Goal: Task Accomplishment & Management: Use online tool/utility

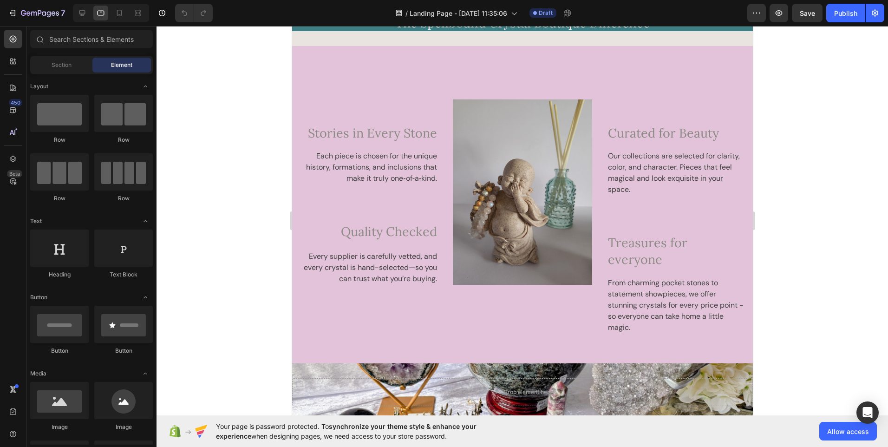
scroll to position [2086, 0]
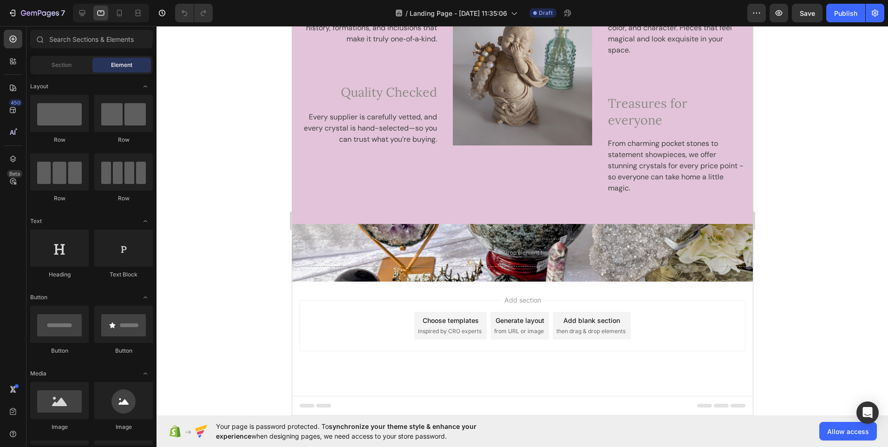
drag, startPoint x: 750, startPoint y: 240, endPoint x: 1061, endPoint y: 404, distance: 352.4
click at [805, 14] on span "Save" at bounding box center [806, 13] width 15 height 8
drag, startPoint x: 807, startPoint y: 33, endPoint x: 801, endPoint y: 62, distance: 29.4
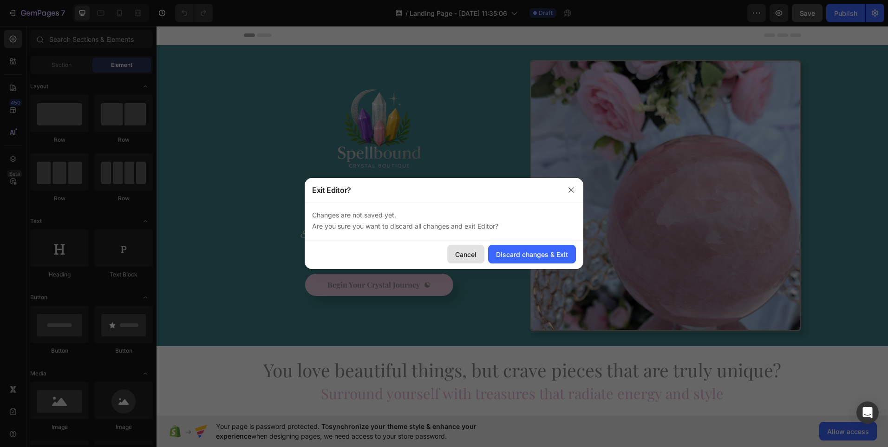
click at [463, 252] on div "Cancel" at bounding box center [465, 254] width 21 height 10
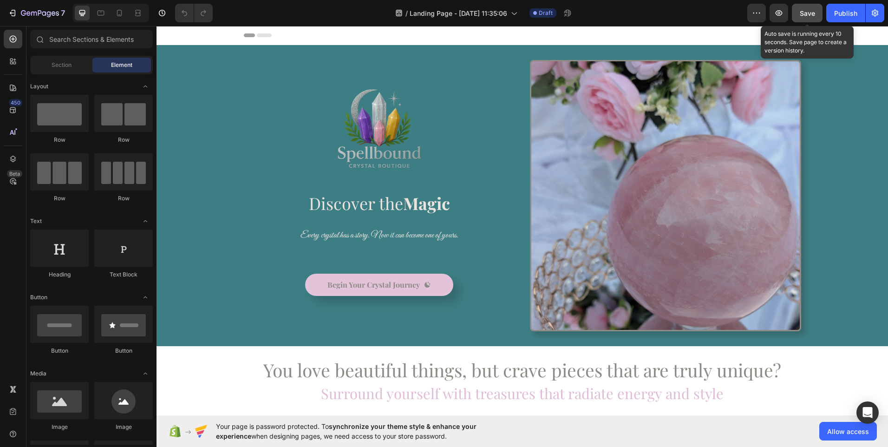
click at [805, 15] on span "Save" at bounding box center [806, 13] width 15 height 8
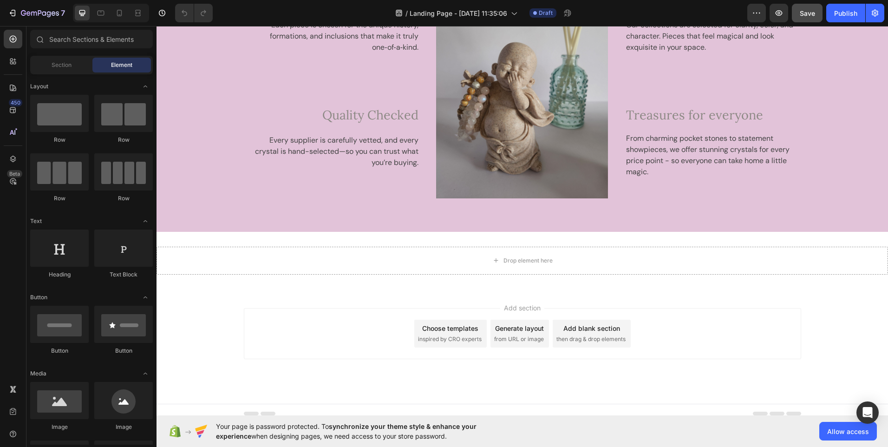
scroll to position [1537, 0]
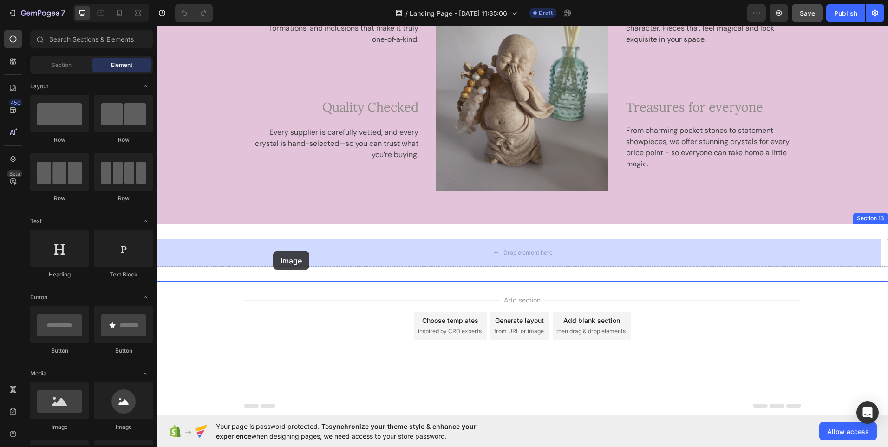
drag, startPoint x: 223, startPoint y: 430, endPoint x: 273, endPoint y: 251, distance: 186.0
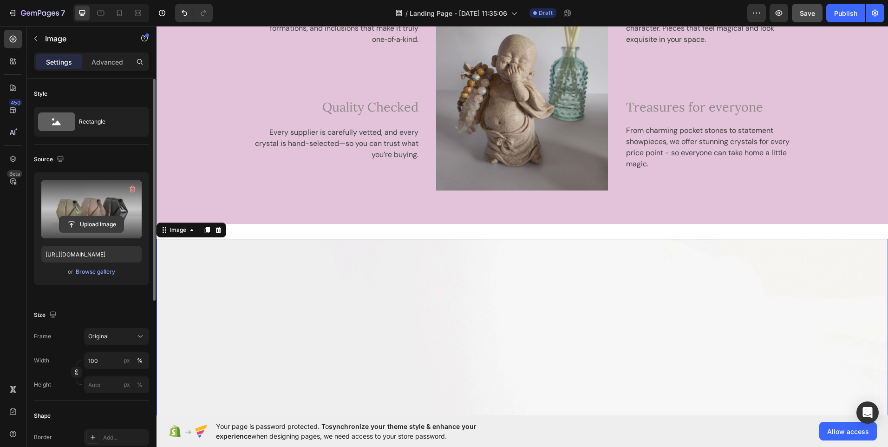
click at [95, 222] on input "file" at bounding box center [91, 224] width 64 height 16
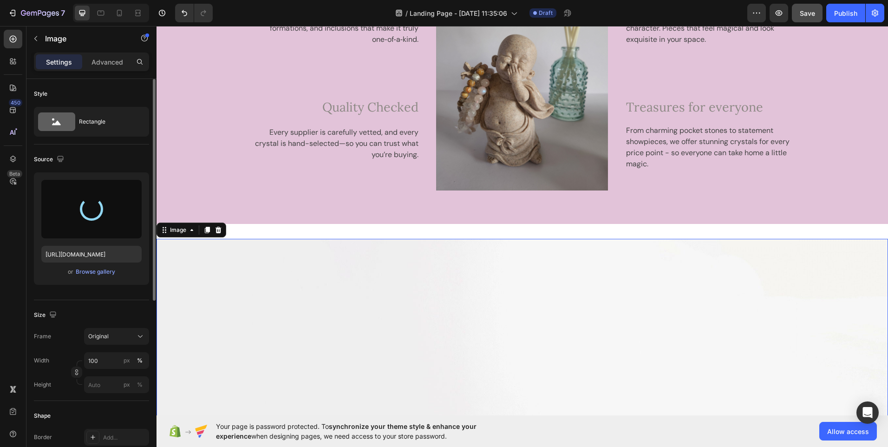
type input "[URL][DOMAIN_NAME]"
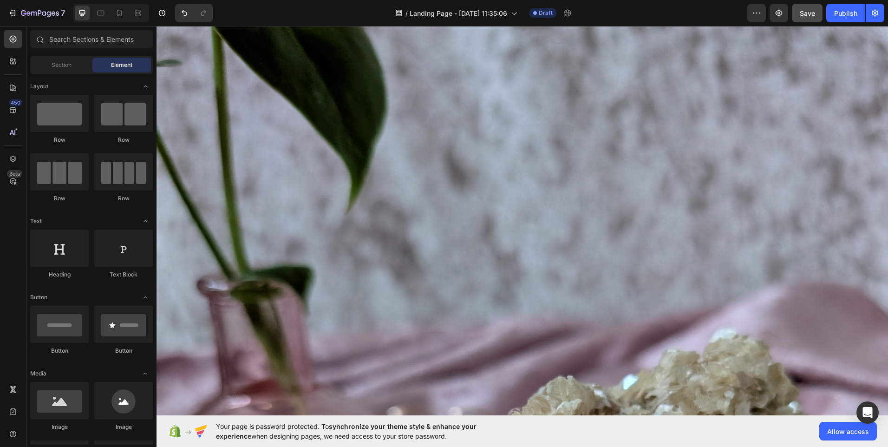
scroll to position [1550, 0]
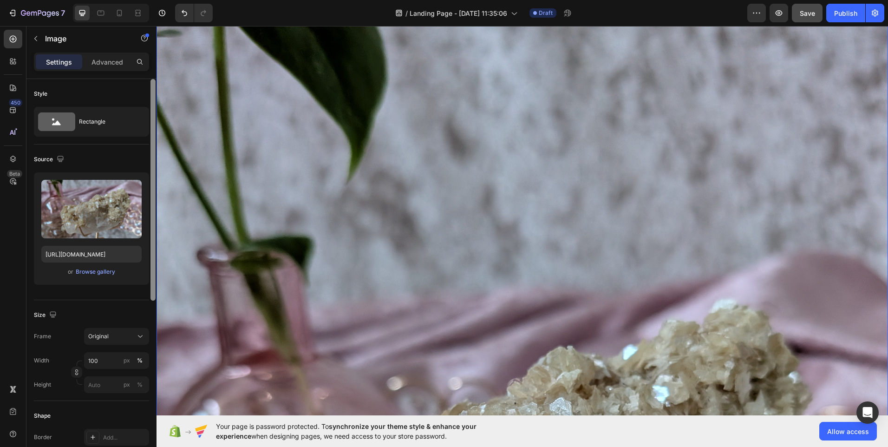
drag, startPoint x: 151, startPoint y: 127, endPoint x: 151, endPoint y: 100, distance: 26.9
click at [151, 100] on div at bounding box center [152, 189] width 5 height 221
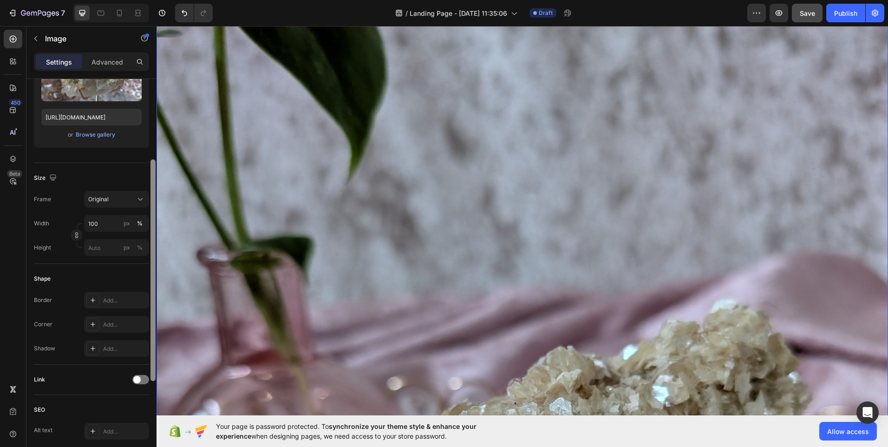
scroll to position [139, 0]
drag, startPoint x: 151, startPoint y: 100, endPoint x: 152, endPoint y: 178, distance: 78.5
click at [152, 178] on div at bounding box center [152, 267] width 5 height 221
click at [136, 194] on icon at bounding box center [140, 196] width 9 height 9
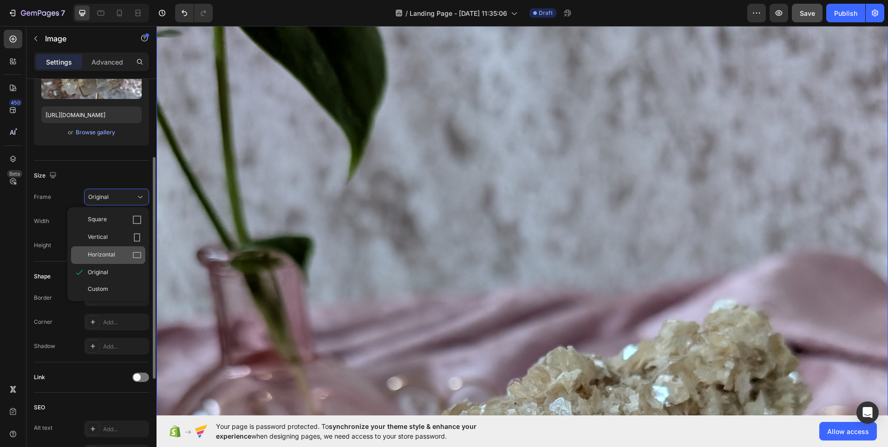
click at [140, 249] on div "Horizontal" at bounding box center [108, 255] width 74 height 18
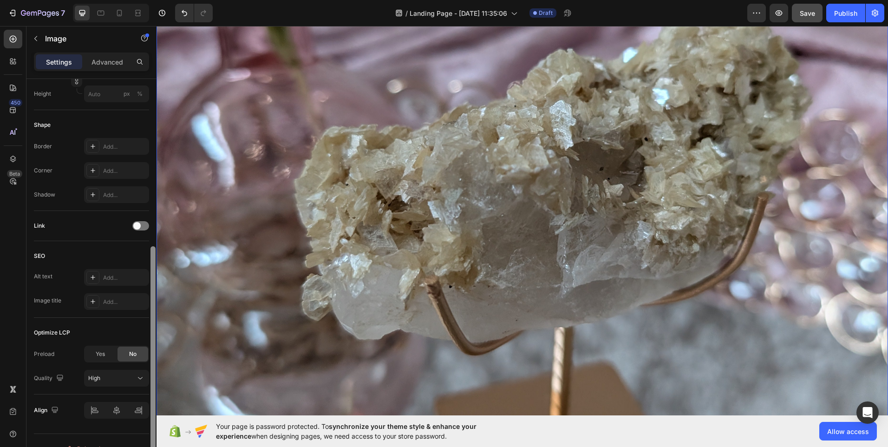
scroll to position [330, 0]
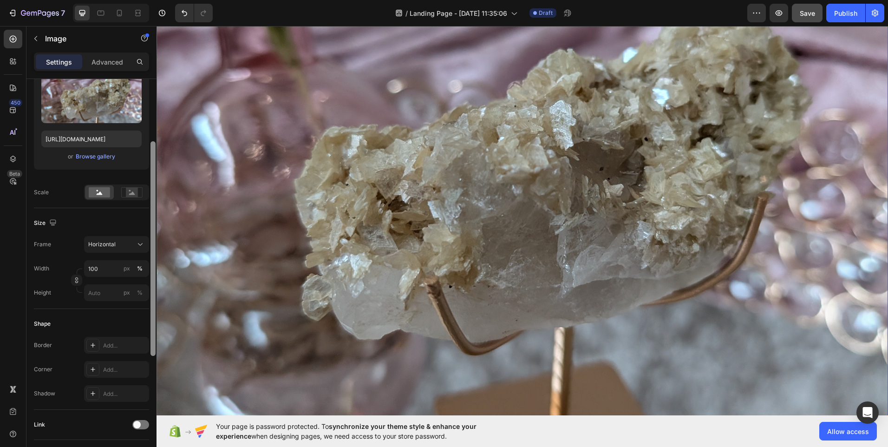
drag, startPoint x: 152, startPoint y: 221, endPoint x: 142, endPoint y: 282, distance: 62.0
click at [142, 282] on div "Style Rectangle Source Upload Image [URL][DOMAIN_NAME] or Browse gallery Scale …" at bounding box center [91, 276] width 130 height 394
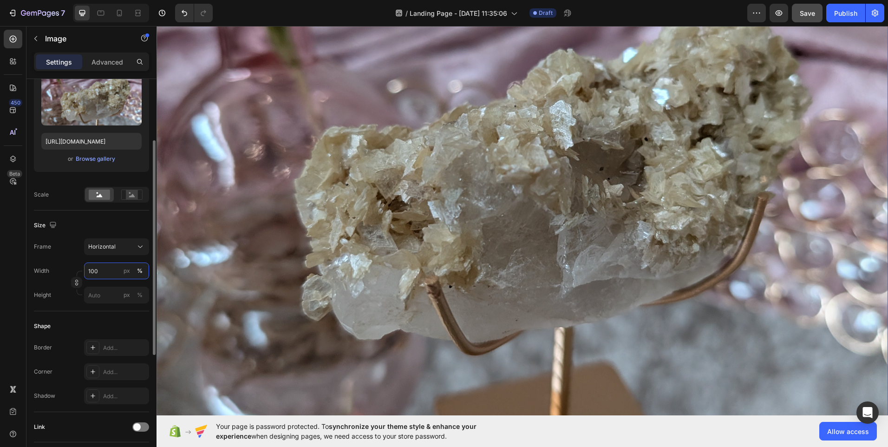
click at [111, 272] on input "100" at bounding box center [116, 270] width 65 height 17
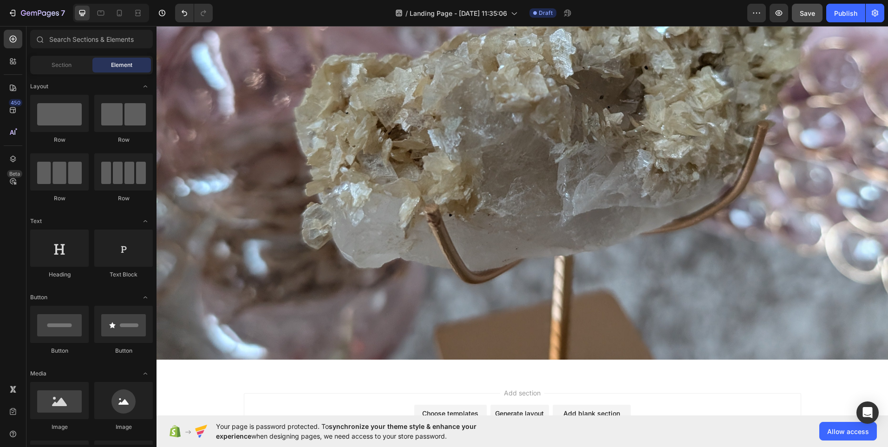
scroll to position [1699, 0]
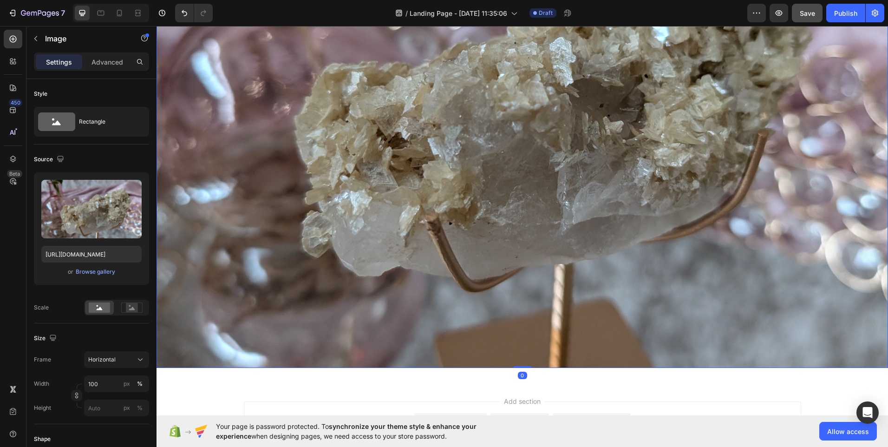
drag, startPoint x: 518, startPoint y: 362, endPoint x: 517, endPoint y: 329, distance: 32.5
click at [517, 329] on div "Image 0" at bounding box center [521, 93] width 731 height 548
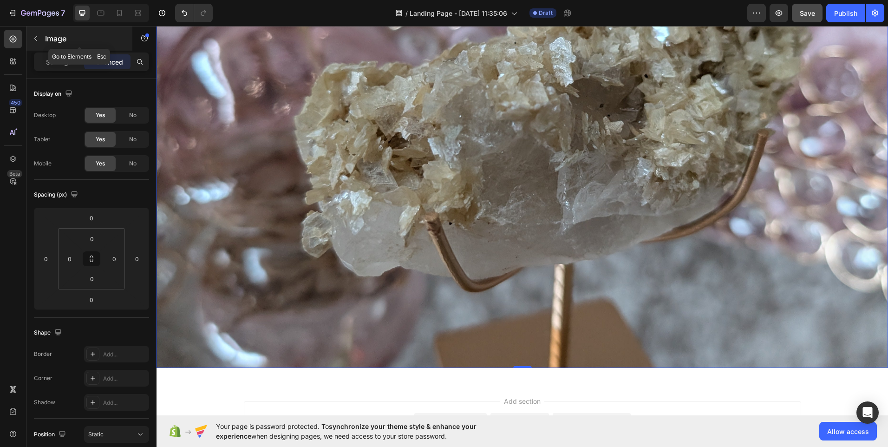
click at [34, 38] on icon "button" at bounding box center [35, 38] width 7 height 7
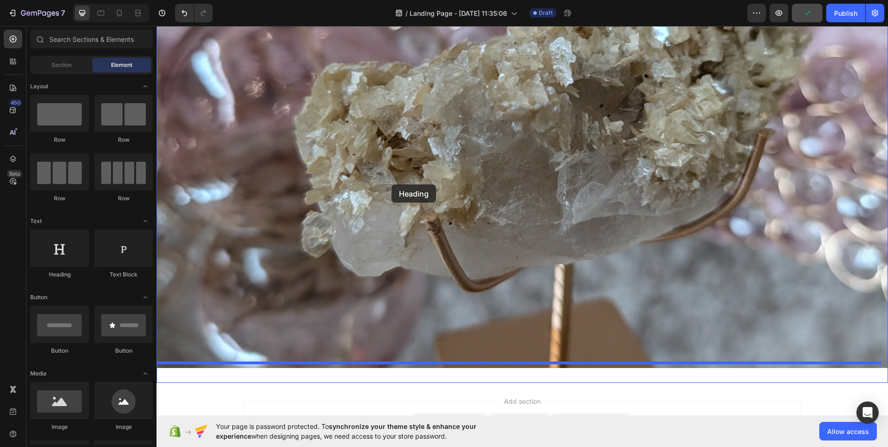
drag, startPoint x: 222, startPoint y: 285, endPoint x: 396, endPoint y: 184, distance: 200.6
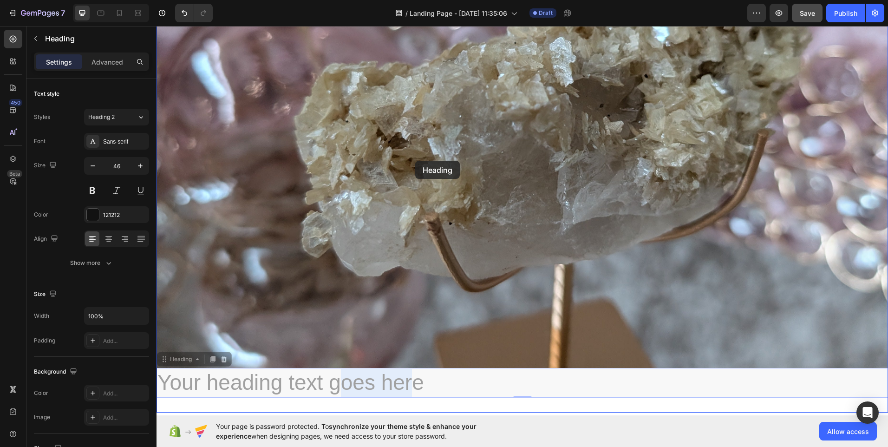
drag, startPoint x: 340, startPoint y: 374, endPoint x: 415, endPoint y: 161, distance: 226.4
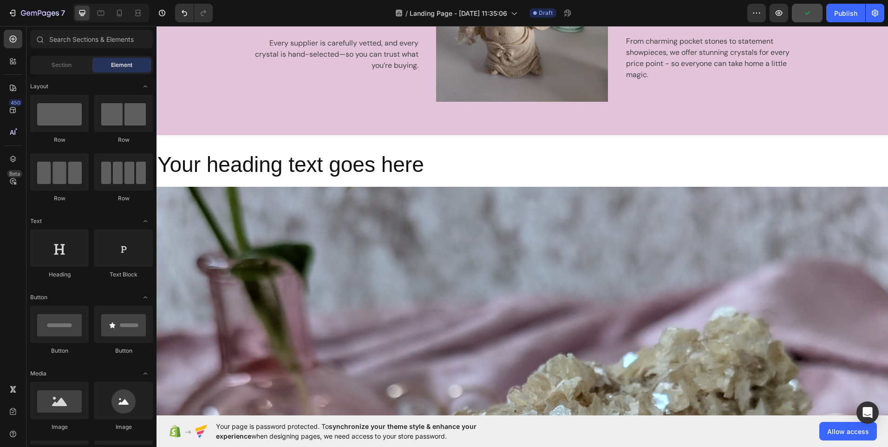
scroll to position [1374, 0]
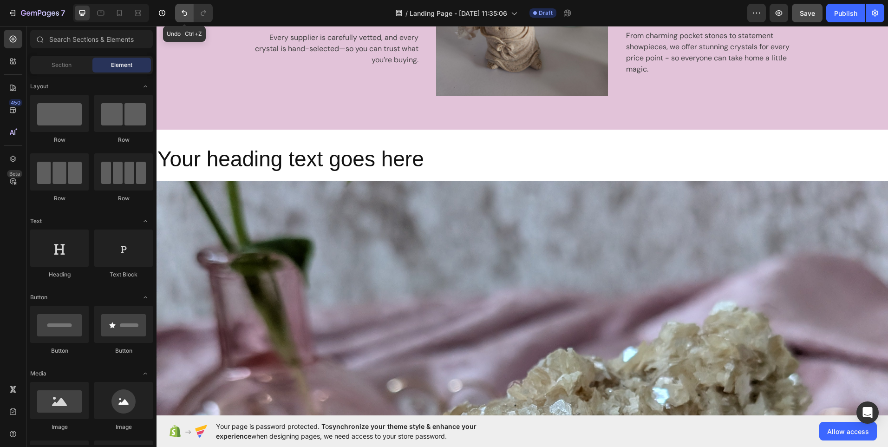
click at [183, 10] on icon "Undo/Redo" at bounding box center [184, 12] width 9 height 9
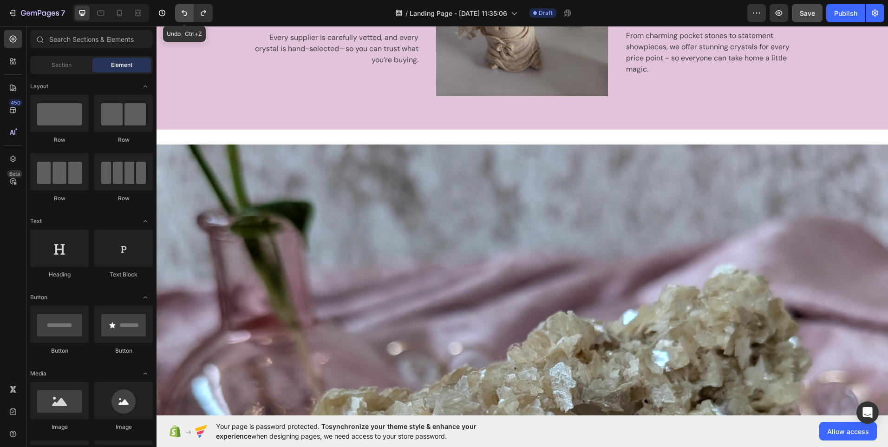
click at [183, 10] on icon "Undo/Redo" at bounding box center [184, 12] width 9 height 9
click at [185, 18] on button "Undo/Redo" at bounding box center [184, 13] width 19 height 19
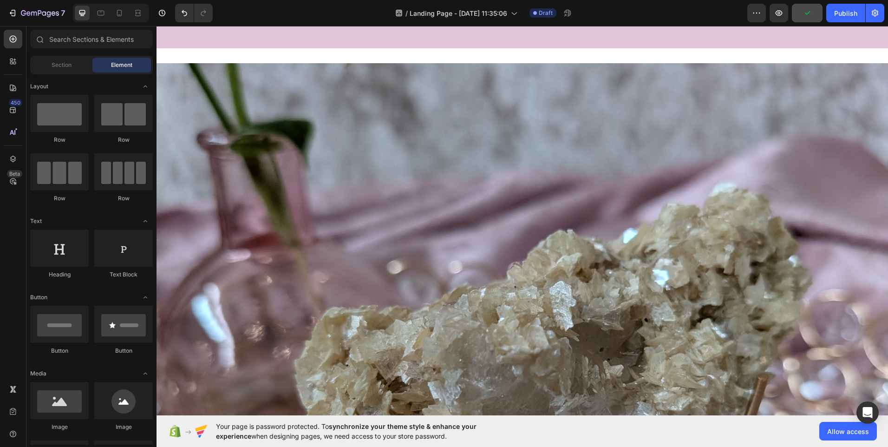
scroll to position [1676, 0]
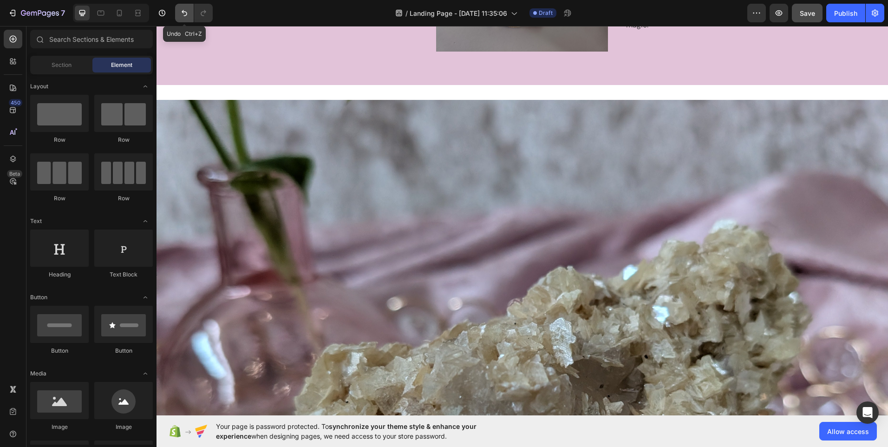
click at [185, 11] on icon "Undo/Redo" at bounding box center [184, 12] width 9 height 9
click at [184, 14] on icon "Undo/Redo" at bounding box center [184, 12] width 9 height 9
click at [185, 14] on icon "Undo/Redo" at bounding box center [184, 12] width 9 height 9
click at [184, 14] on icon "Undo/Redo" at bounding box center [184, 12] width 9 height 9
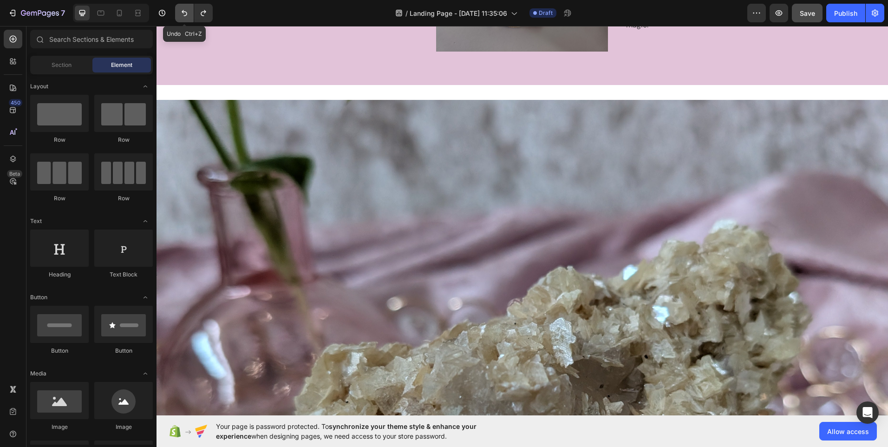
click at [184, 14] on icon "Undo/Redo" at bounding box center [184, 12] width 9 height 9
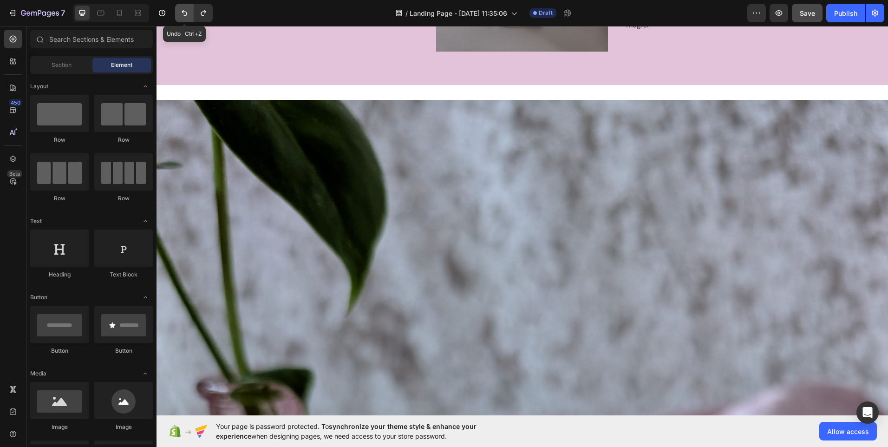
click at [187, 13] on icon "Undo/Redo" at bounding box center [185, 13] width 6 height 6
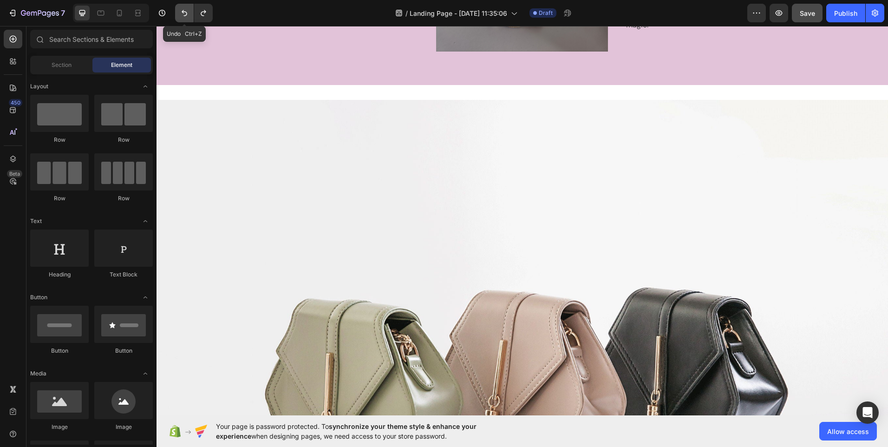
click at [187, 13] on icon "Undo/Redo" at bounding box center [185, 13] width 6 height 6
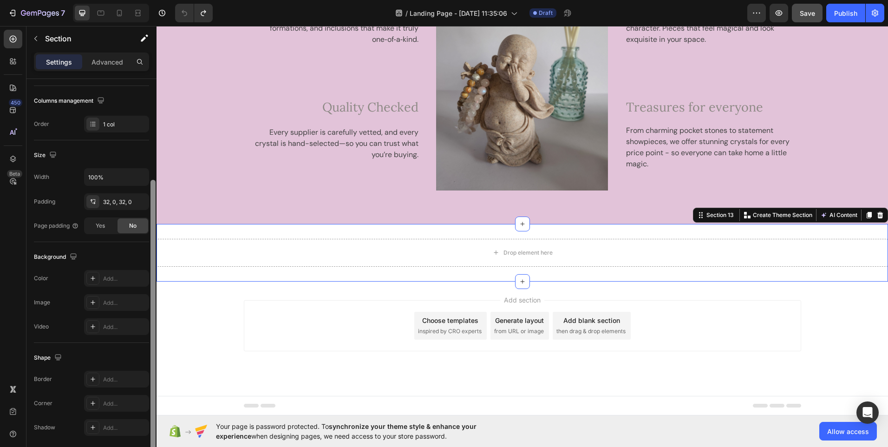
scroll to position [148, 0]
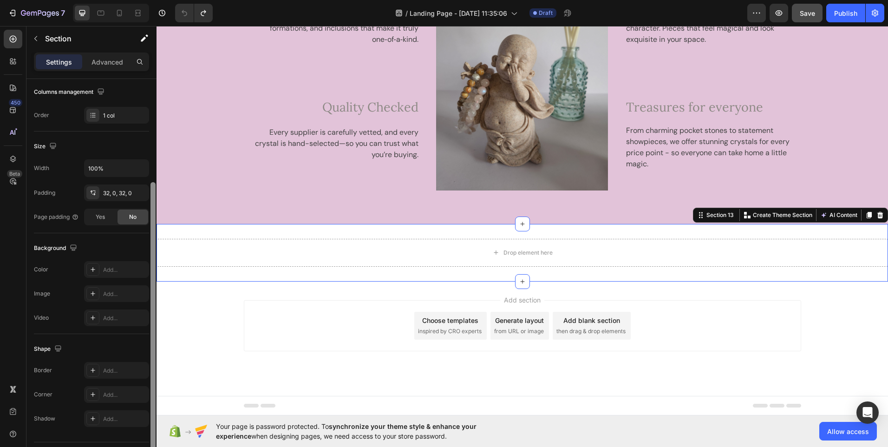
drag, startPoint x: 310, startPoint y: 190, endPoint x: 157, endPoint y: 285, distance: 179.3
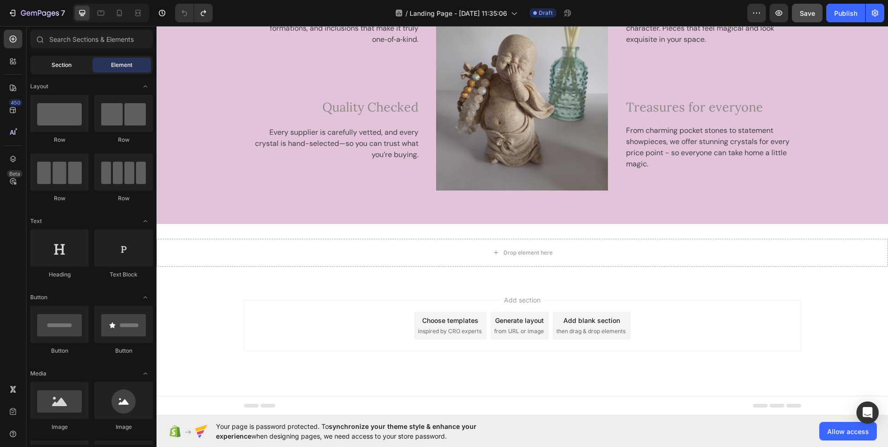
click at [68, 70] on div "Section" at bounding box center [61, 65] width 58 height 15
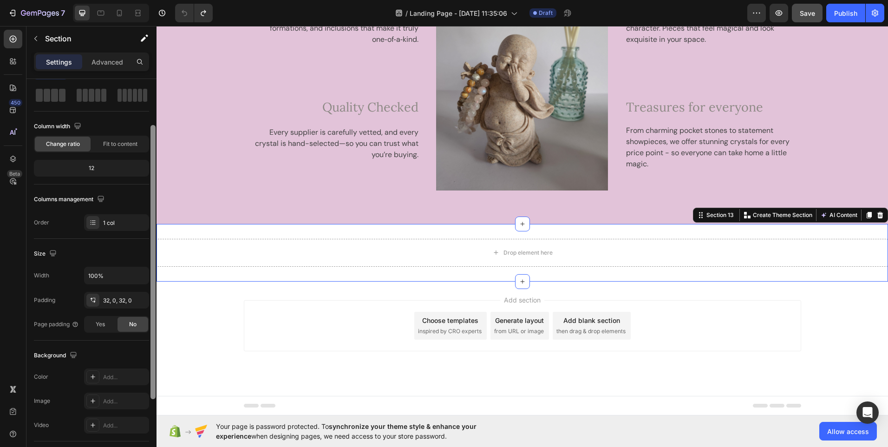
scroll to position [54, 0]
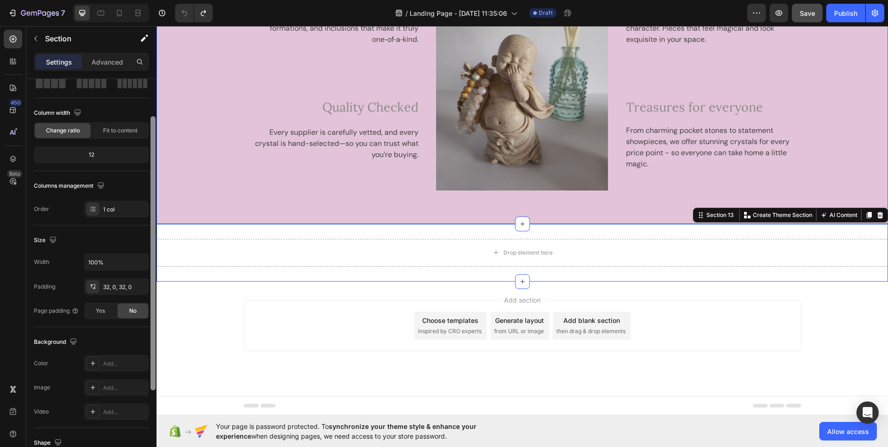
drag, startPoint x: 308, startPoint y: 144, endPoint x: 160, endPoint y: 182, distance: 152.8
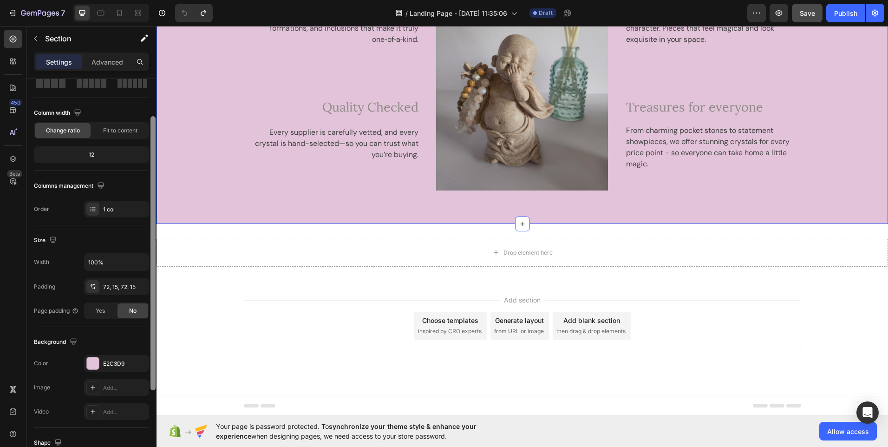
scroll to position [172, 0]
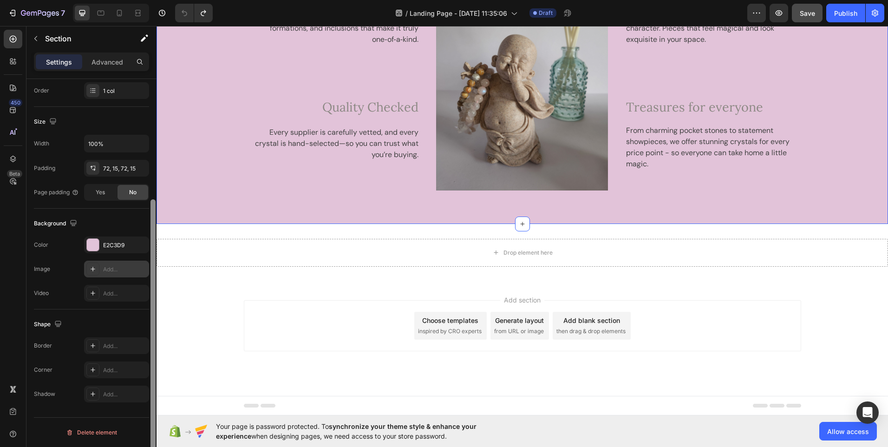
click at [100, 271] on div "Add..." at bounding box center [116, 268] width 65 height 17
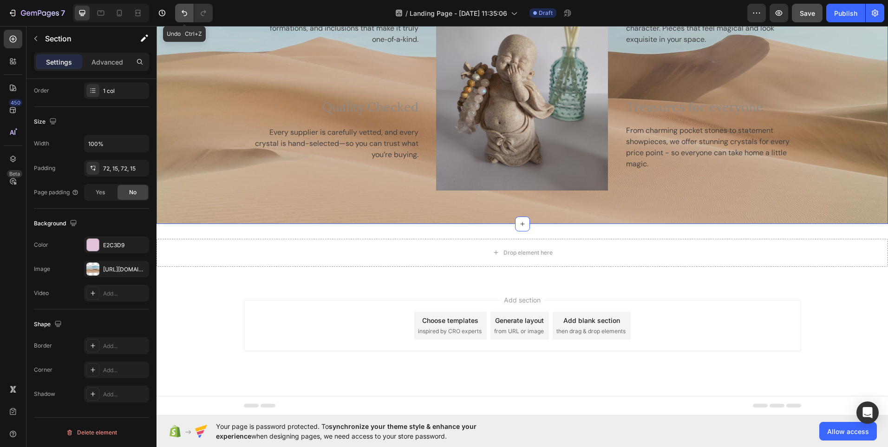
click at [181, 18] on button "Undo/Redo" at bounding box center [184, 13] width 19 height 19
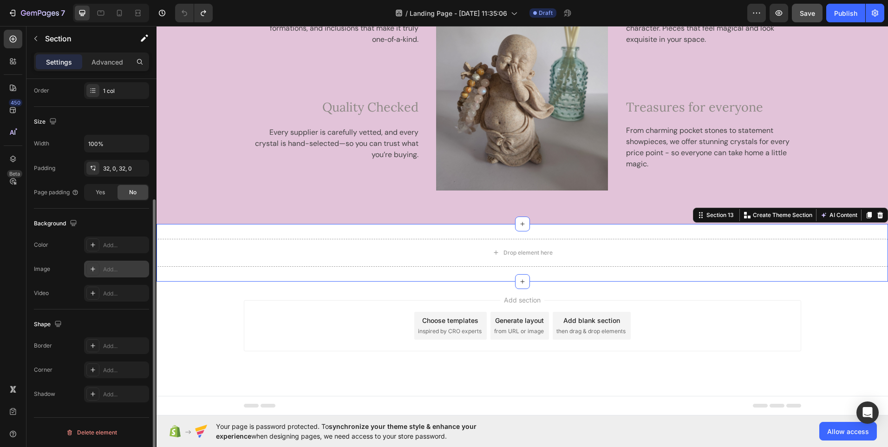
click at [107, 269] on div "Add..." at bounding box center [125, 269] width 44 height 8
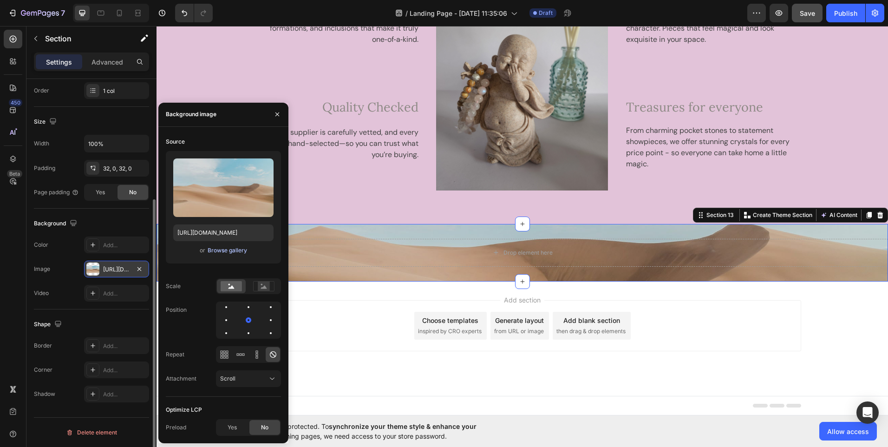
click at [227, 252] on div "Browse gallery" at bounding box center [227, 250] width 39 height 8
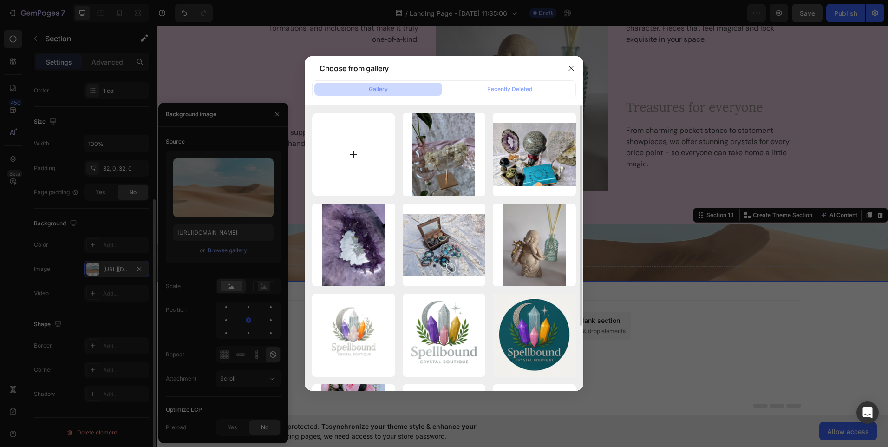
click at [356, 155] on input "file" at bounding box center [353, 154] width 83 height 83
type input "C:\fakepath\PXL_20250827_074056046.jpg"
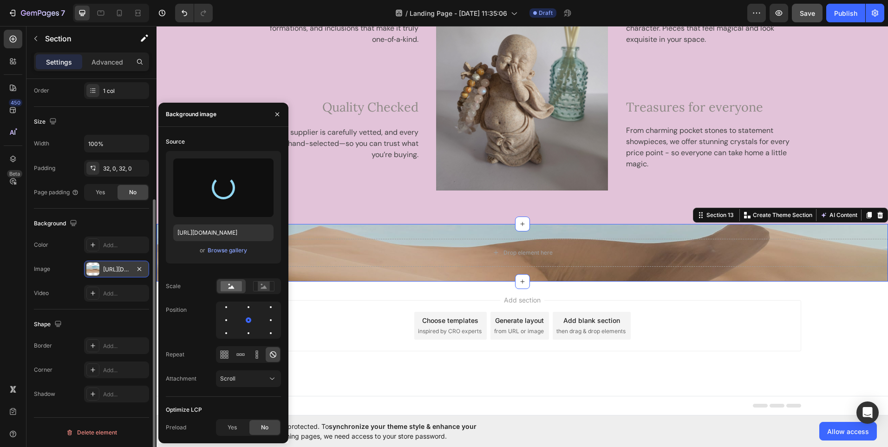
type input "[URL][DOMAIN_NAME]"
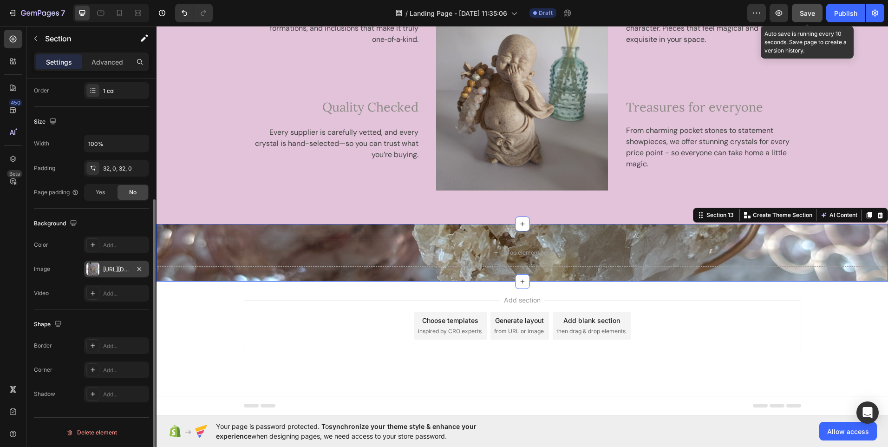
click at [804, 13] on span "Save" at bounding box center [806, 13] width 15 height 8
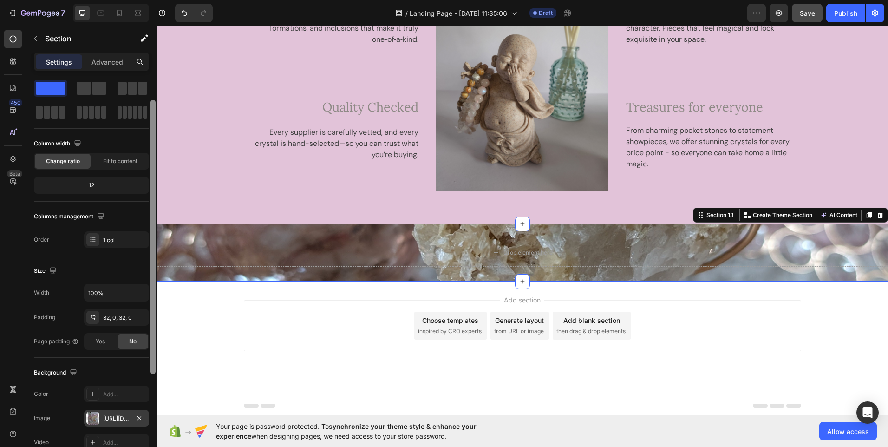
scroll to position [0, 0]
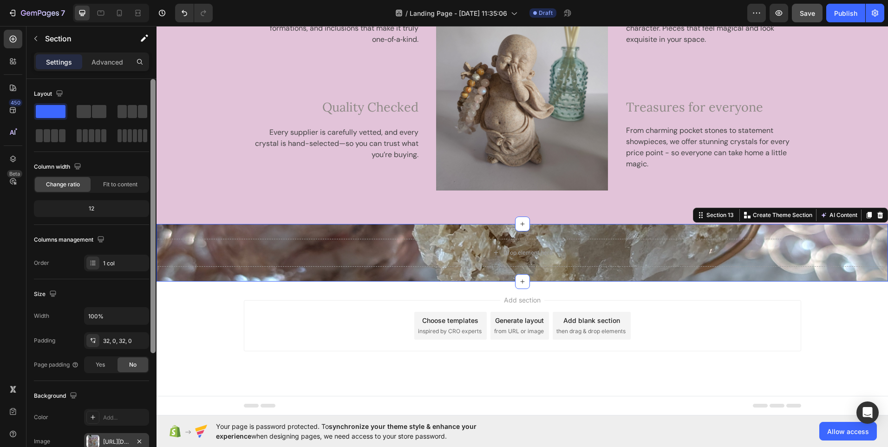
drag, startPoint x: 152, startPoint y: 256, endPoint x: 153, endPoint y: 109, distance: 147.2
click at [153, 109] on div at bounding box center [152, 216] width 5 height 274
click at [51, 40] on p "Section" at bounding box center [83, 38] width 76 height 11
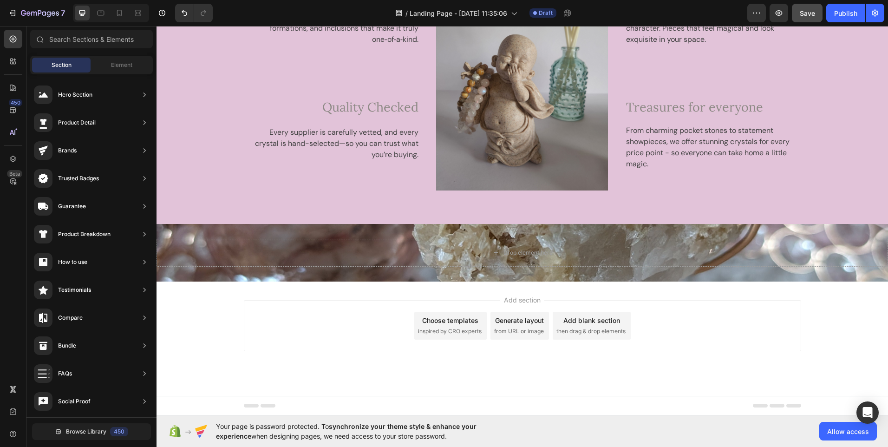
click at [64, 68] on span "Section" at bounding box center [62, 65] width 20 height 8
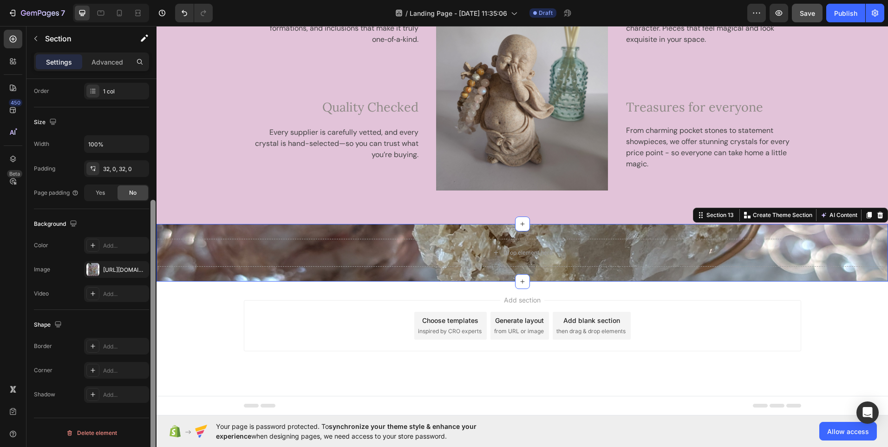
scroll to position [172, 0]
drag, startPoint x: 153, startPoint y: 150, endPoint x: 146, endPoint y: 315, distance: 164.9
click at [146, 315] on div "Layout Column width Change ratio Fit to content 12 Columns management Order 1 c…" at bounding box center [91, 276] width 130 height 394
click at [110, 269] on div "[URL][DOMAIN_NAME]" at bounding box center [116, 269] width 27 height 8
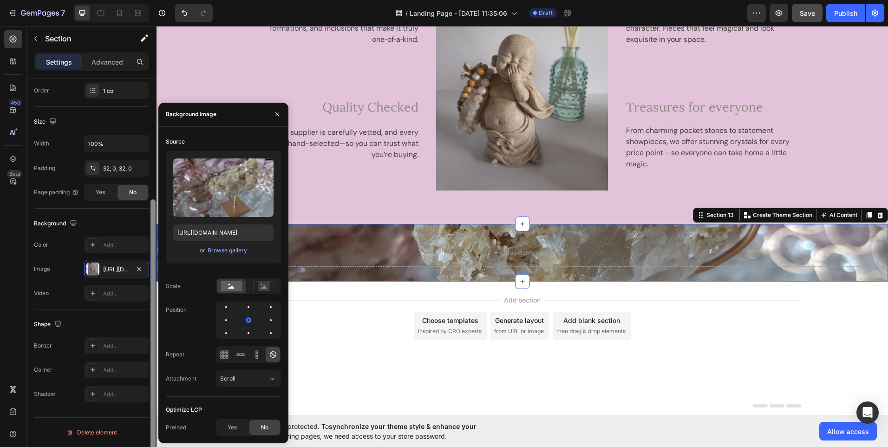
drag, startPoint x: 152, startPoint y: 224, endPoint x: 152, endPoint y: 249, distance: 25.1
click at [152, 249] on div at bounding box center [152, 336] width 5 height 274
click at [115, 269] on div "[URL][DOMAIN_NAME]" at bounding box center [116, 269] width 27 height 8
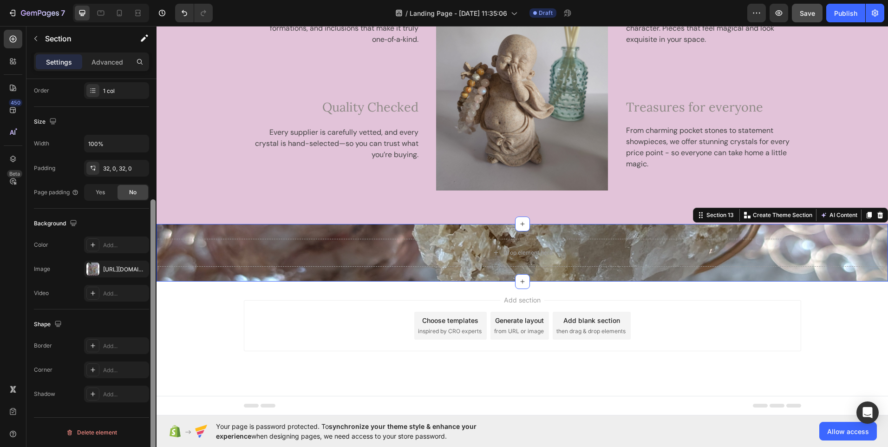
drag, startPoint x: 154, startPoint y: 215, endPoint x: 151, endPoint y: 224, distance: 9.8
click at [151, 224] on div at bounding box center [152, 336] width 5 height 274
drag, startPoint x: 151, startPoint y: 224, endPoint x: 153, endPoint y: 243, distance: 19.2
click at [153, 243] on div at bounding box center [152, 336] width 5 height 274
drag, startPoint x: 152, startPoint y: 221, endPoint x: 150, endPoint y: 229, distance: 7.8
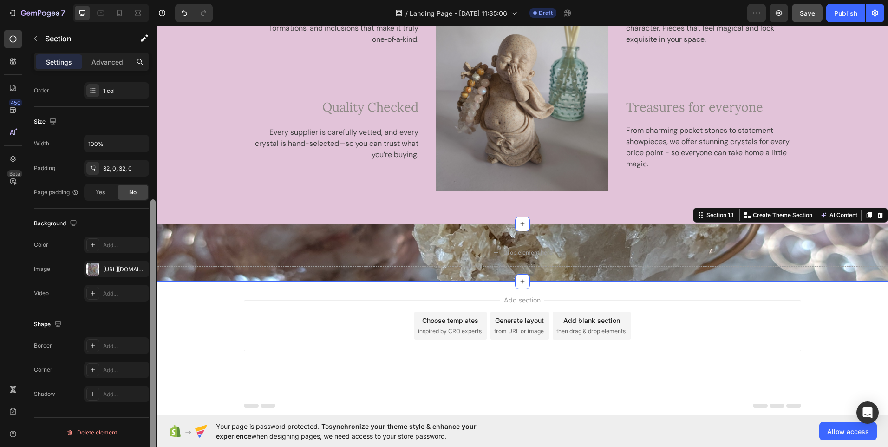
click at [150, 229] on div at bounding box center [152, 276] width 7 height 394
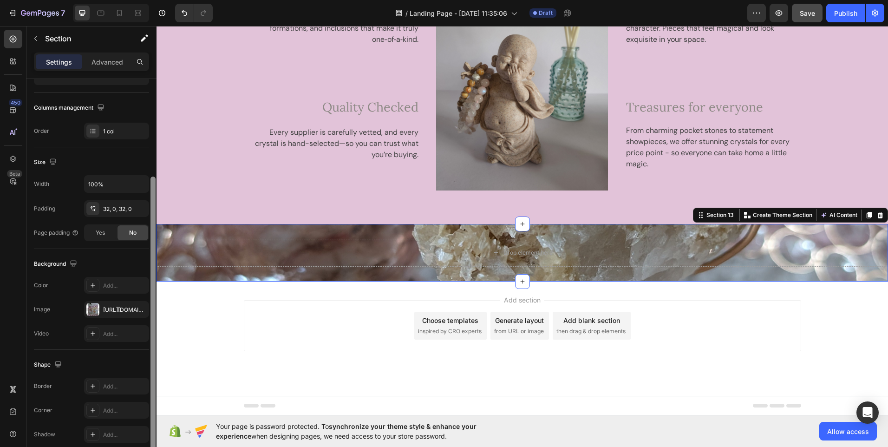
scroll to position [130, 0]
drag, startPoint x: 310, startPoint y: 256, endPoint x: 156, endPoint y: 182, distance: 170.3
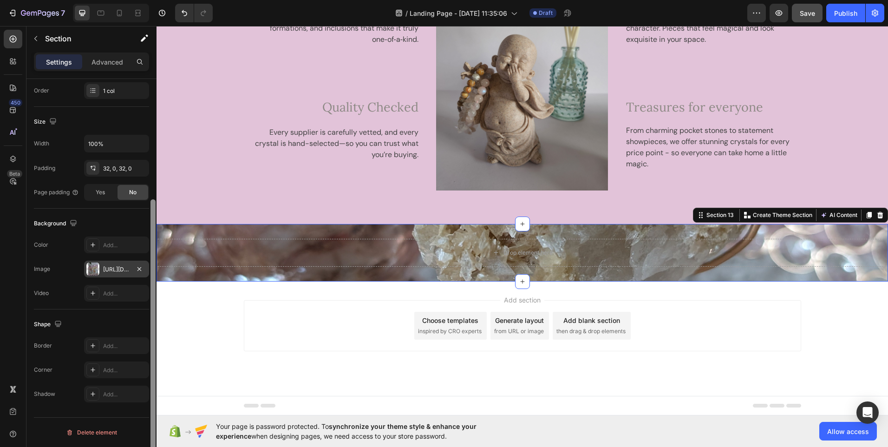
click at [93, 265] on div at bounding box center [92, 268] width 13 height 13
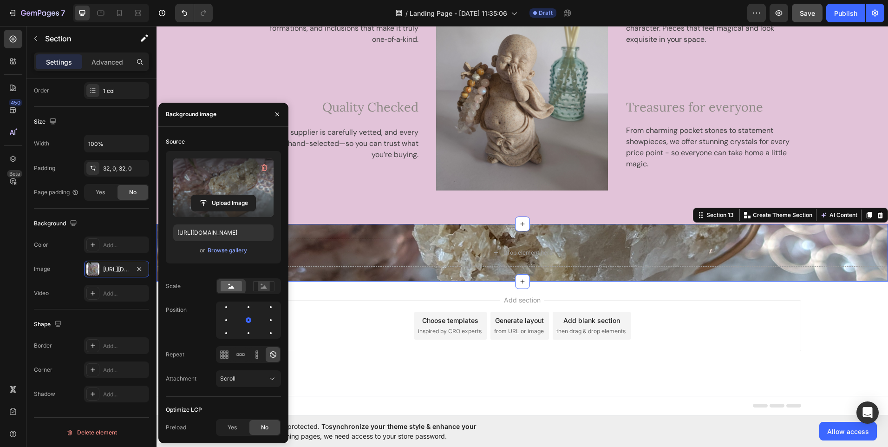
click at [227, 179] on label at bounding box center [223, 187] width 100 height 58
click at [227, 195] on input "file" at bounding box center [223, 203] width 64 height 16
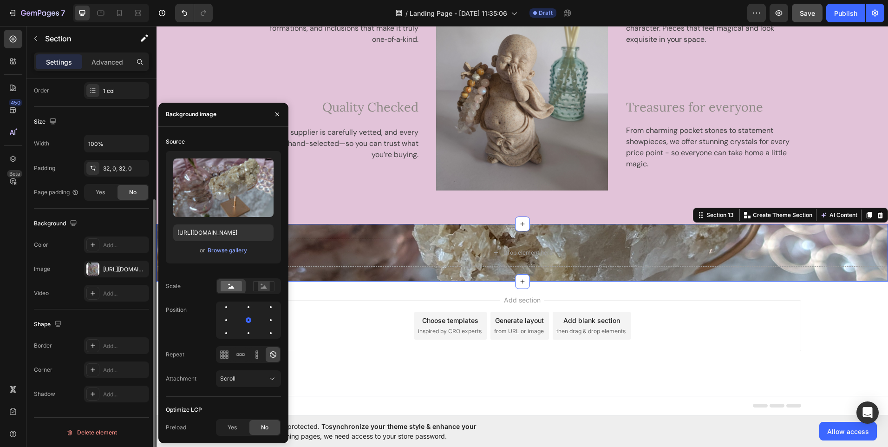
click at [41, 268] on div "Image" at bounding box center [42, 269] width 16 height 8
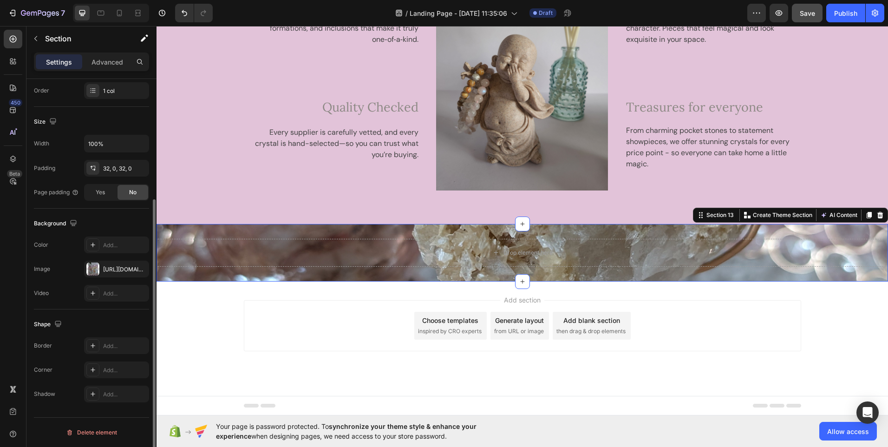
click at [49, 270] on div "Image" at bounding box center [42, 269] width 16 height 8
drag, startPoint x: 154, startPoint y: 275, endPoint x: 154, endPoint y: 294, distance: 19.5
click at [154, 294] on div at bounding box center [152, 336] width 5 height 274
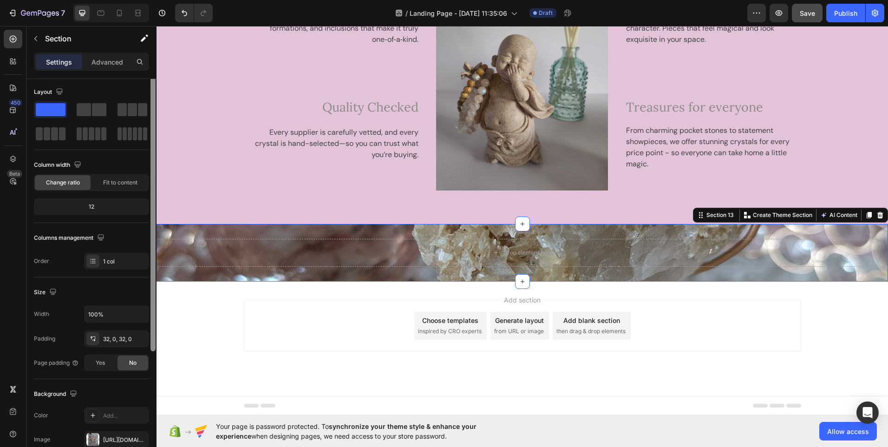
scroll to position [0, 0]
drag, startPoint x: 154, startPoint y: 294, endPoint x: 151, endPoint y: 162, distance: 132.8
click at [151, 162] on div at bounding box center [152, 216] width 5 height 274
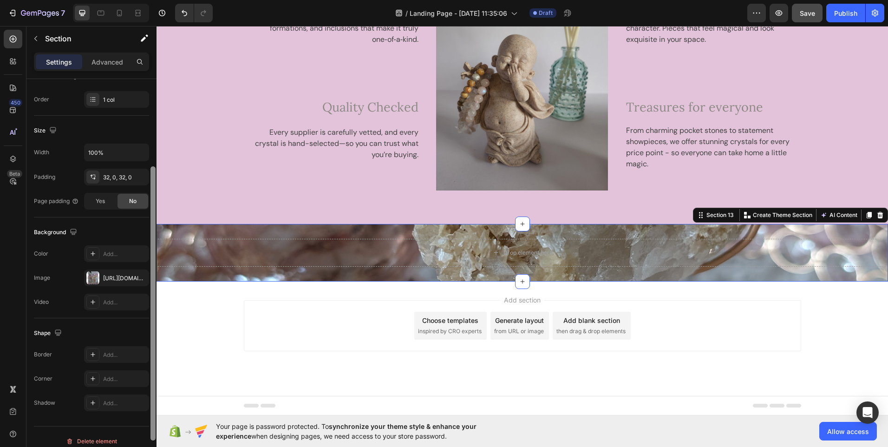
scroll to position [172, 0]
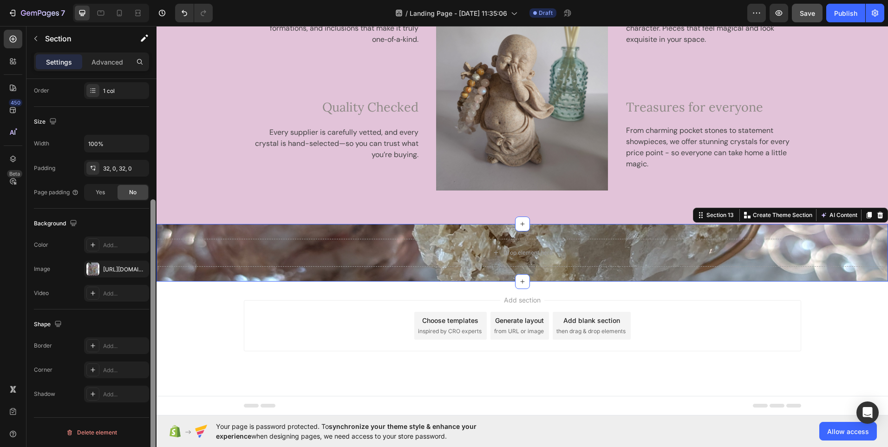
drag, startPoint x: 152, startPoint y: 250, endPoint x: 151, endPoint y: 385, distance: 135.6
click at [151, 385] on div at bounding box center [152, 336] width 5 height 274
click at [75, 222] on icon "button" at bounding box center [73, 223] width 6 height 6
click at [75, 256] on icon "button" at bounding box center [75, 254] width 7 height 5
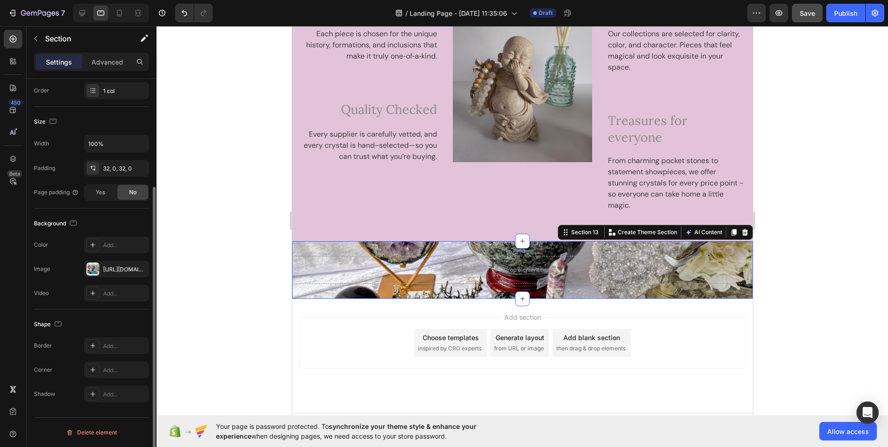
scroll to position [1534, 0]
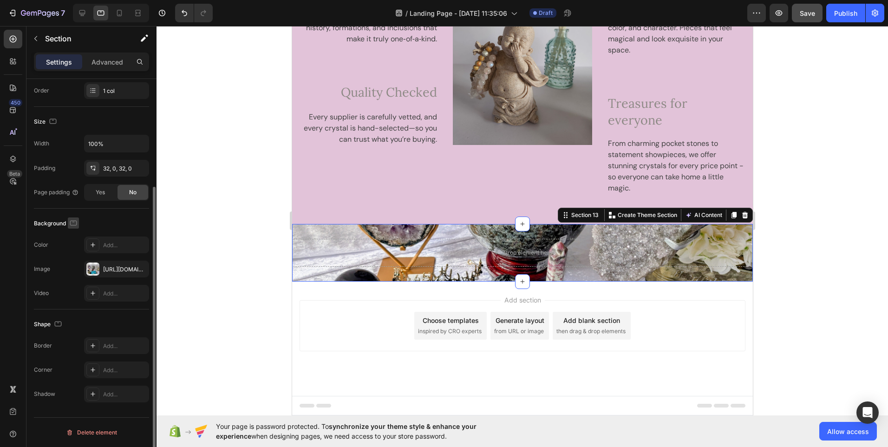
click at [76, 221] on icon "button" at bounding box center [73, 222] width 7 height 5
click at [74, 241] on icon "button" at bounding box center [75, 237] width 9 height 9
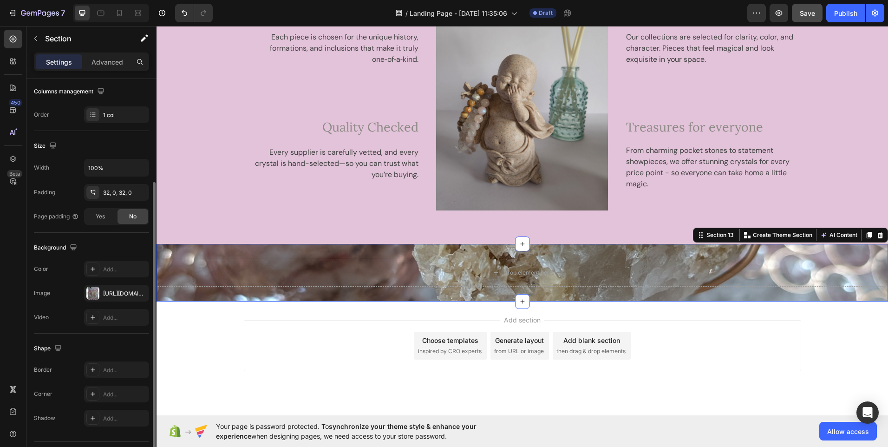
scroll to position [1537, 0]
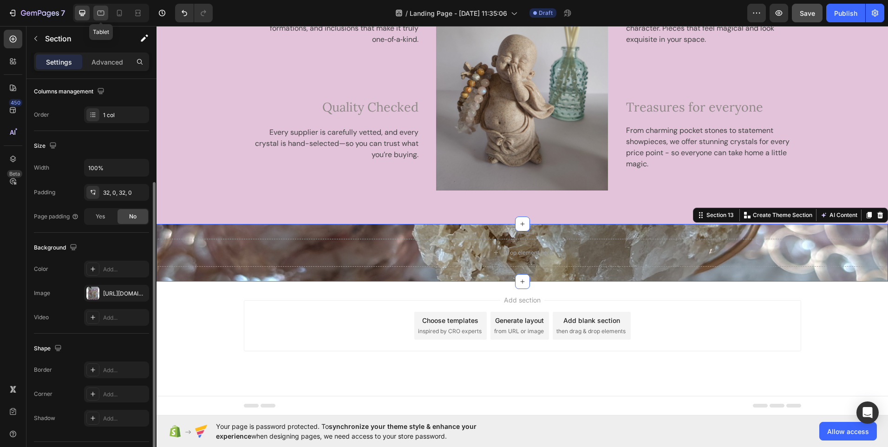
click at [102, 14] on icon at bounding box center [100, 12] width 9 height 9
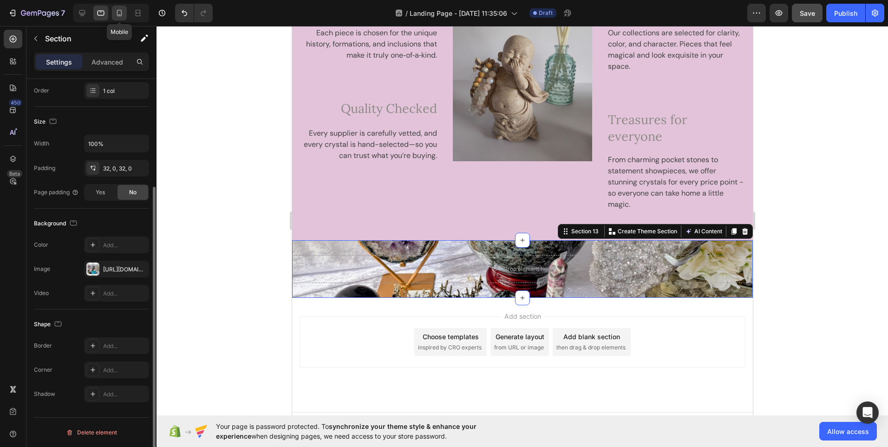
scroll to position [1534, 0]
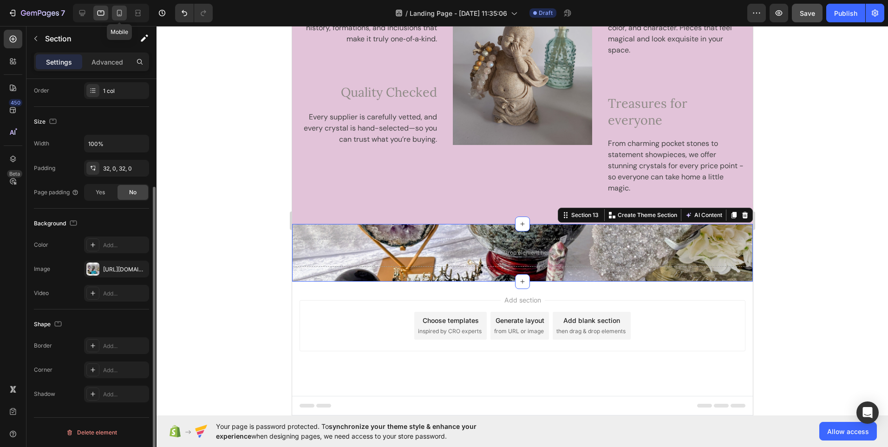
click at [116, 13] on icon at bounding box center [119, 12] width 9 height 9
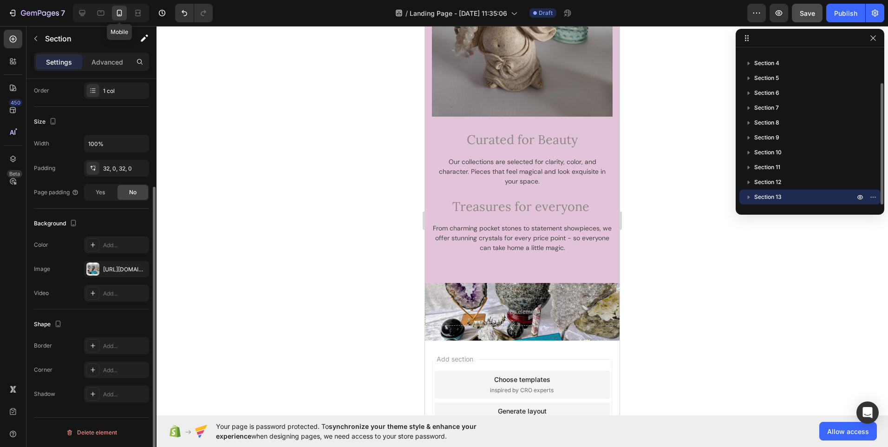
scroll to position [1831, 0]
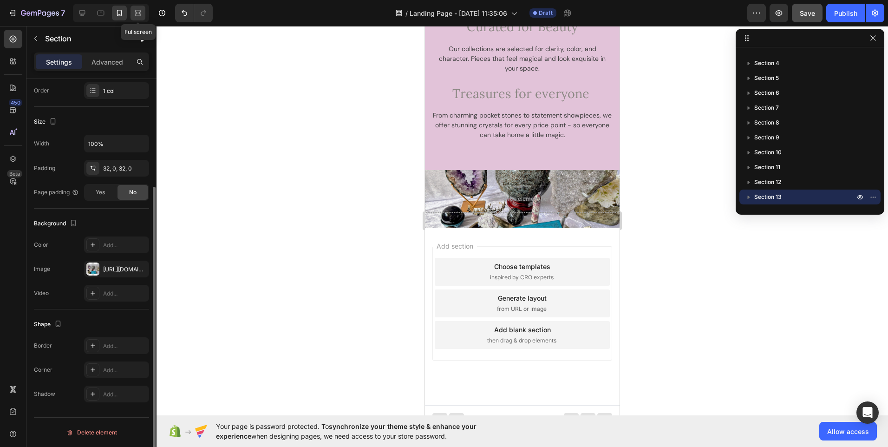
click at [138, 13] on icon at bounding box center [137, 12] width 9 height 9
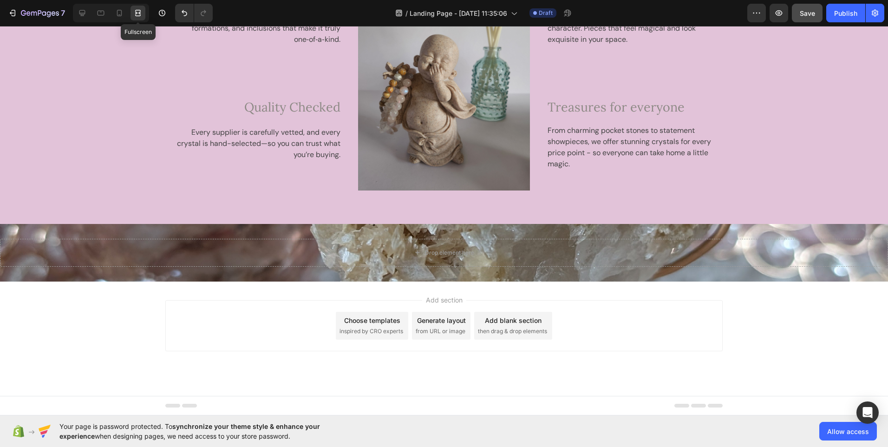
scroll to position [1537, 0]
click at [121, 16] on icon at bounding box center [119, 13] width 5 height 6
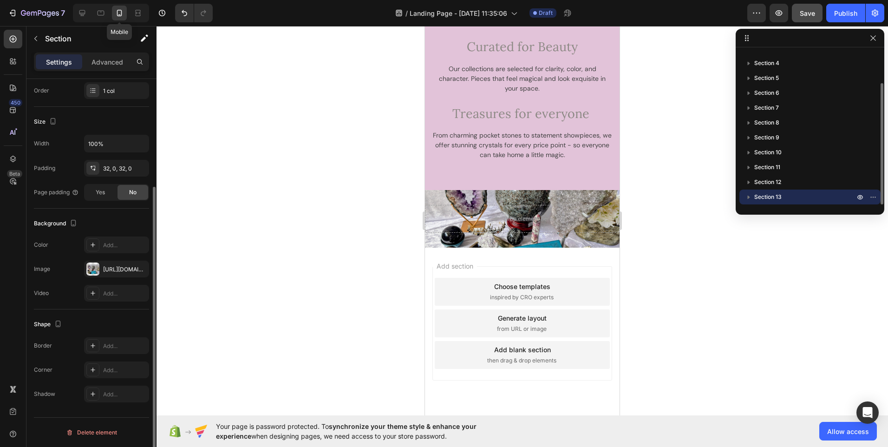
scroll to position [1831, 0]
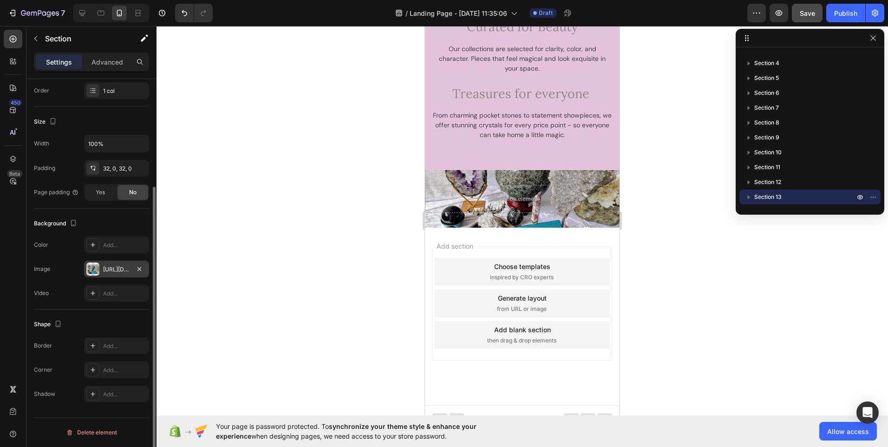
click at [110, 268] on div "[URL][DOMAIN_NAME]" at bounding box center [116, 269] width 27 height 8
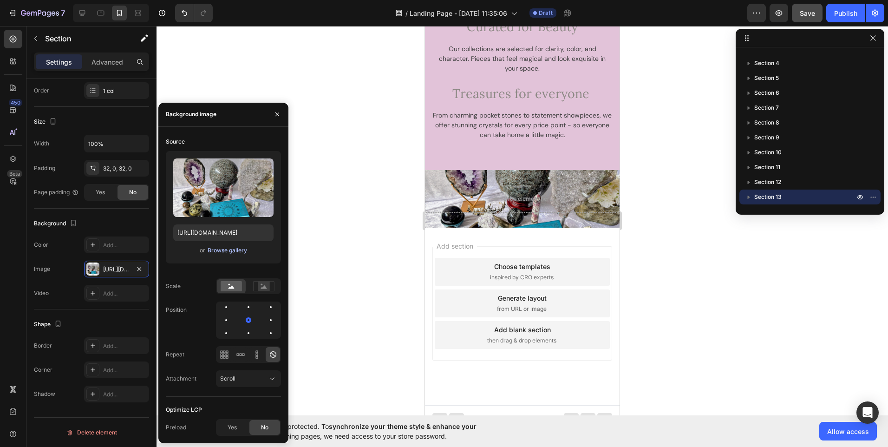
click at [228, 248] on div "Browse gallery" at bounding box center [227, 250] width 39 height 8
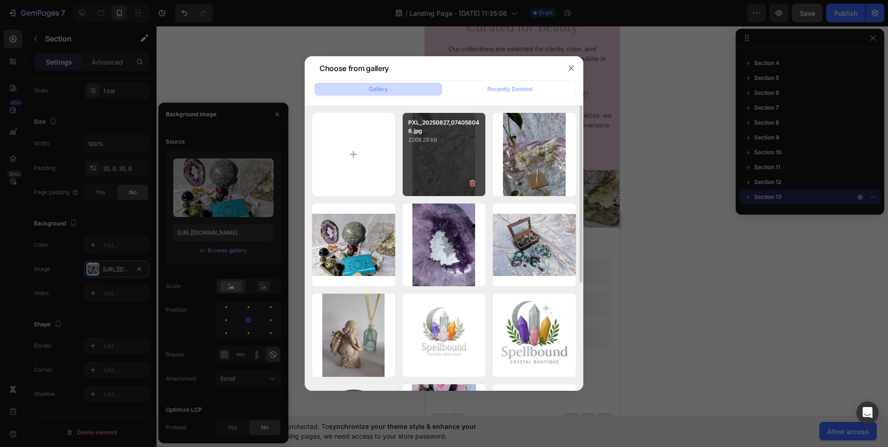
click at [443, 158] on div "PXL_20250827_074056046.jpg 2268.29 kb" at bounding box center [443, 154] width 83 height 83
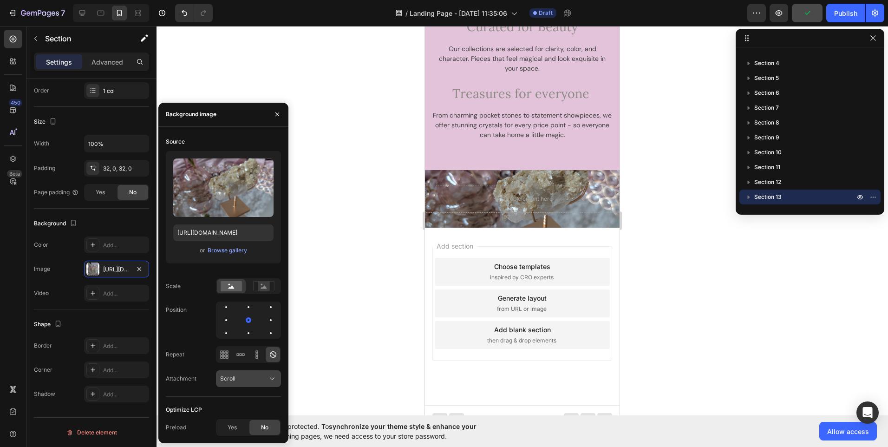
click at [271, 376] on icon at bounding box center [271, 378] width 9 height 9
click at [240, 340] on p "Fixed" at bounding box center [246, 338] width 53 height 8
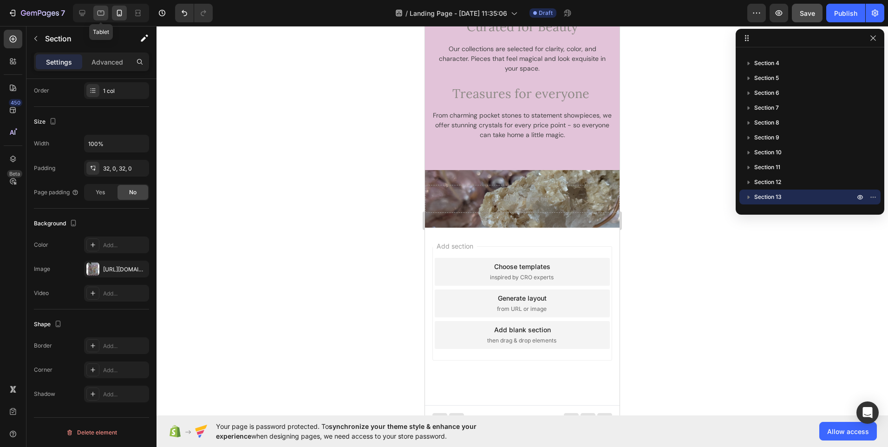
click at [103, 17] on icon at bounding box center [100, 12] width 9 height 9
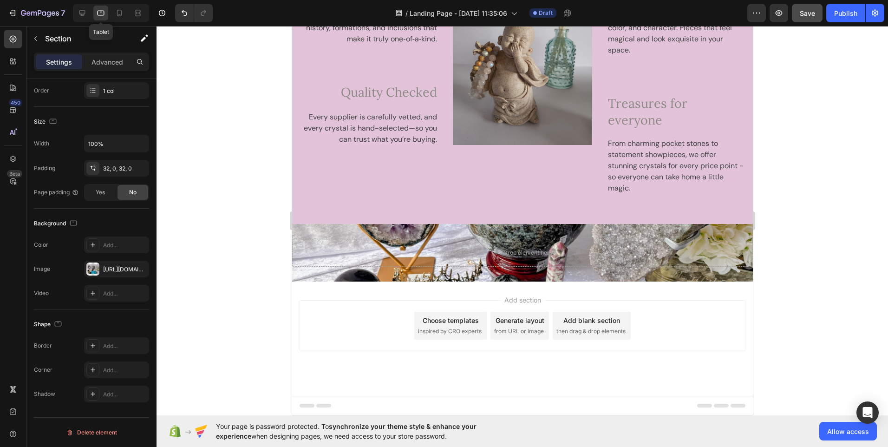
scroll to position [1534, 0]
click at [128, 266] on div "[URL][DOMAIN_NAME]" at bounding box center [116, 269] width 27 height 8
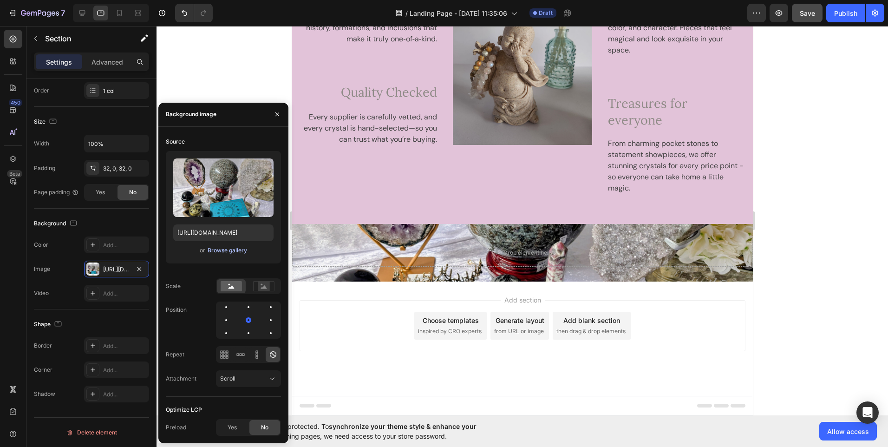
click at [227, 251] on div "Browse gallery" at bounding box center [227, 250] width 39 height 8
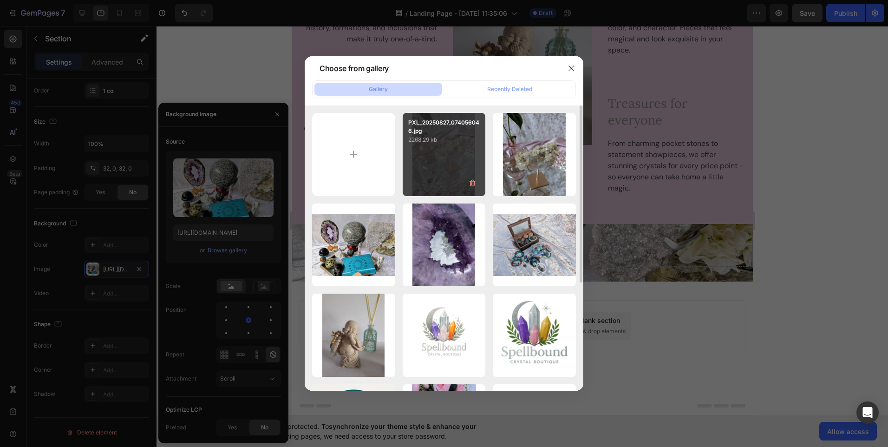
click at [441, 177] on div "PXL_20250827_074056046.jpg 2268.29 kb" at bounding box center [443, 154] width 83 height 83
type input "[URL][DOMAIN_NAME]"
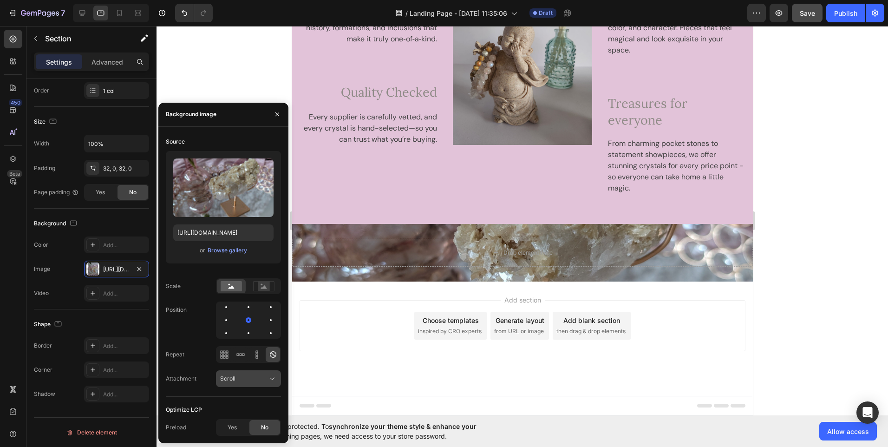
click at [270, 377] on icon at bounding box center [271, 378] width 9 height 9
click at [242, 347] on div "Fixed" at bounding box center [239, 356] width 76 height 18
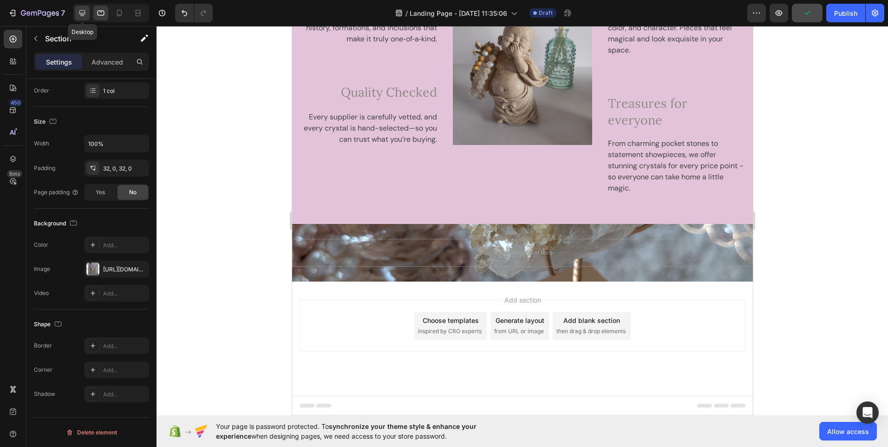
click at [81, 17] on icon at bounding box center [82, 12] width 9 height 9
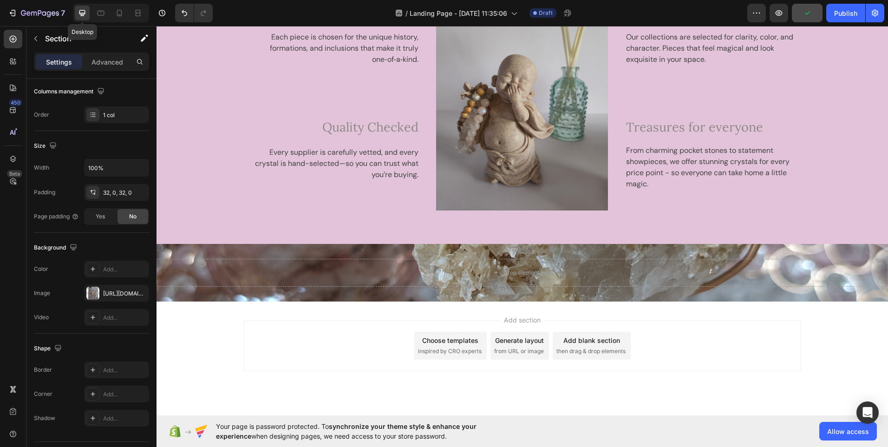
scroll to position [1537, 0]
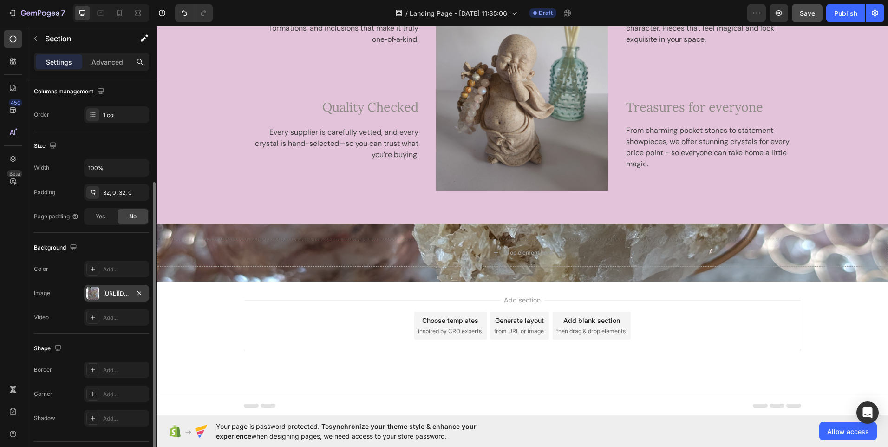
click at [118, 293] on div "[URL][DOMAIN_NAME]" at bounding box center [116, 293] width 27 height 8
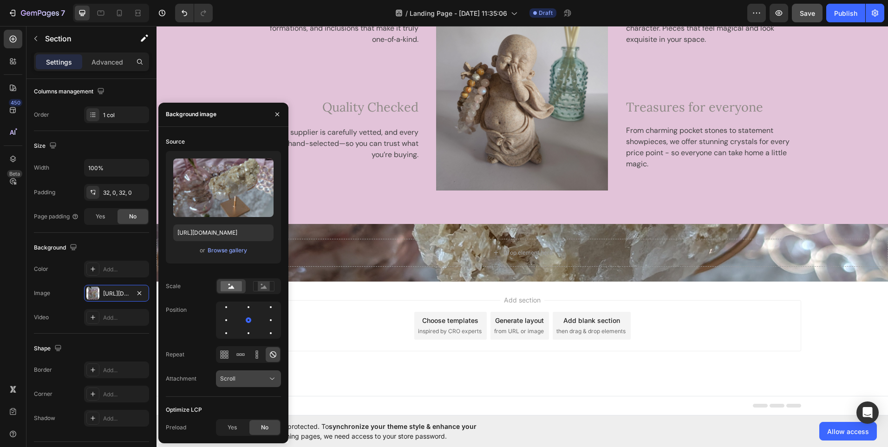
click at [254, 382] on div "Scroll" at bounding box center [243, 378] width 47 height 8
click at [242, 347] on div "Fixed" at bounding box center [239, 356] width 76 height 18
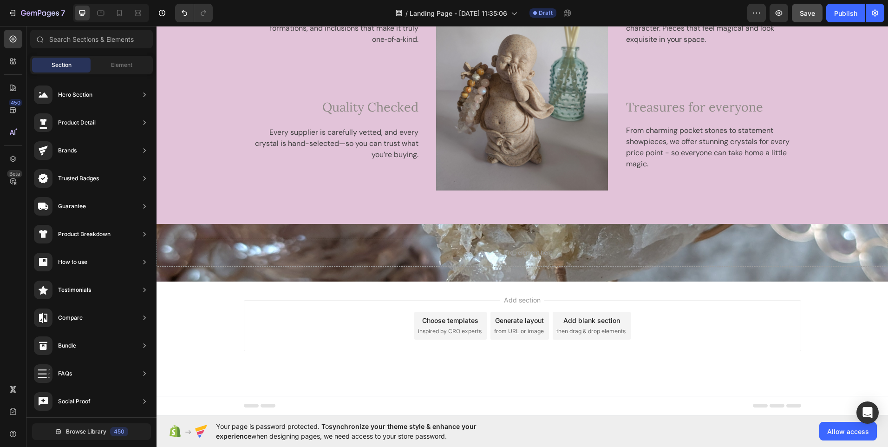
click at [371, 324] on div "Add section Choose templates inspired by CRO experts Generate layout from URL o…" at bounding box center [522, 325] width 557 height 51
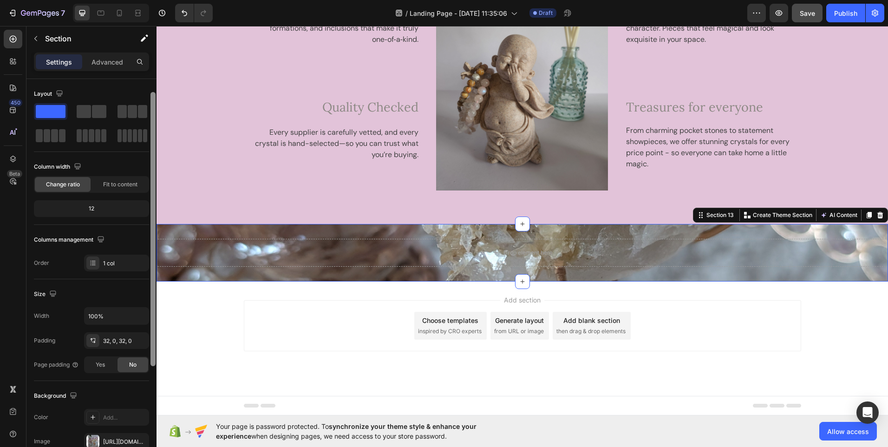
scroll to position [8, 0]
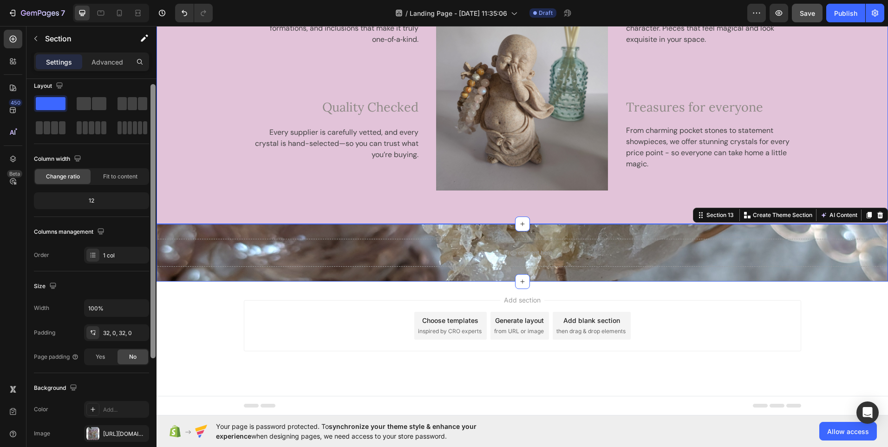
drag, startPoint x: 310, startPoint y: 140, endPoint x: 165, endPoint y: 198, distance: 155.8
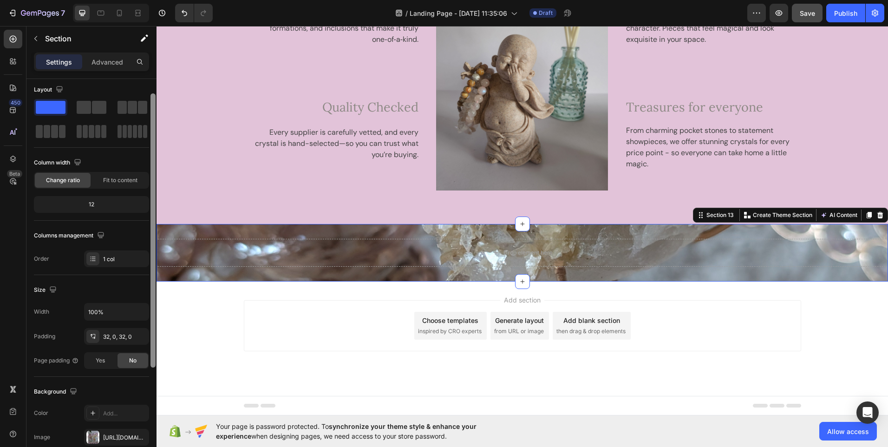
scroll to position [0, 0]
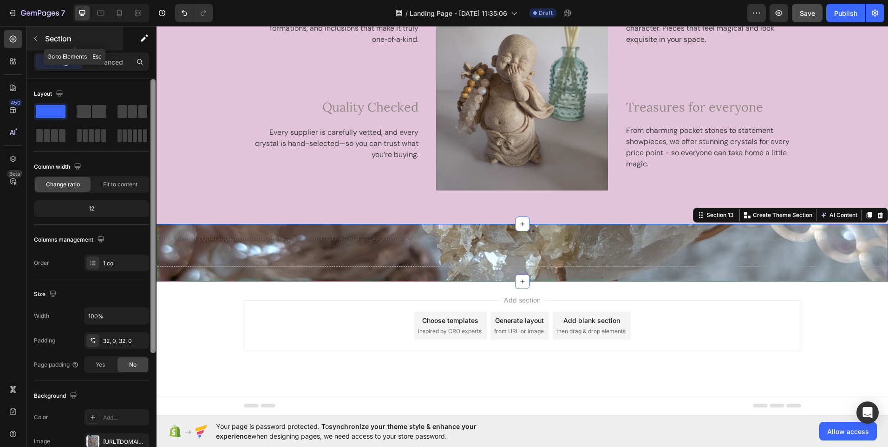
click at [35, 38] on icon "button" at bounding box center [35, 38] width 3 height 5
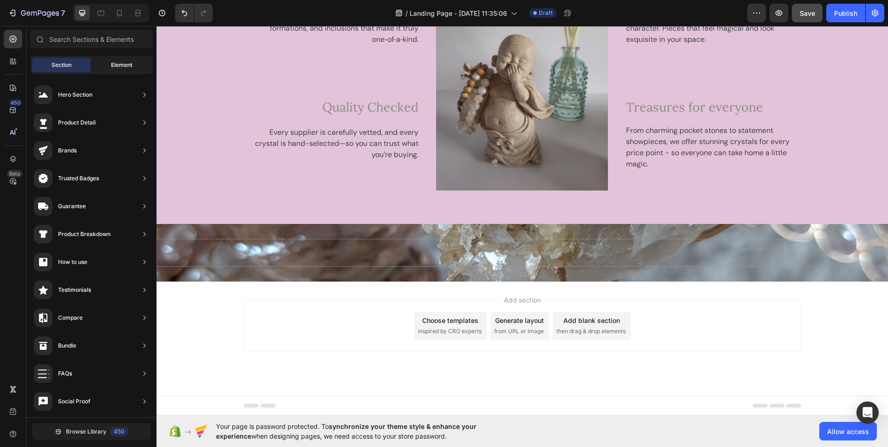
click at [120, 65] on span "Element" at bounding box center [121, 65] width 21 height 8
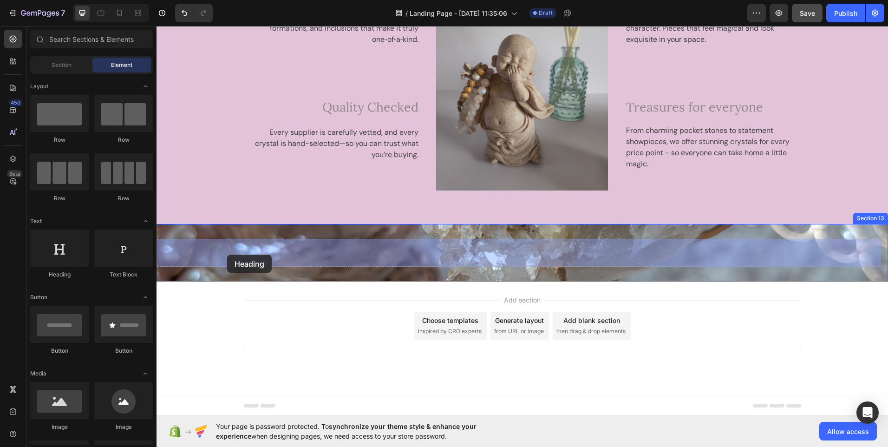
drag, startPoint x: 215, startPoint y: 280, endPoint x: 233, endPoint y: 254, distance: 30.8
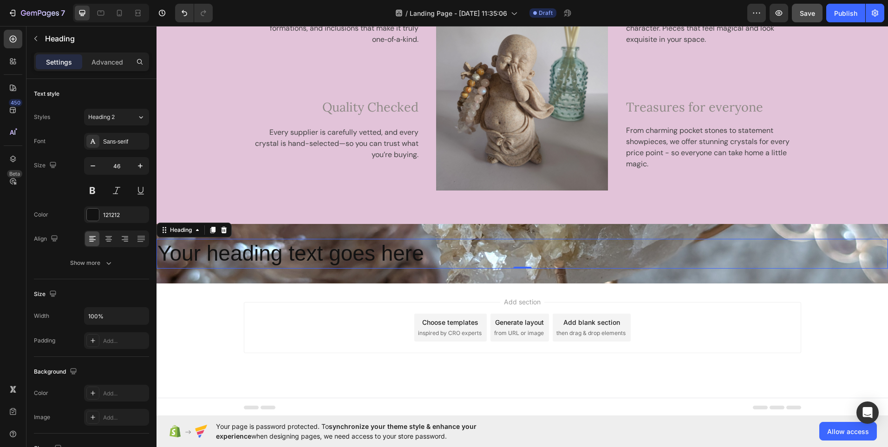
click at [438, 254] on p "Your heading text goes here" at bounding box center [521, 254] width 729 height 28
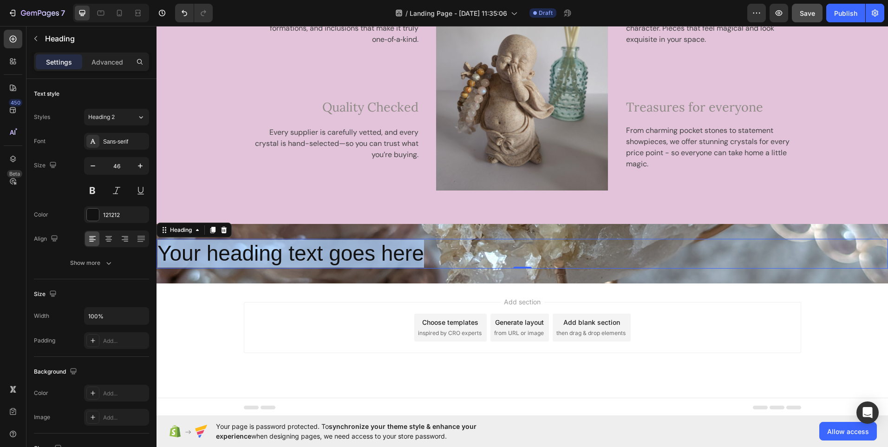
click at [438, 254] on p "Your heading text goes here" at bounding box center [521, 254] width 729 height 28
drag, startPoint x: 391, startPoint y: 253, endPoint x: 162, endPoint y: 251, distance: 228.4
click at [162, 251] on p "Add a sprinkle of sparkle" at bounding box center [521, 254] width 729 height 28
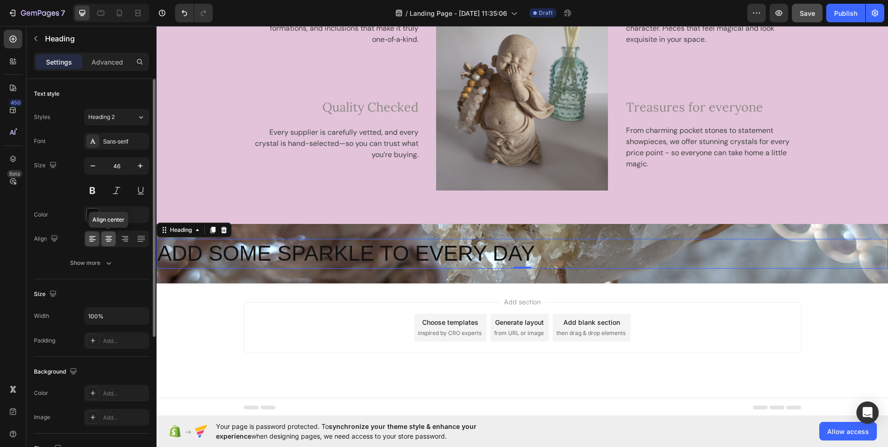
click at [111, 242] on icon at bounding box center [108, 238] width 9 height 9
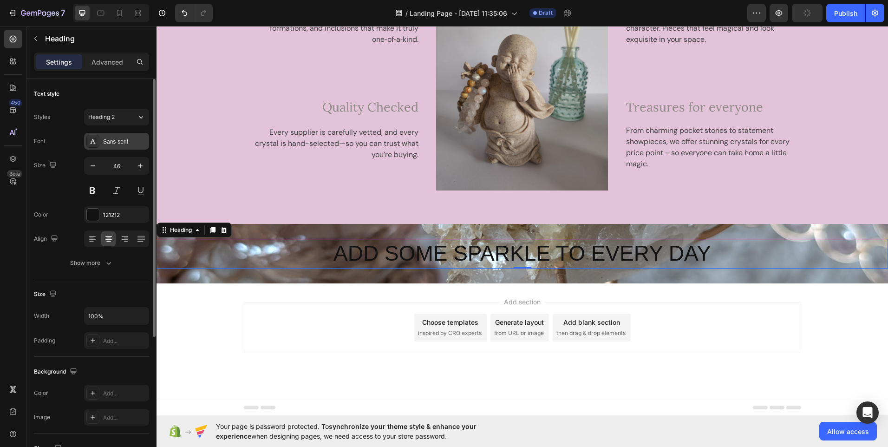
click at [126, 137] on div "Sans-serif" at bounding box center [125, 141] width 44 height 8
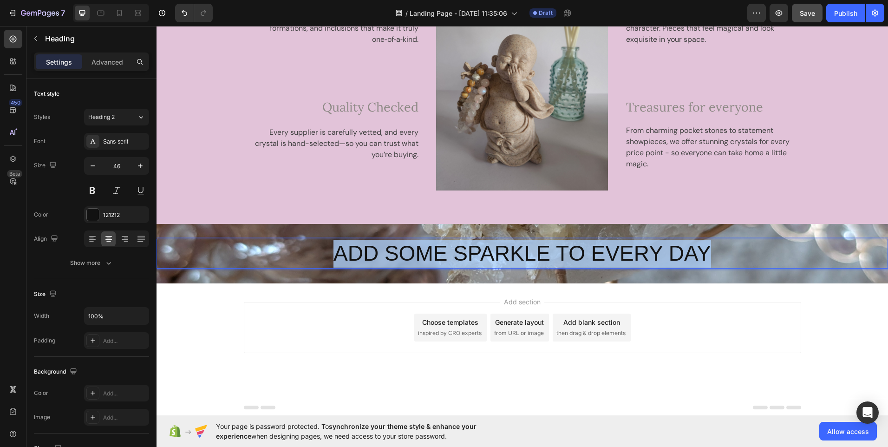
drag, startPoint x: 333, startPoint y: 253, endPoint x: 712, endPoint y: 261, distance: 378.9
click at [712, 261] on p "ADD SOME SPARKLE TO EVERY DAY" at bounding box center [521, 254] width 729 height 28
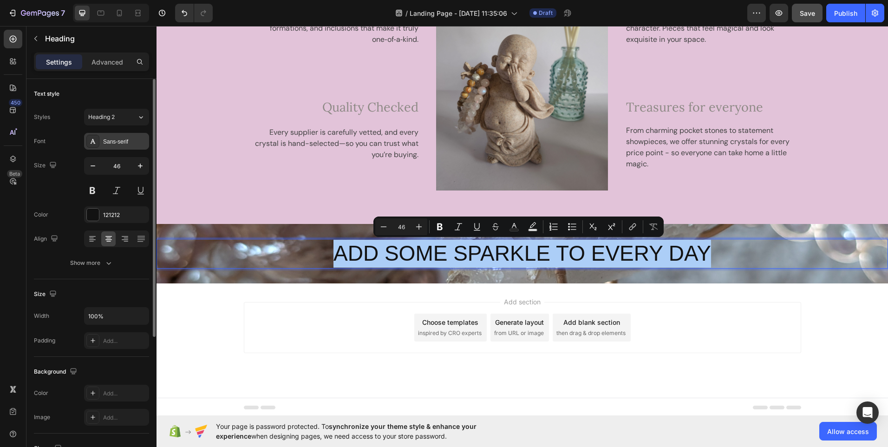
click at [124, 145] on div "Sans-serif" at bounding box center [125, 141] width 44 height 8
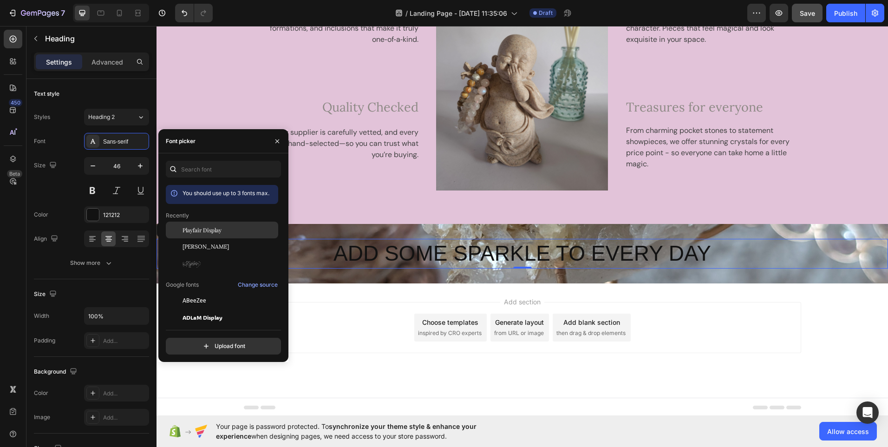
click at [204, 229] on span "Playfair Display" at bounding box center [201, 230] width 39 height 8
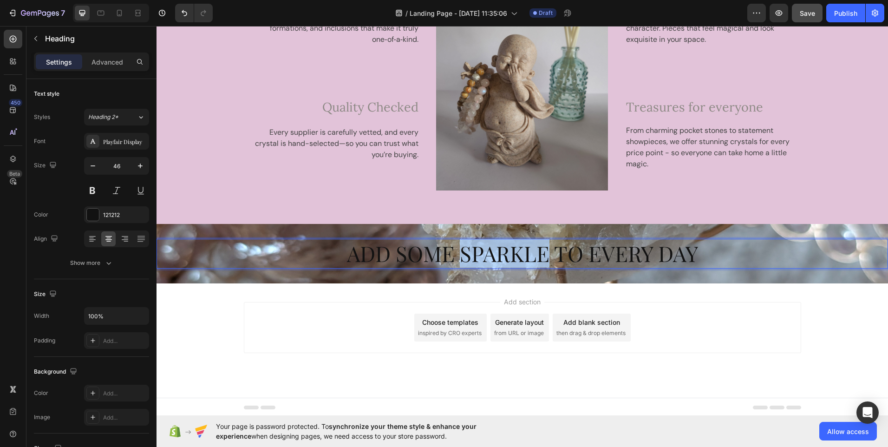
click at [479, 257] on p "ADD SOME SPARKLE TO EVERY DAY" at bounding box center [521, 254] width 729 height 28
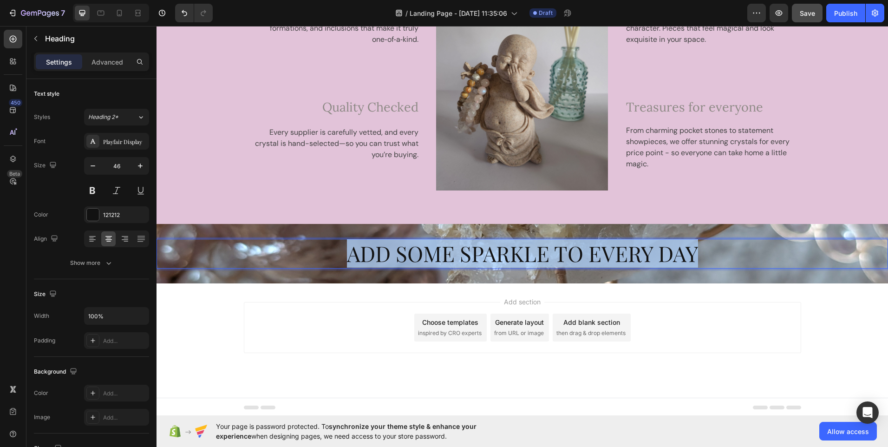
click at [479, 257] on p "ADD SOME SPARKLE TO EVERY DAY" at bounding box center [521, 254] width 729 height 28
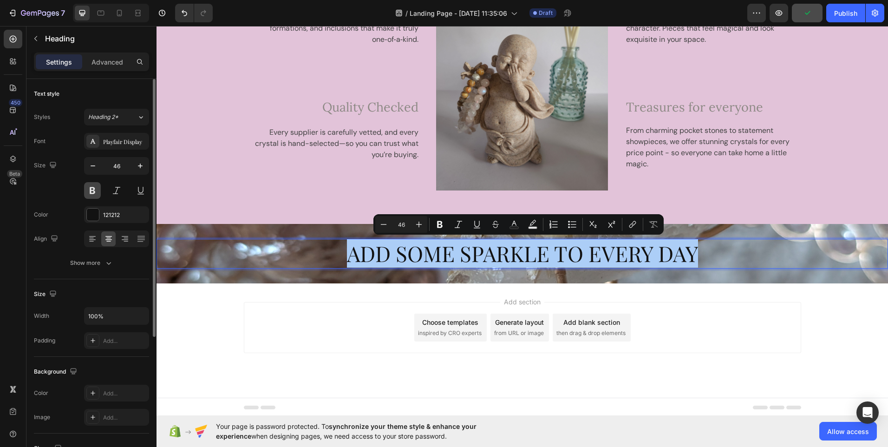
click at [94, 188] on button at bounding box center [92, 190] width 17 height 17
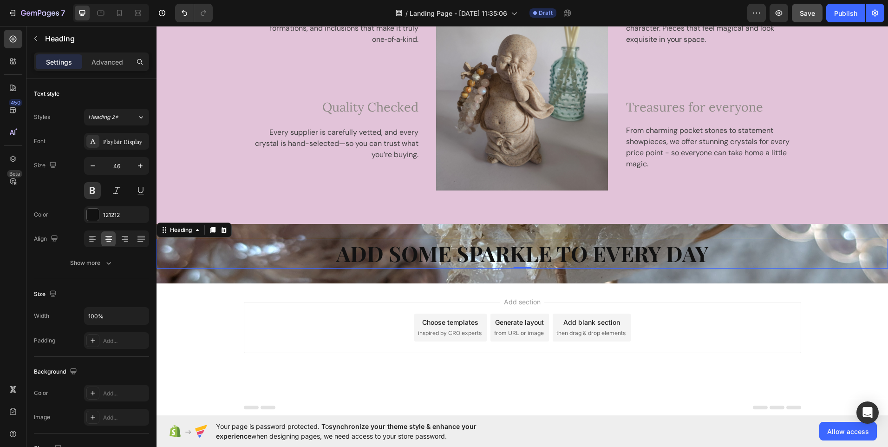
click at [446, 249] on p "ADD SOME SPARKLE TO EVERY DAY" at bounding box center [521, 254] width 729 height 28
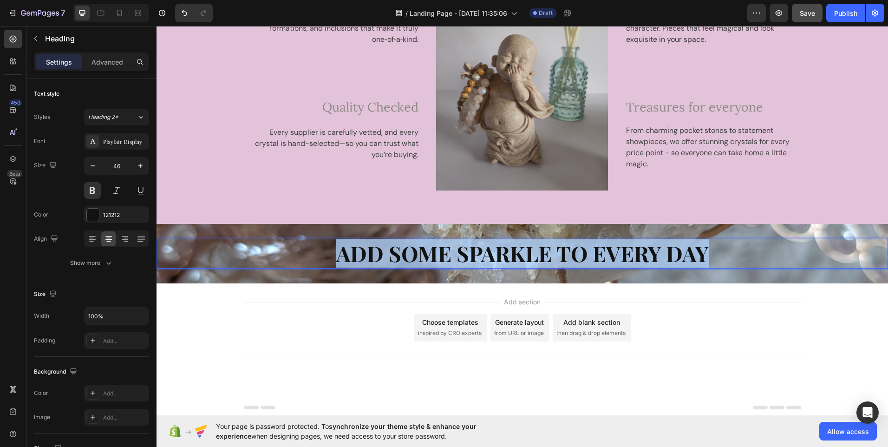
click at [446, 249] on p "ADD SOME SPARKLE TO EVERY DAY" at bounding box center [521, 254] width 729 height 28
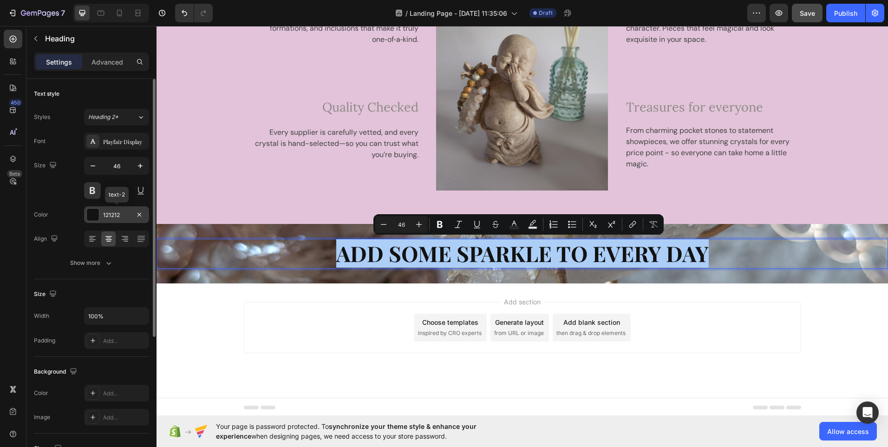
click at [122, 216] on div "121212" at bounding box center [116, 215] width 27 height 8
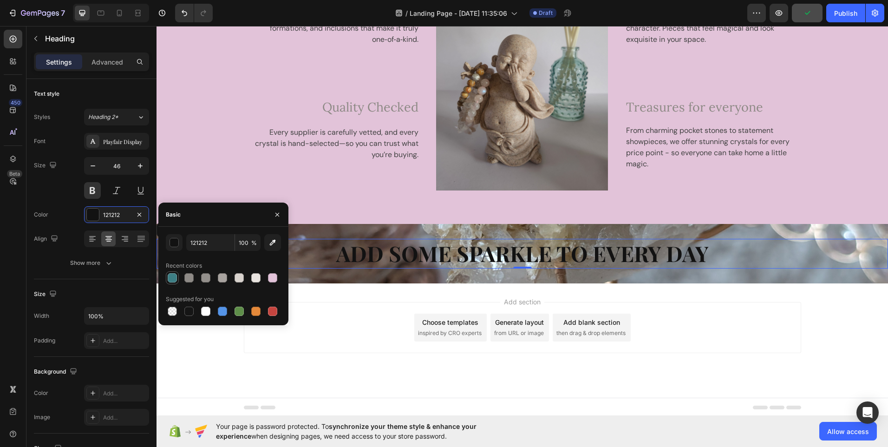
click at [170, 274] on div at bounding box center [172, 277] width 9 height 9
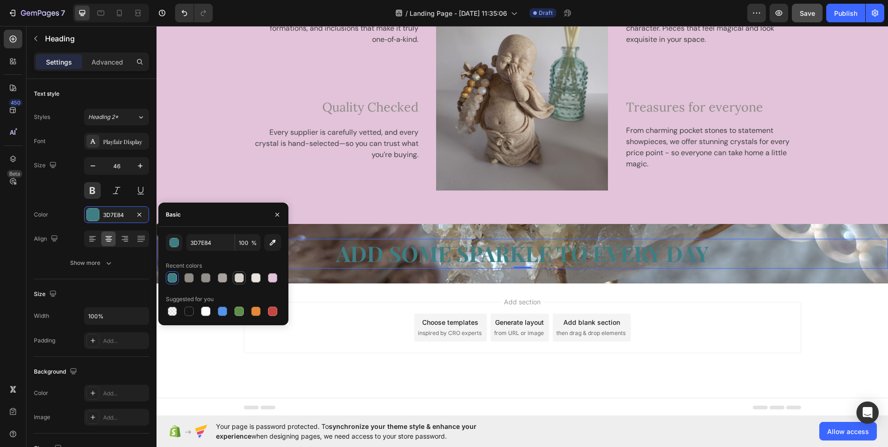
click at [239, 275] on div at bounding box center [238, 277] width 9 height 9
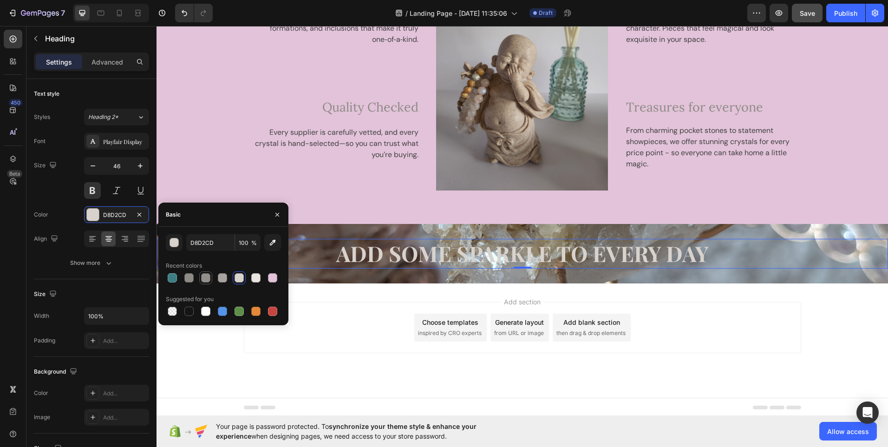
click at [206, 275] on div at bounding box center [205, 277] width 9 height 9
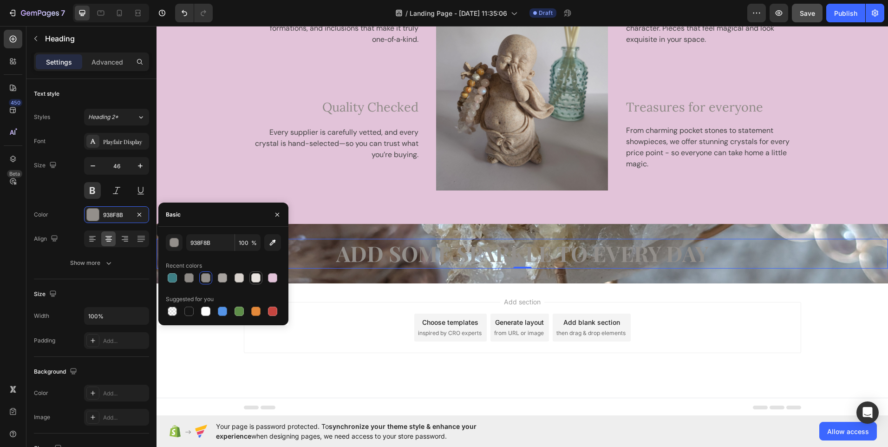
click at [254, 276] on div at bounding box center [255, 277] width 9 height 9
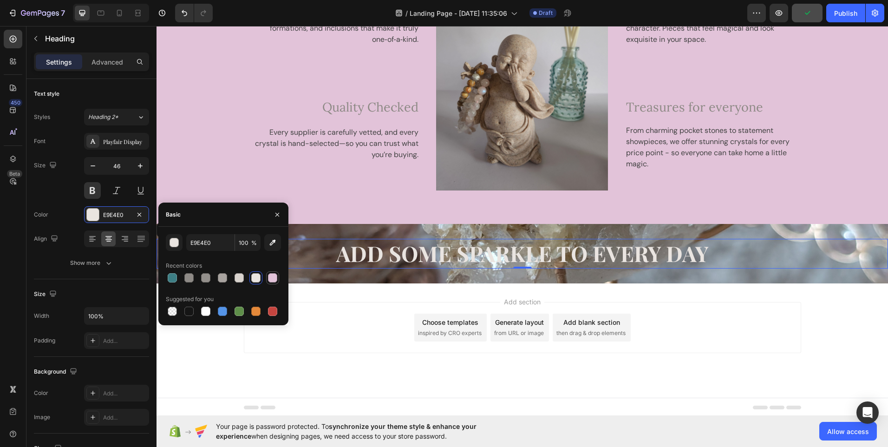
click at [273, 278] on div at bounding box center [272, 277] width 9 height 9
click at [256, 279] on div at bounding box center [255, 277] width 9 height 9
click at [173, 281] on div at bounding box center [172, 277] width 9 height 9
type input "3D7E84"
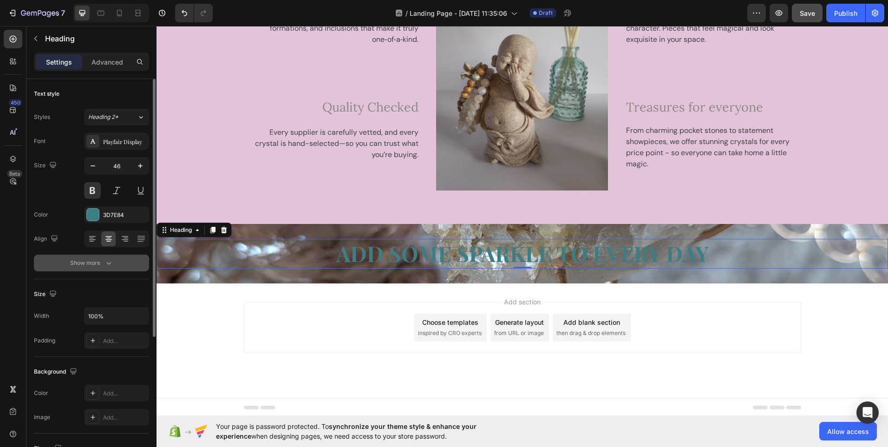
click at [113, 261] on button "Show more" at bounding box center [91, 262] width 115 height 17
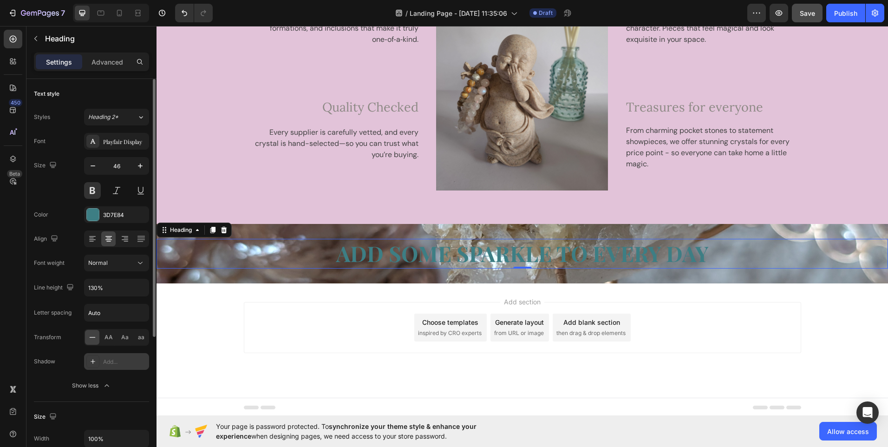
click at [95, 363] on icon at bounding box center [92, 360] width 7 height 7
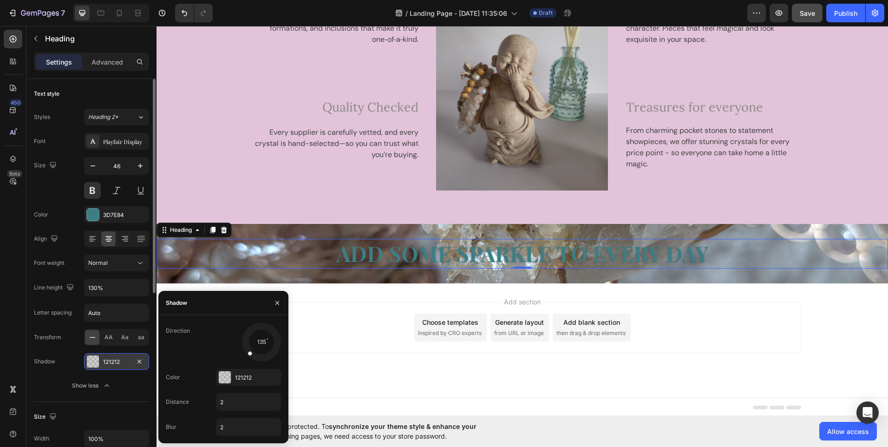
click at [116, 361] on div "121212" at bounding box center [116, 361] width 27 height 8
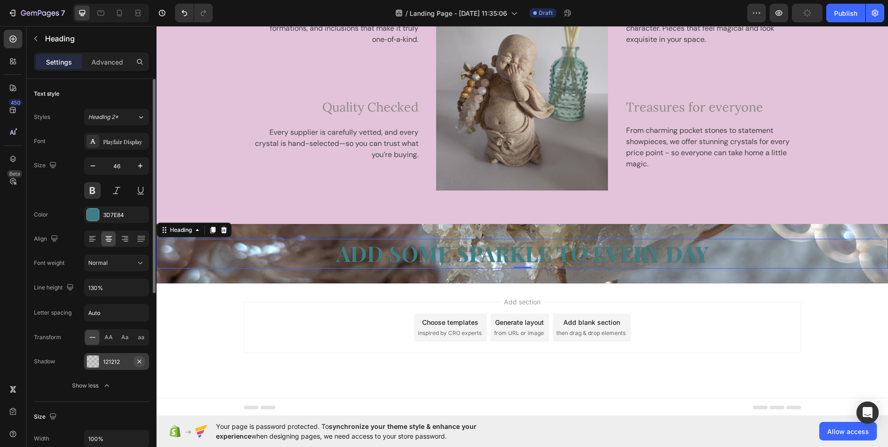
click at [139, 361] on icon "button" at bounding box center [139, 361] width 4 height 4
click at [94, 361] on icon at bounding box center [93, 361] width 5 height 5
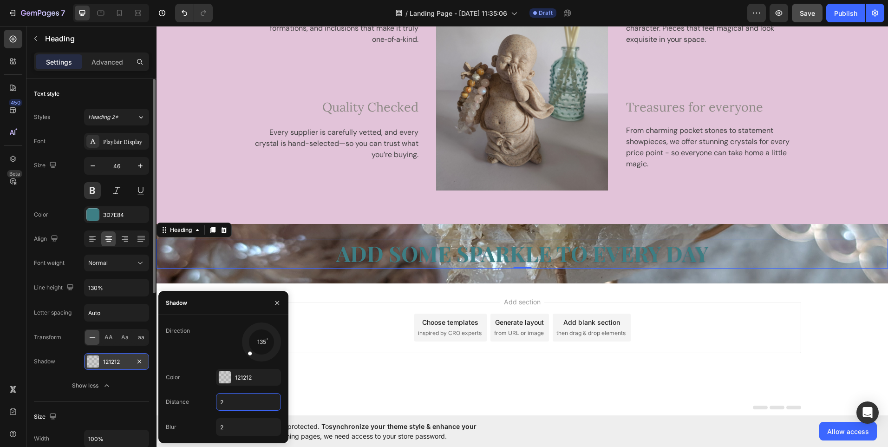
click at [232, 404] on input "2" at bounding box center [248, 401] width 64 height 17
click at [231, 379] on div "121212" at bounding box center [248, 377] width 65 height 17
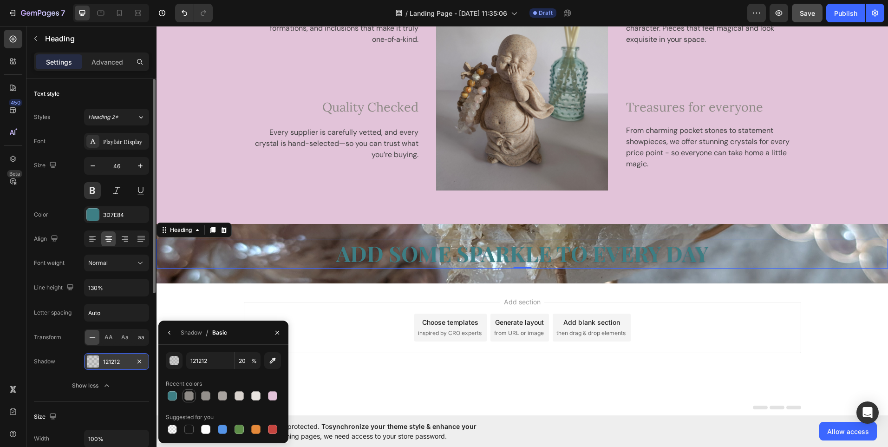
click at [189, 396] on div at bounding box center [188, 395] width 9 height 9
type input "8E8A86"
type input "100"
click at [190, 432] on div at bounding box center [188, 428] width 9 height 9
click at [274, 395] on div at bounding box center [272, 395] width 9 height 9
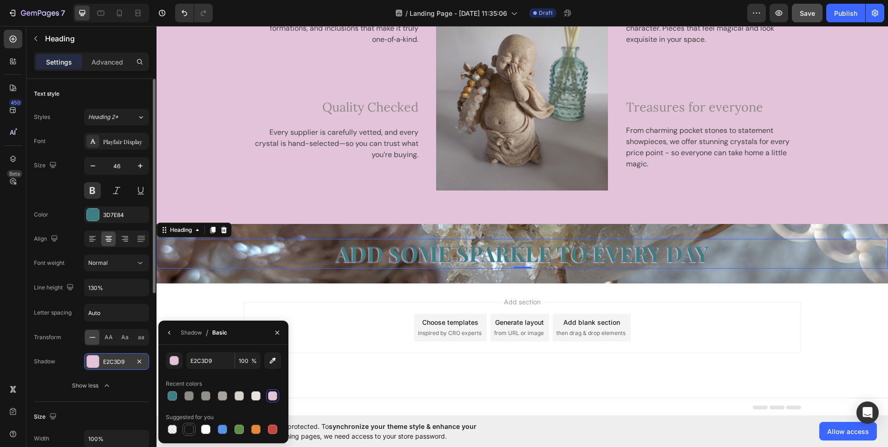
click at [190, 428] on div at bounding box center [188, 428] width 9 height 9
type input "151515"
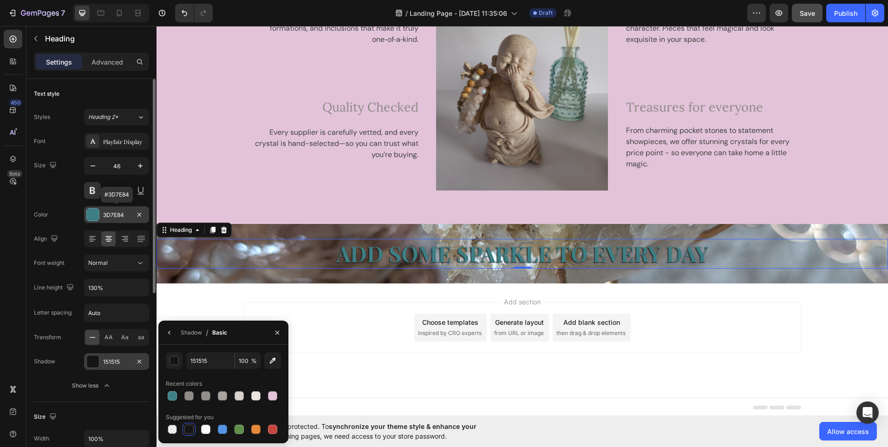
click at [115, 216] on div "3D7E84" at bounding box center [116, 215] width 27 height 8
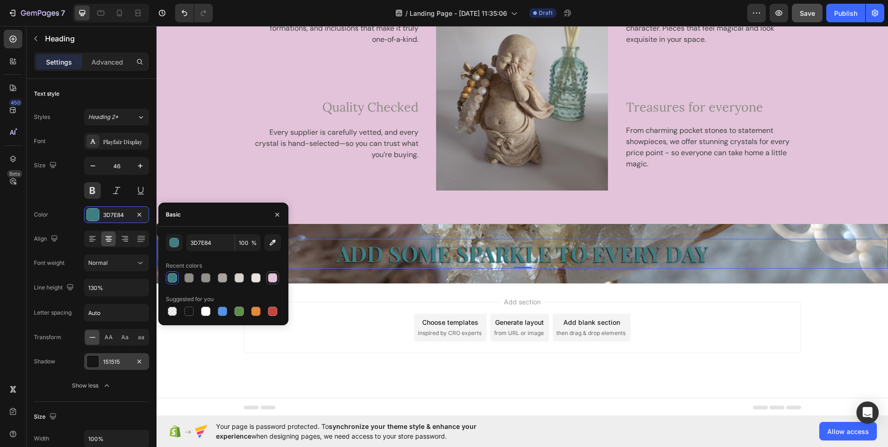
click at [273, 273] on div at bounding box center [272, 277] width 9 height 9
type input "E2C3D9"
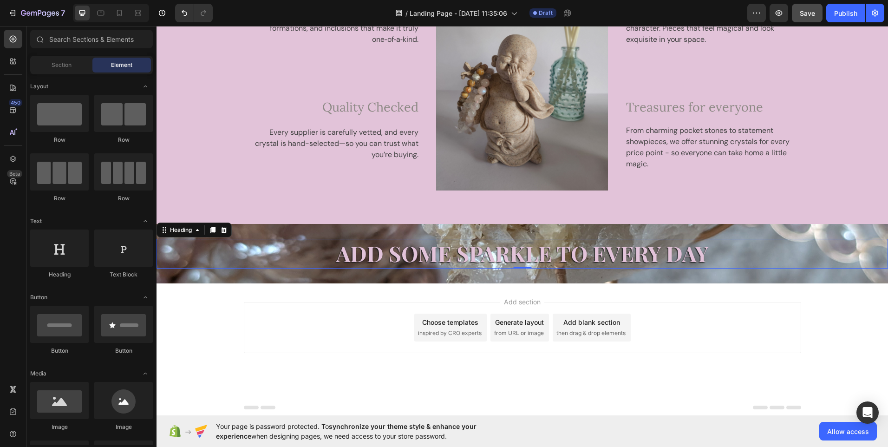
click at [328, 296] on div "Add section Choose templates inspired by CRO experts Generate layout from URL o…" at bounding box center [521, 340] width 731 height 114
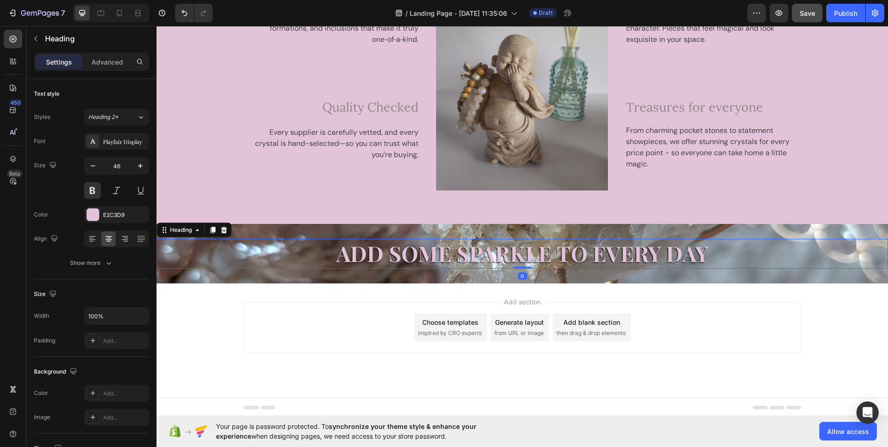
click at [506, 253] on p "ADD SOME SPARKLE TO EVERY DAY" at bounding box center [521, 254] width 729 height 28
click at [519, 247] on p "ADD SOME SPARKLE TO EVERY DAY" at bounding box center [521, 254] width 729 height 28
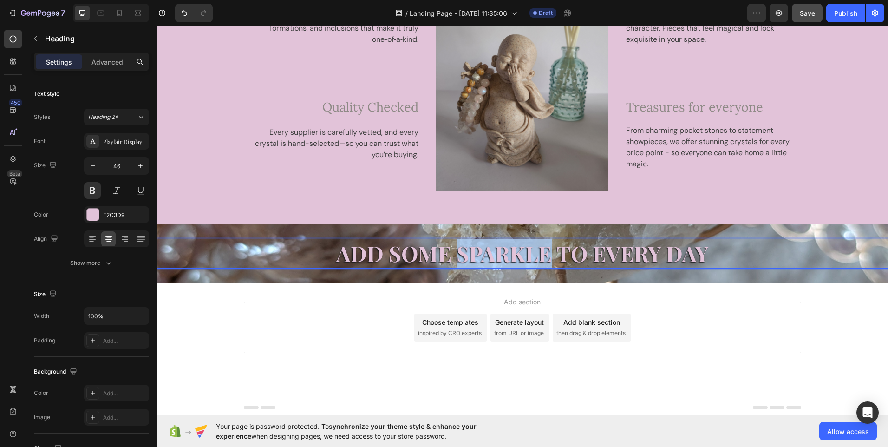
click at [519, 247] on p "ADD SOME SPARKLE TO EVERY DAY" at bounding box center [521, 254] width 729 height 28
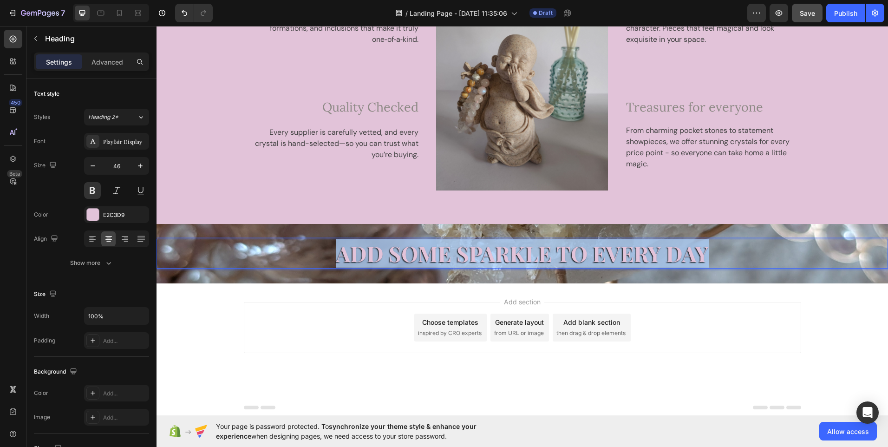
click at [519, 247] on p "ADD SOME SPARKLE TO EVERY DAY" at bounding box center [521, 254] width 729 height 28
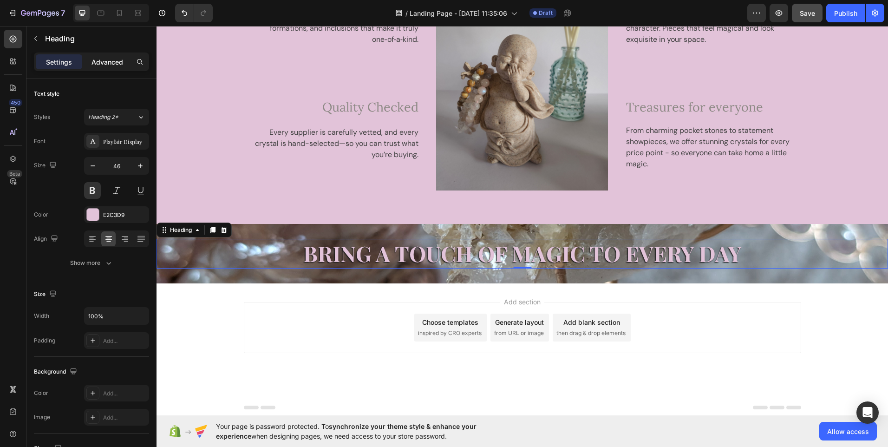
click at [116, 62] on p "Advanced" at bounding box center [107, 62] width 32 height 10
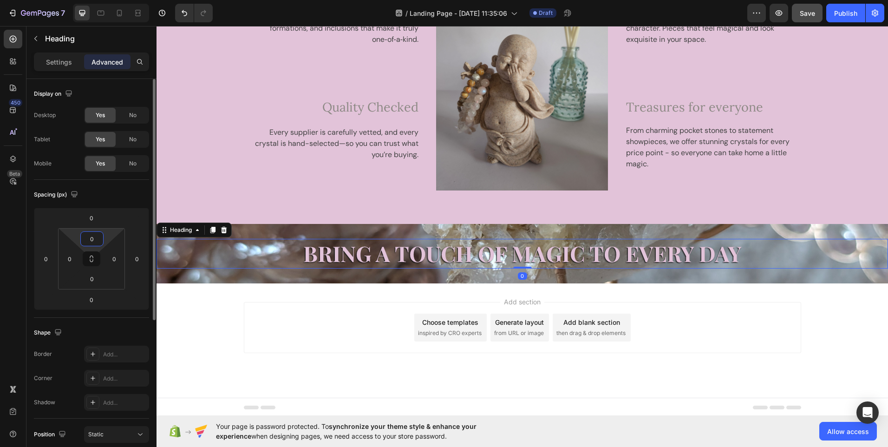
click at [95, 238] on input "0" at bounding box center [92, 239] width 19 height 14
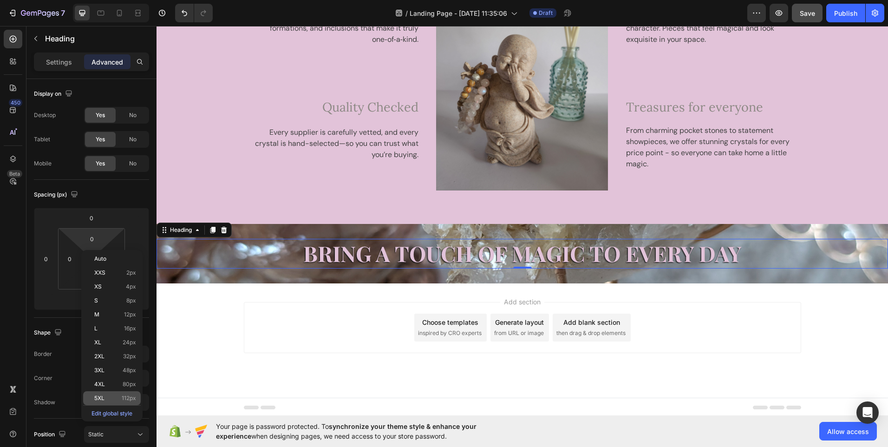
click at [127, 398] on span "112px" at bounding box center [129, 398] width 14 height 6
type input "112"
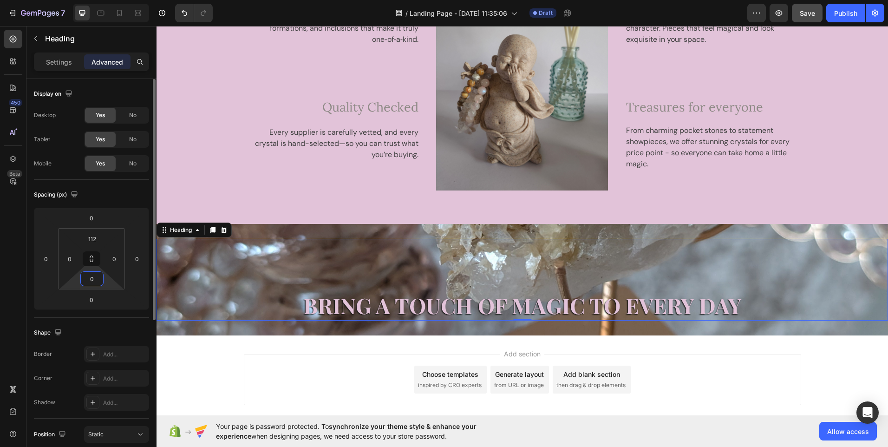
click at [93, 283] on input "0" at bounding box center [92, 279] width 19 height 14
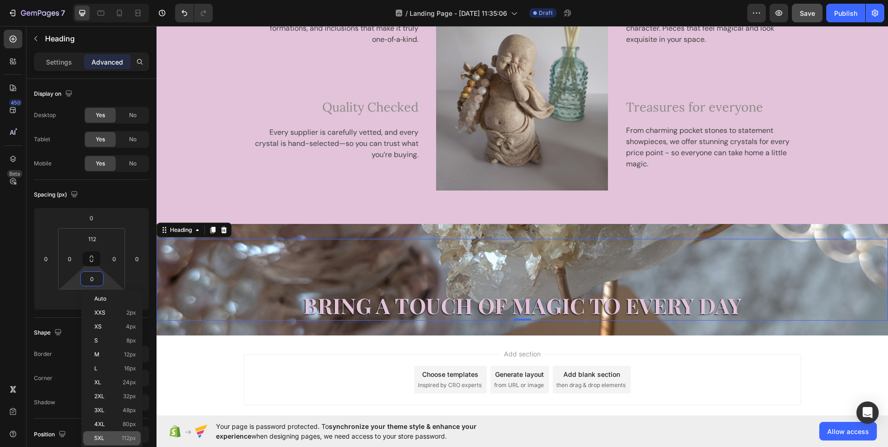
click at [130, 434] on div "5XL 112px" at bounding box center [112, 438] width 58 height 14
type input "112"
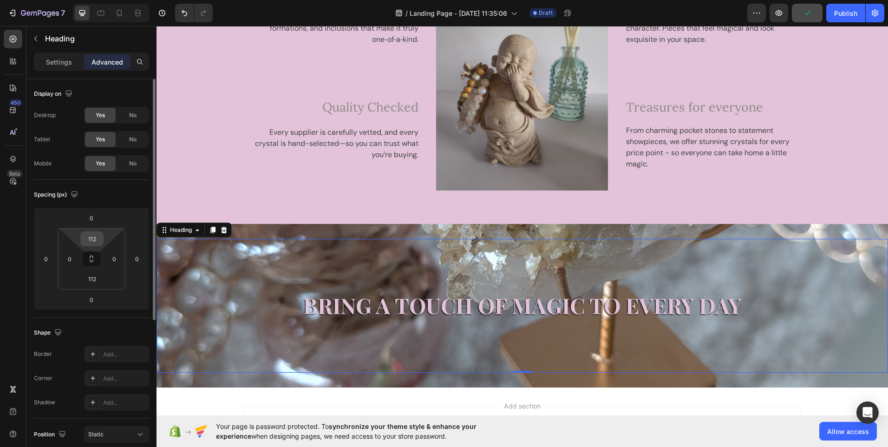
click at [96, 240] on input "112" at bounding box center [92, 239] width 19 height 14
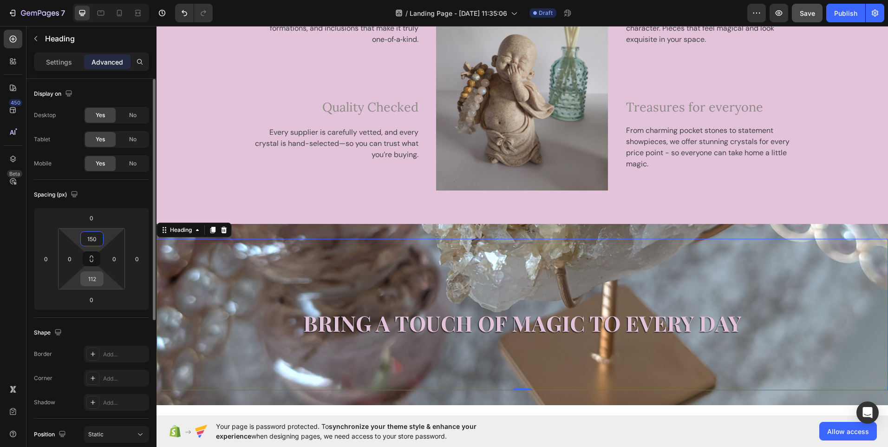
type input "150"
click at [96, 279] on input "112" at bounding box center [92, 279] width 19 height 14
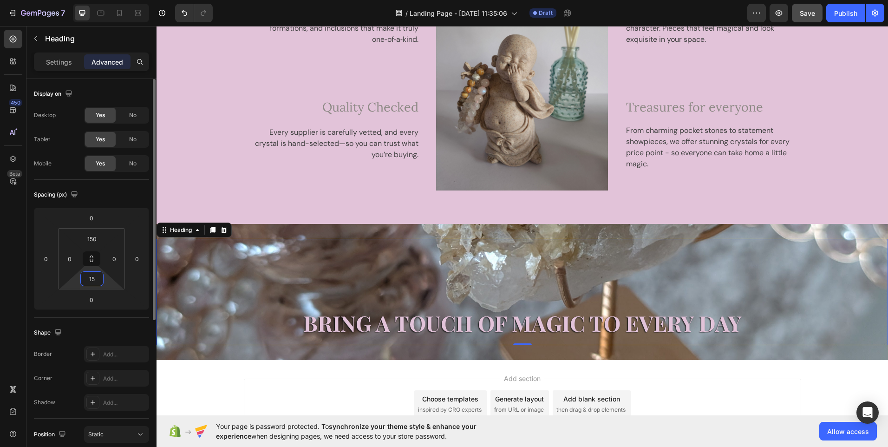
type input "150"
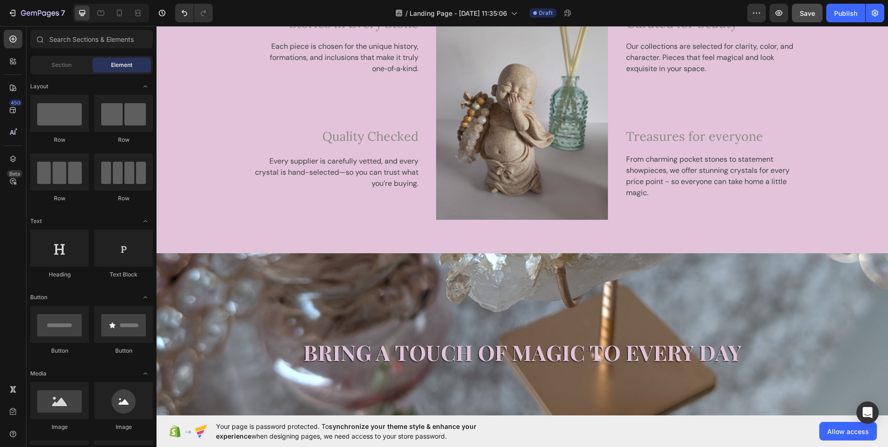
scroll to position [1420, 0]
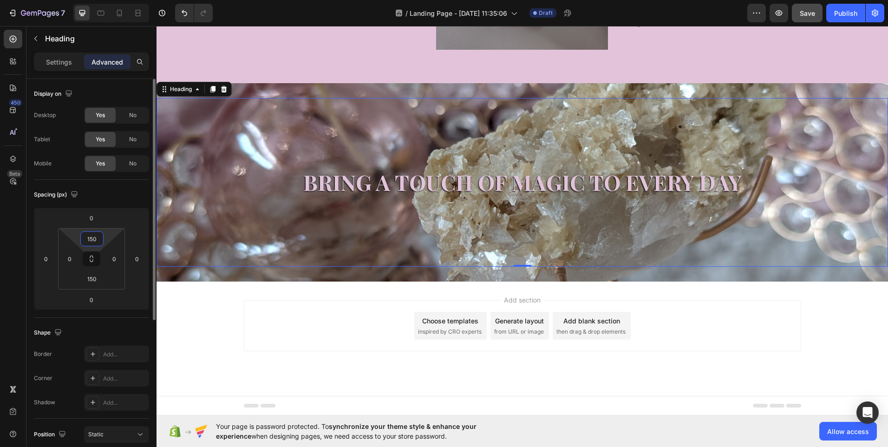
click at [99, 240] on input "150" at bounding box center [92, 239] width 19 height 14
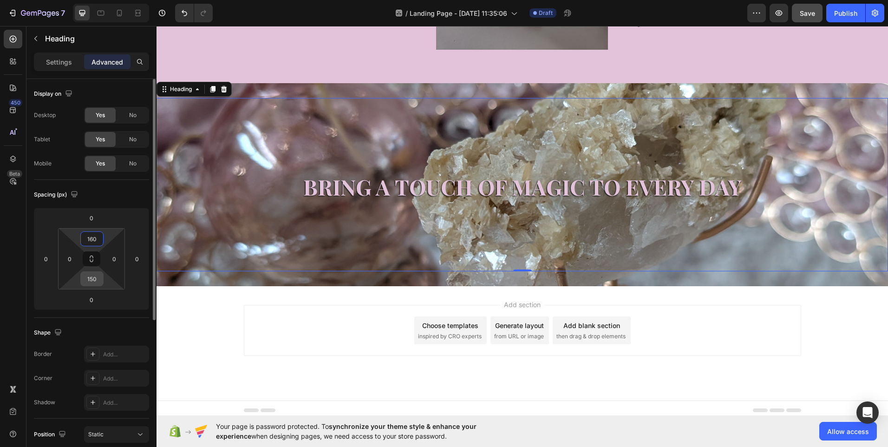
type input "160"
click at [99, 282] on input "150" at bounding box center [92, 279] width 19 height 14
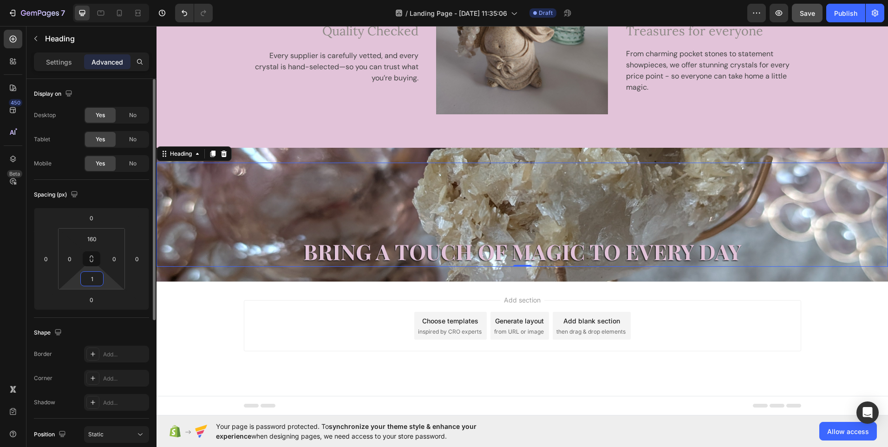
scroll to position [1363, 0]
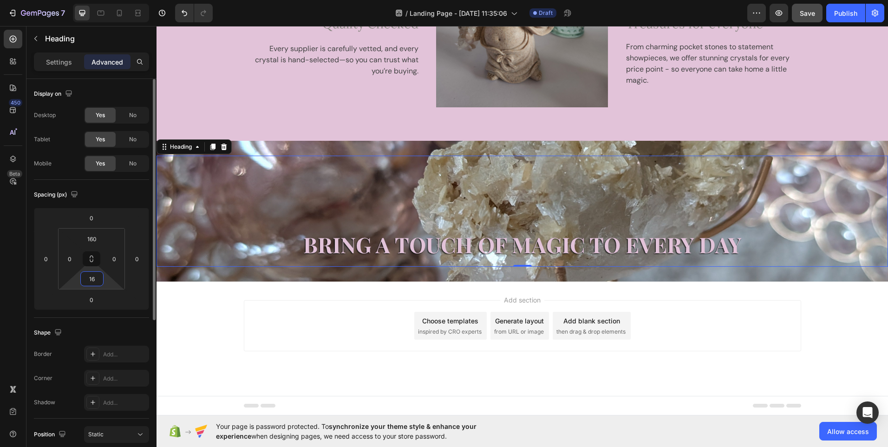
type input "160"
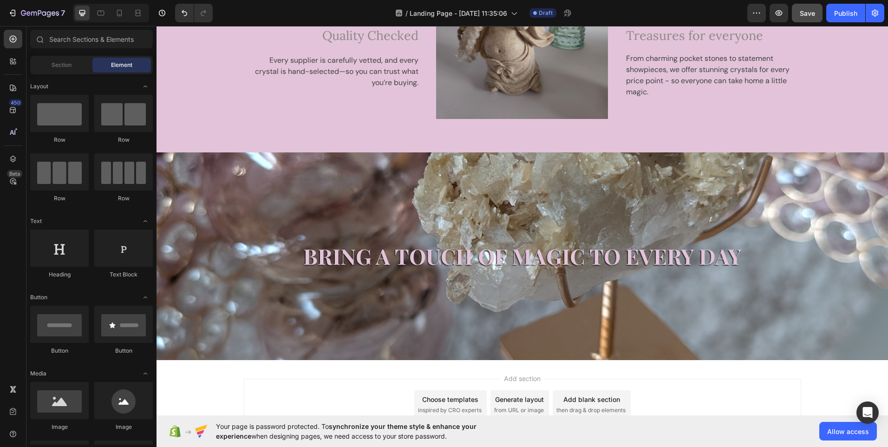
scroll to position [1519, 0]
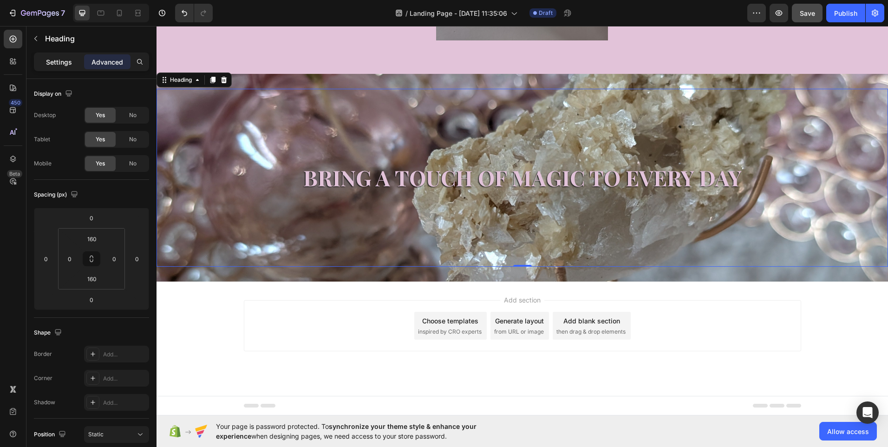
click at [63, 64] on p "Settings" at bounding box center [59, 62] width 26 height 10
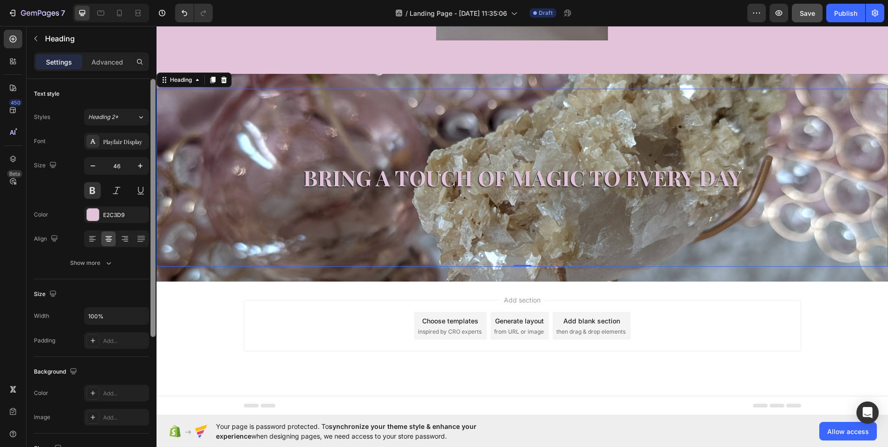
scroll to position [21, 0]
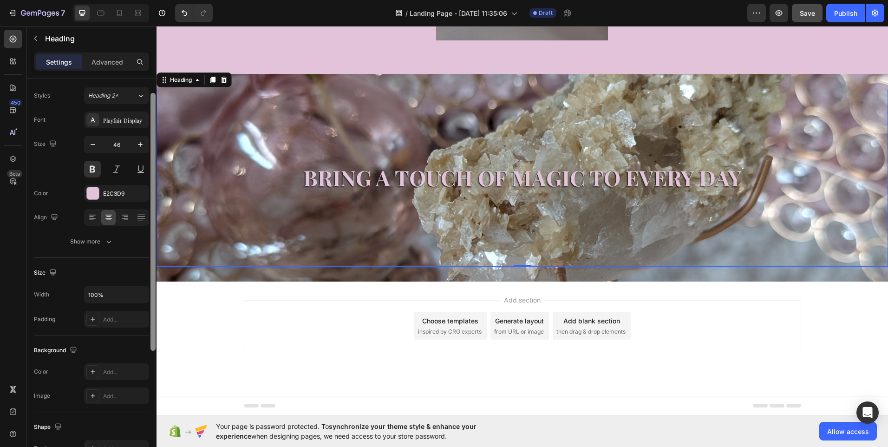
drag, startPoint x: 308, startPoint y: 190, endPoint x: 159, endPoint y: 233, distance: 155.3
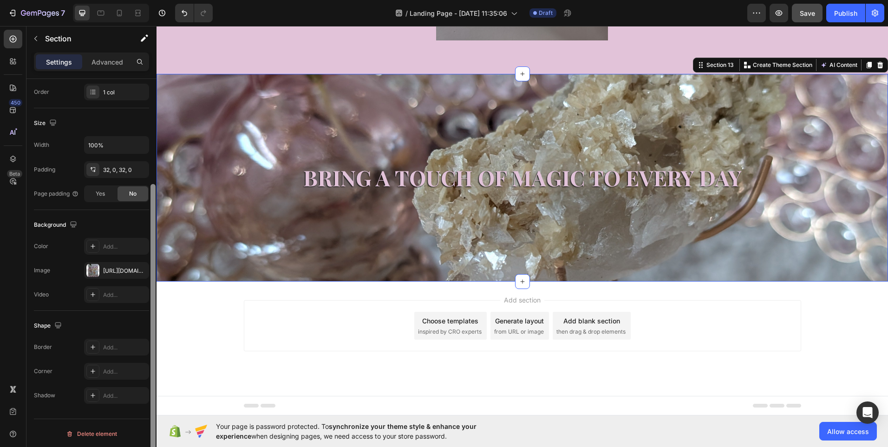
scroll to position [172, 0]
drag, startPoint x: 153, startPoint y: 157, endPoint x: 153, endPoint y: 394, distance: 236.8
click at [153, 394] on div at bounding box center [152, 336] width 5 height 274
click at [119, 266] on div "[URL][DOMAIN_NAME]" at bounding box center [116, 269] width 27 height 8
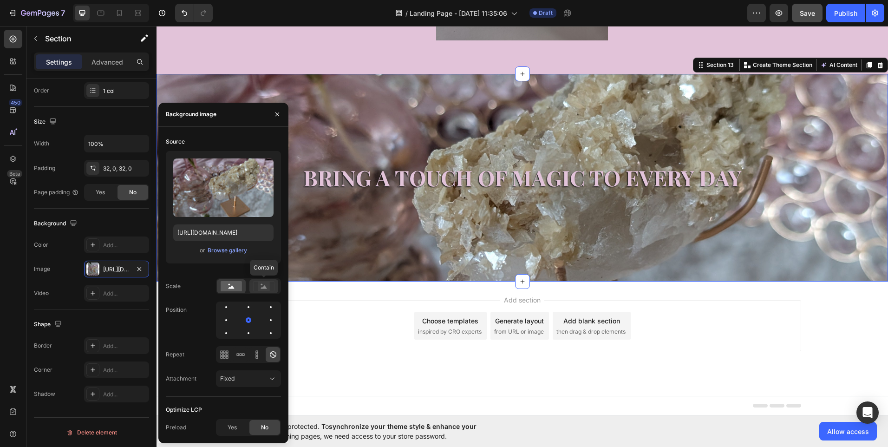
click at [260, 284] on rect at bounding box center [264, 285] width 12 height 9
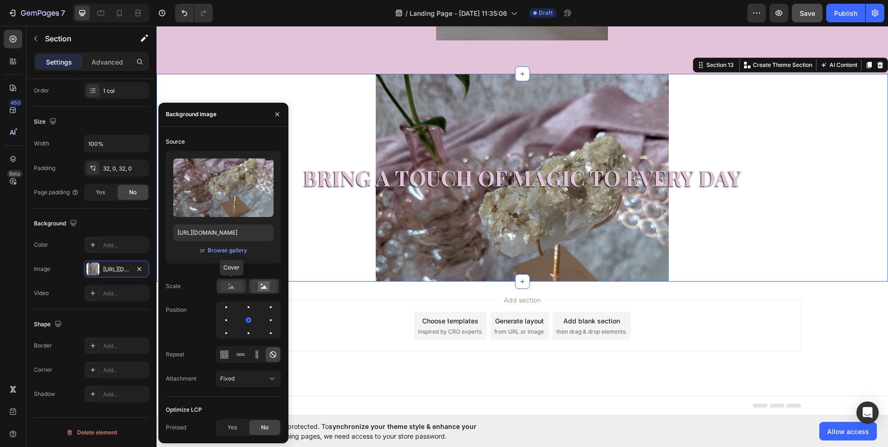
click at [232, 287] on icon at bounding box center [231, 286] width 6 height 3
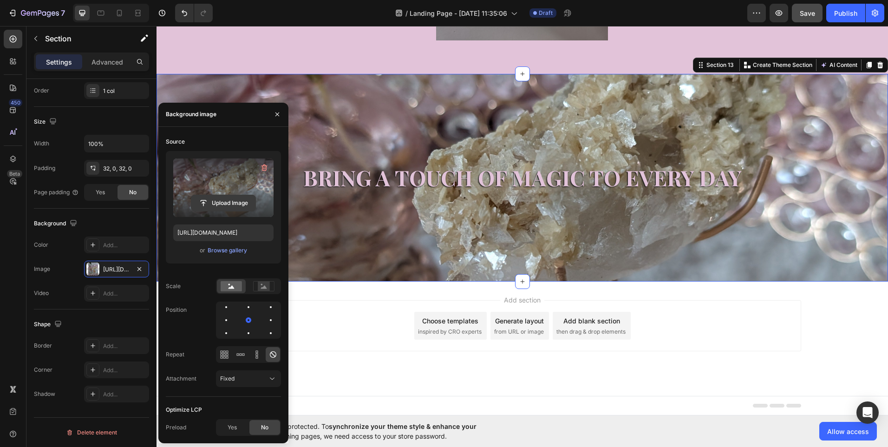
click at [218, 195] on input "file" at bounding box center [223, 203] width 64 height 16
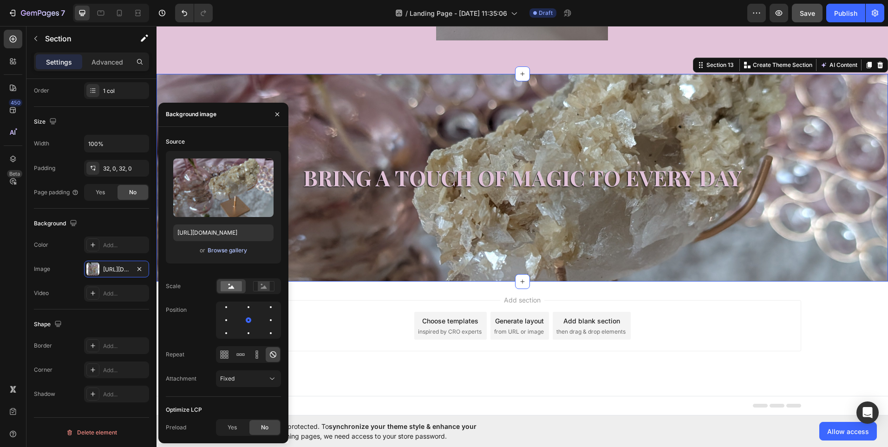
click at [225, 253] on div "Browse gallery" at bounding box center [227, 250] width 39 height 8
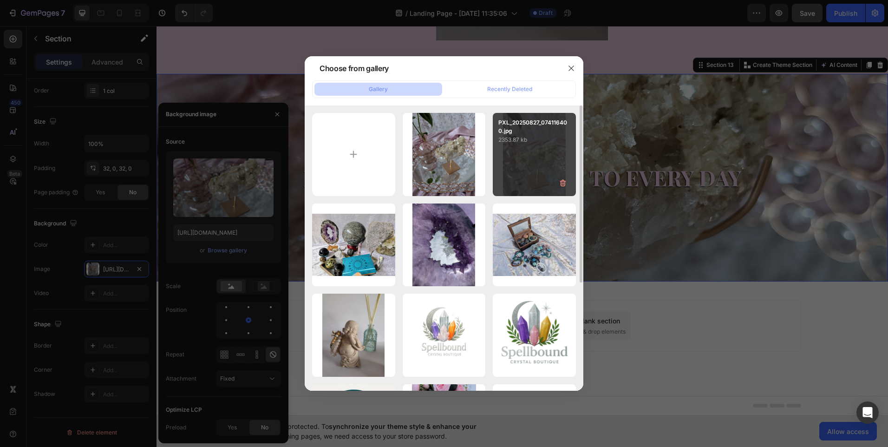
click at [538, 165] on div "PXL_20250827_074116400.jpg 2353.87 kb" at bounding box center [534, 154] width 83 height 83
type input "[URL][DOMAIN_NAME]"
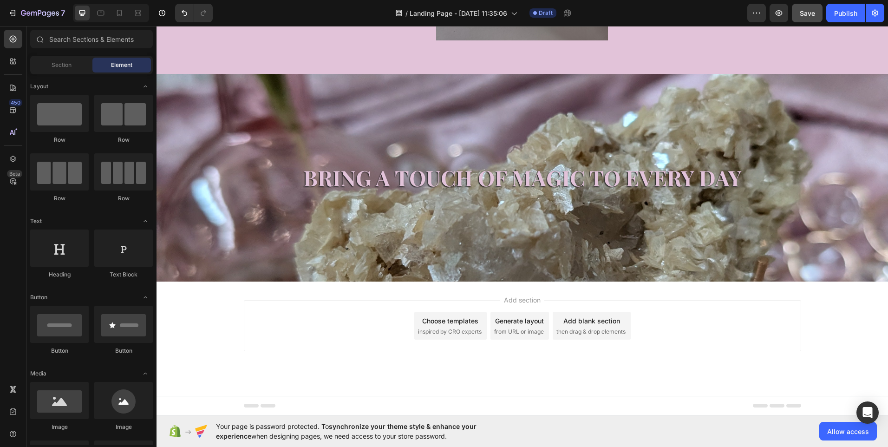
click at [359, 306] on div "Add section Choose templates inspired by CRO experts Generate layout from URL o…" at bounding box center [522, 325] width 557 height 51
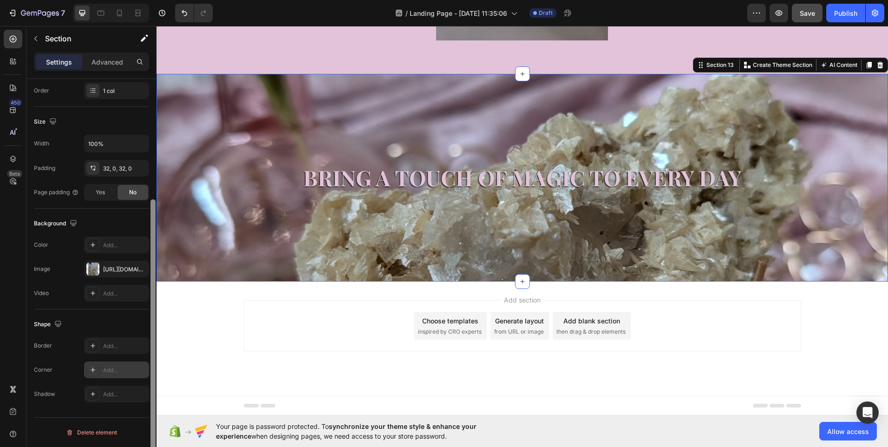
drag, startPoint x: 151, startPoint y: 223, endPoint x: 144, endPoint y: 365, distance: 142.7
click at [144, 365] on div "Layout Column width Change ratio Fit to content 12 Columns management Order 1 c…" at bounding box center [91, 276] width 130 height 394
click at [119, 266] on div "[URL][DOMAIN_NAME]" at bounding box center [116, 269] width 27 height 8
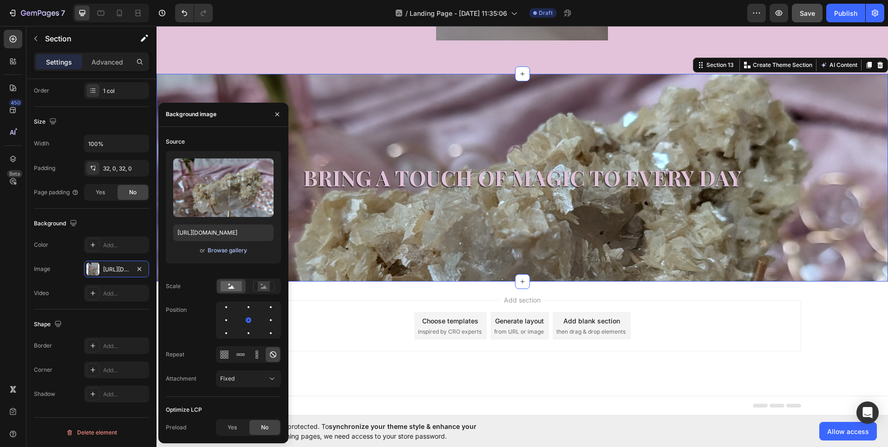
click at [224, 253] on div "Browse gallery" at bounding box center [227, 250] width 39 height 8
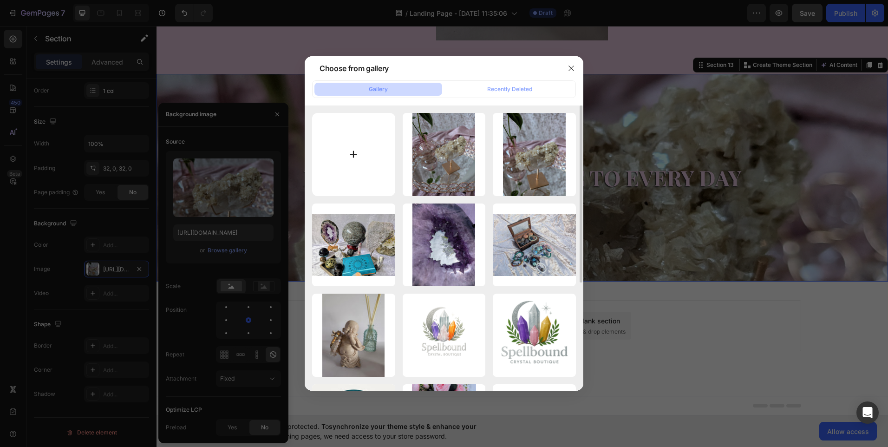
click at [355, 156] on input "file" at bounding box center [353, 154] width 83 height 83
type input "C:\fakepath\PXL_20250827_074056046.jpg"
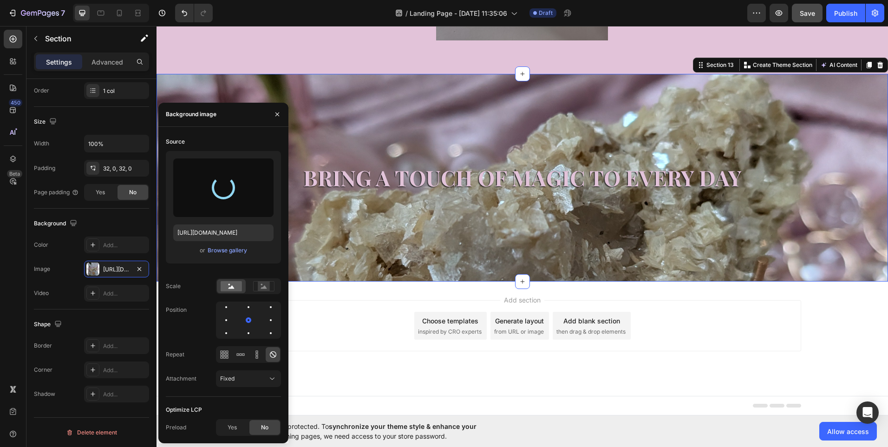
type input "[URL][DOMAIN_NAME]"
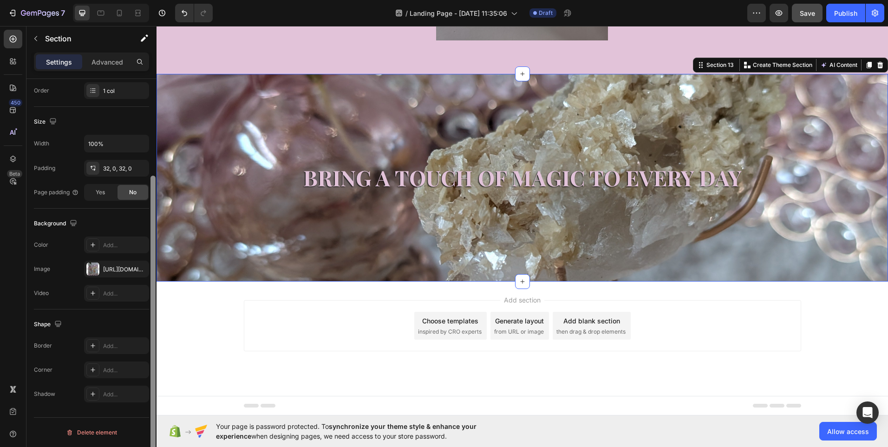
drag, startPoint x: 153, startPoint y: 253, endPoint x: 153, endPoint y: 382, distance: 128.6
click at [153, 382] on div at bounding box center [152, 312] width 5 height 274
click at [119, 266] on div "[URL][DOMAIN_NAME]" at bounding box center [116, 269] width 27 height 8
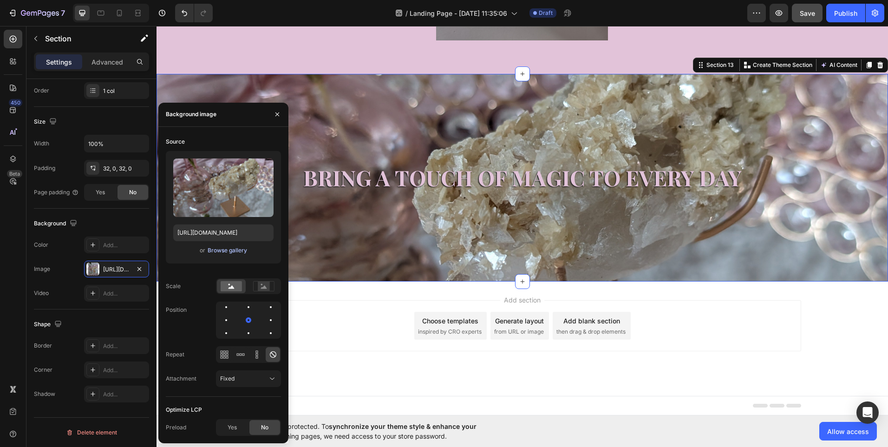
click at [227, 251] on div "Browse gallery" at bounding box center [227, 250] width 39 height 8
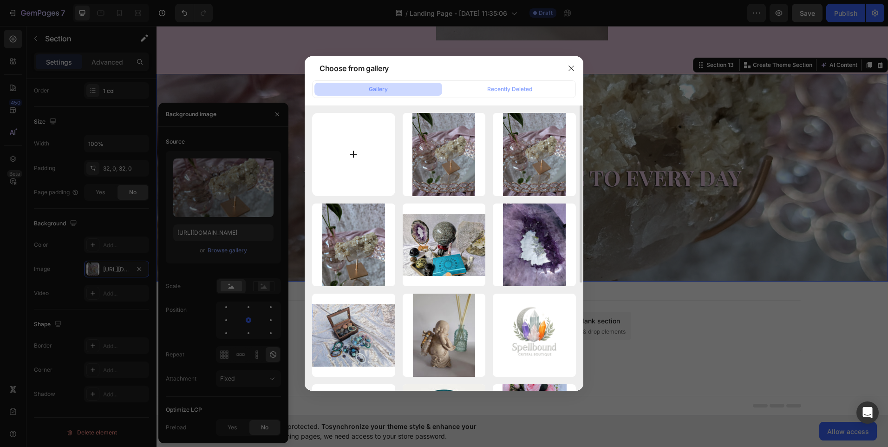
click at [350, 159] on input "file" at bounding box center [353, 154] width 83 height 83
type input "C:\fakepath\web.jpg"
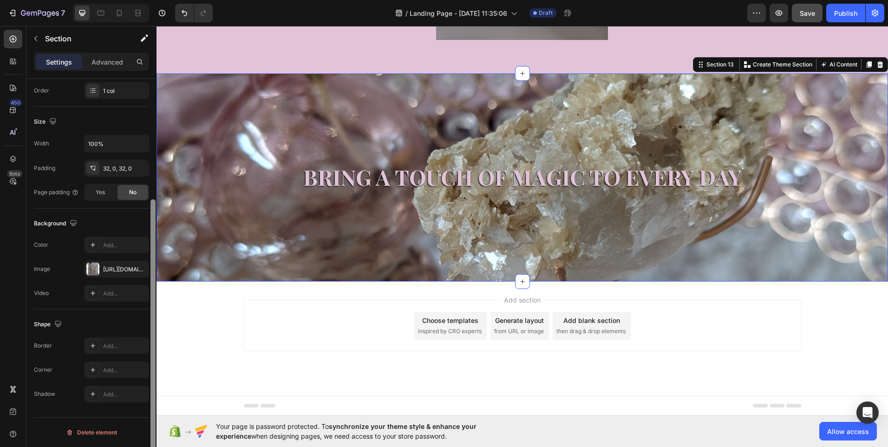
drag, startPoint x: 153, startPoint y: 157, endPoint x: 146, endPoint y: 316, distance: 158.9
click at [146, 316] on div "Layout Column width Change ratio Fit to content 12 Columns management Order 1 c…" at bounding box center [91, 276] width 130 height 394
click at [122, 268] on div "[URL][DOMAIN_NAME]" at bounding box center [116, 269] width 27 height 8
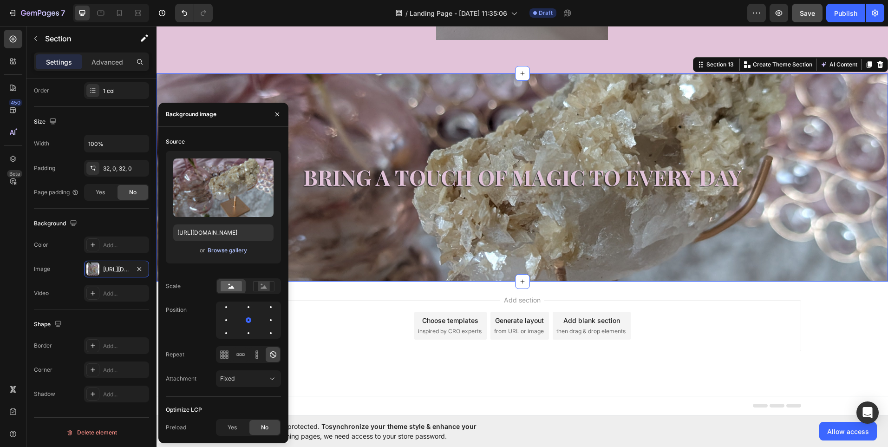
click at [228, 253] on div "Browse gallery" at bounding box center [227, 250] width 39 height 8
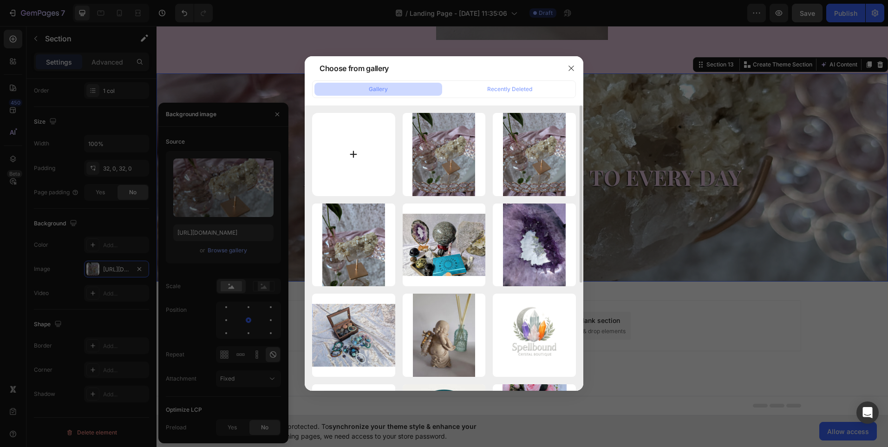
click at [353, 151] on input "file" at bounding box center [353, 154] width 83 height 83
type input "C:\fakepath\web.jpg"
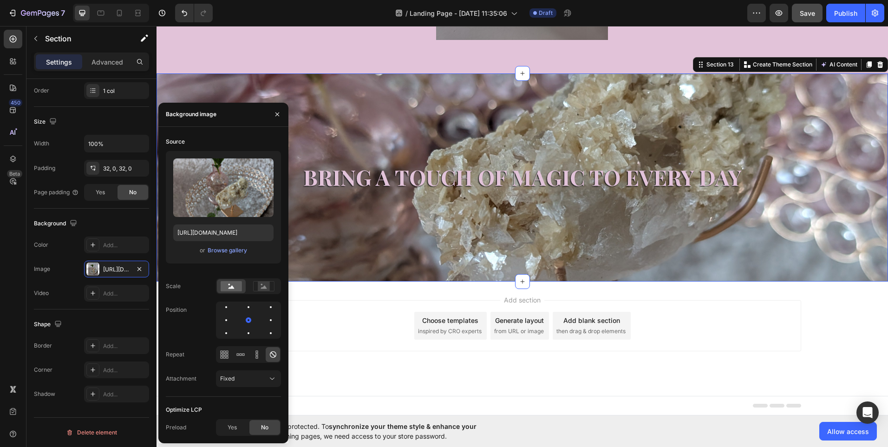
type input "[URL][DOMAIN_NAME]"
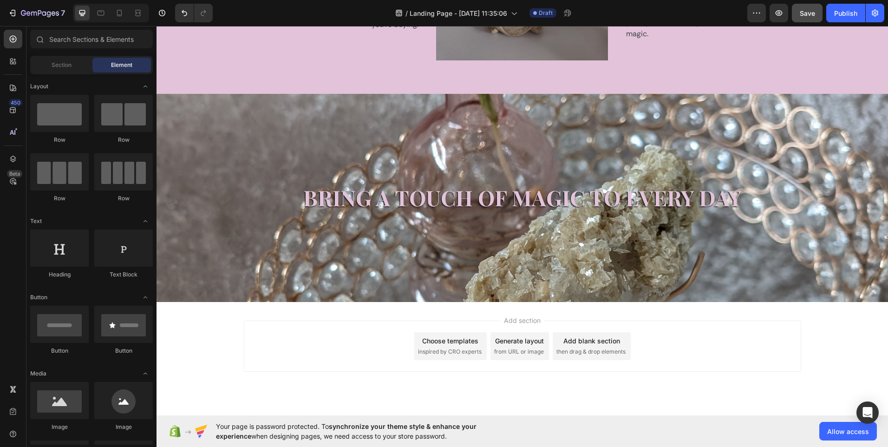
scroll to position [1643, 0]
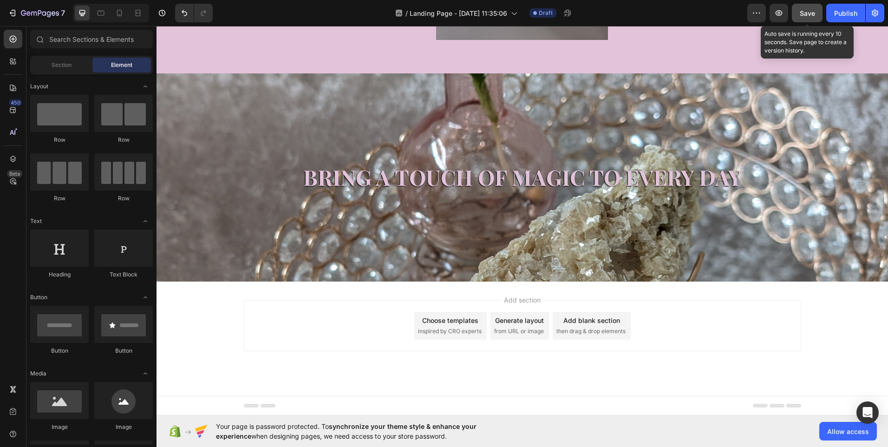
click at [808, 14] on span "Save" at bounding box center [806, 13] width 15 height 8
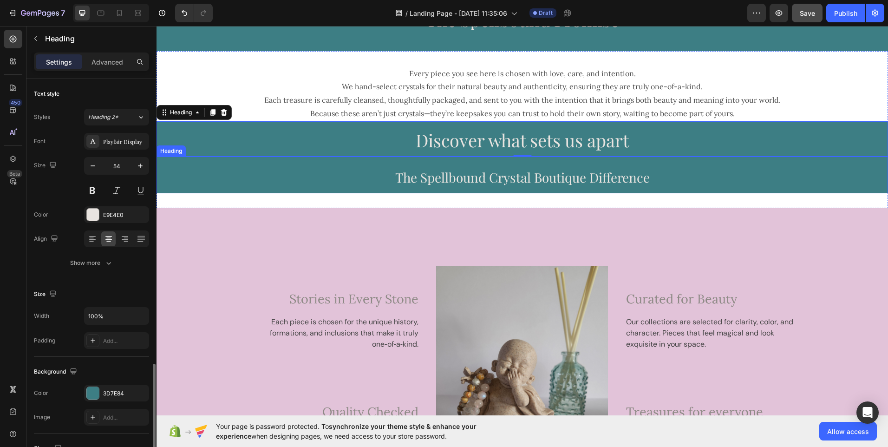
scroll to position [172, 0]
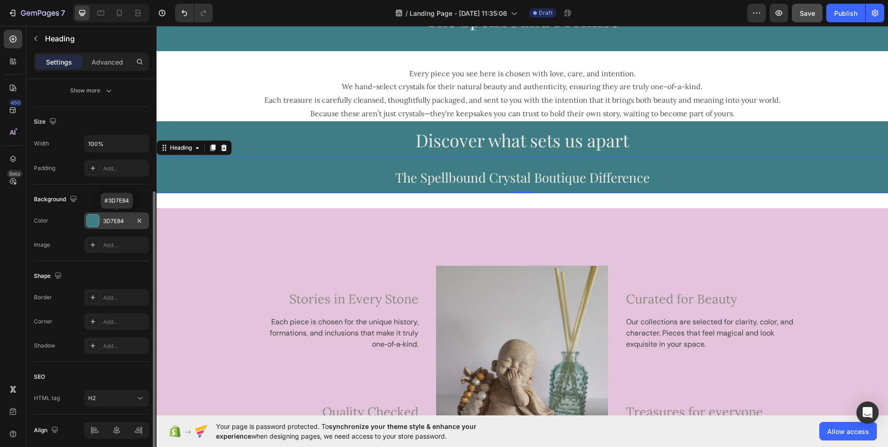
click at [117, 217] on div "3D7E84" at bounding box center [116, 221] width 27 height 8
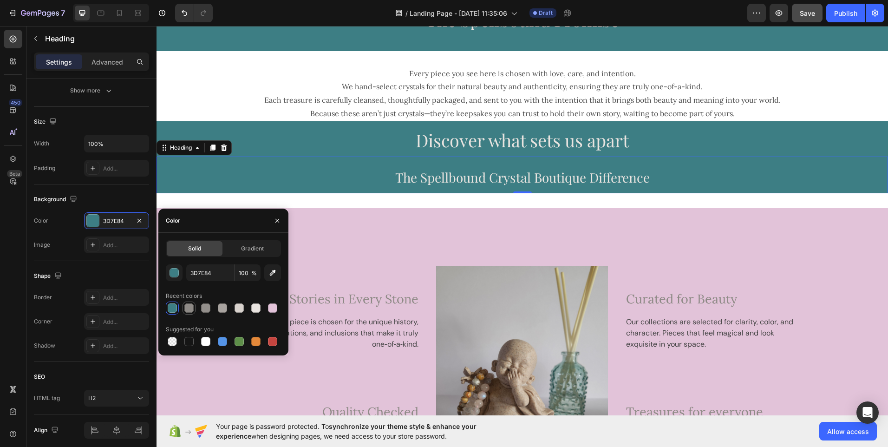
click at [191, 309] on div at bounding box center [188, 307] width 9 height 9
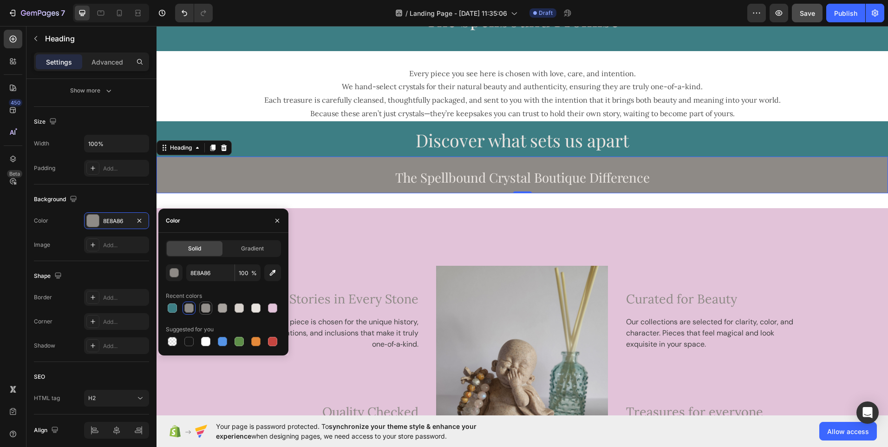
click at [208, 309] on div at bounding box center [205, 307] width 9 height 9
click at [223, 309] on div at bounding box center [222, 307] width 9 height 9
type input "A8A39F"
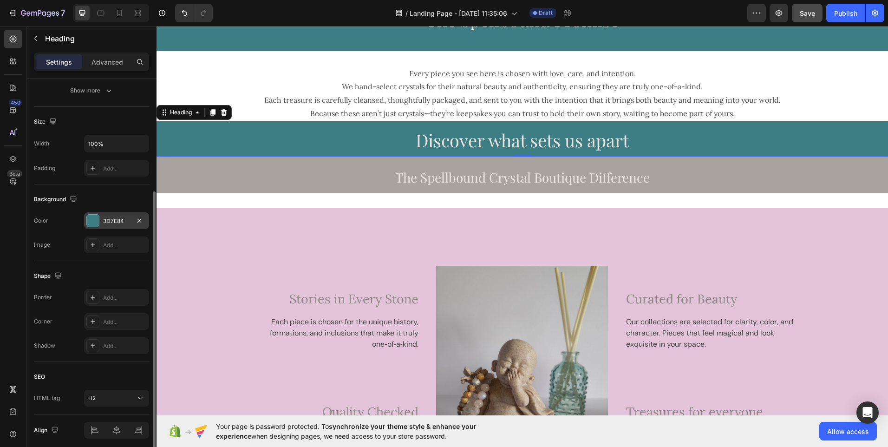
click at [117, 219] on div "3D7E84" at bounding box center [116, 221] width 27 height 8
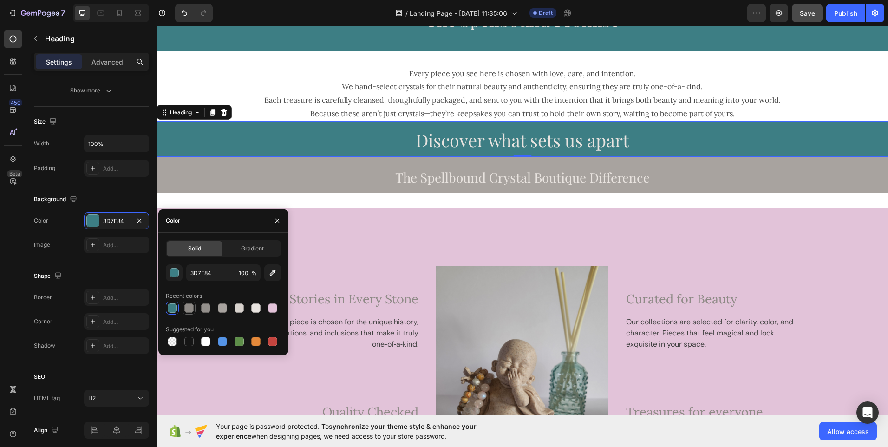
click at [192, 308] on div at bounding box center [188, 307] width 9 height 9
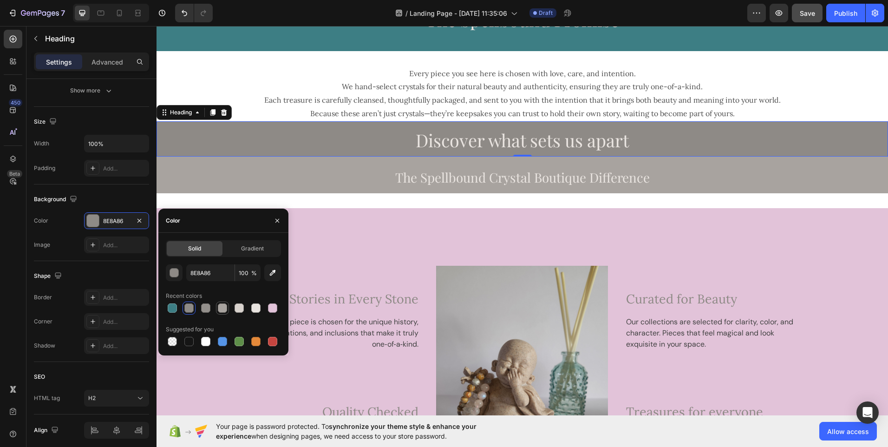
click at [224, 306] on div at bounding box center [222, 307] width 9 height 9
type input "A8A39F"
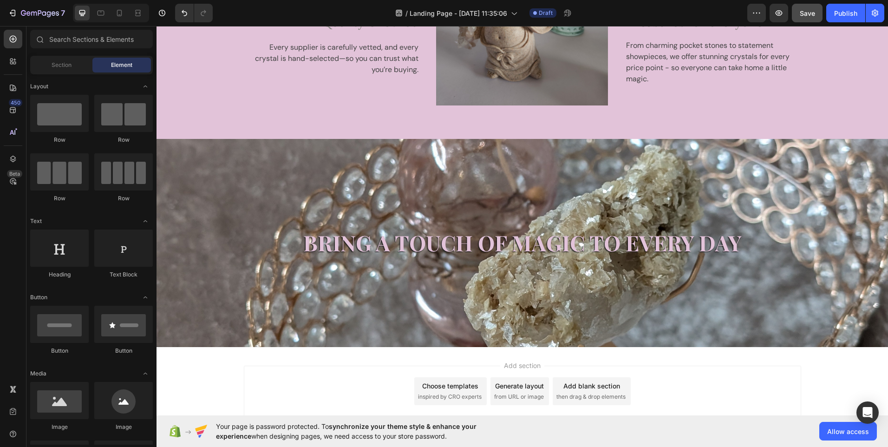
scroll to position [1687, 0]
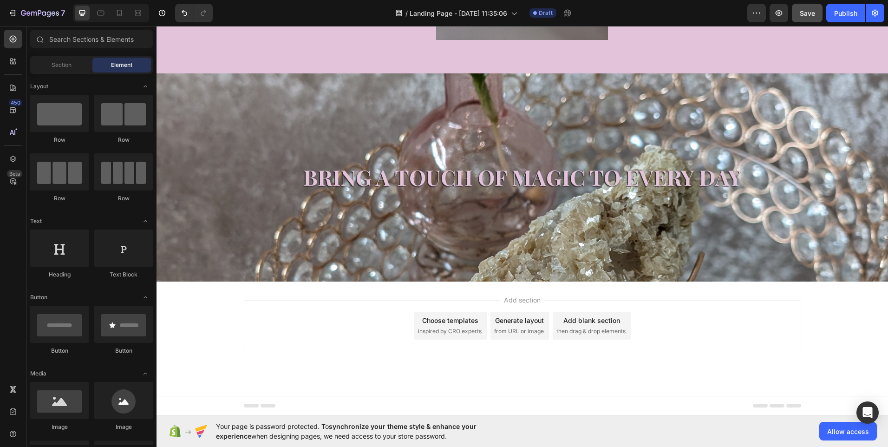
drag, startPoint x: 884, startPoint y: 228, endPoint x: 1044, endPoint y: 463, distance: 284.2
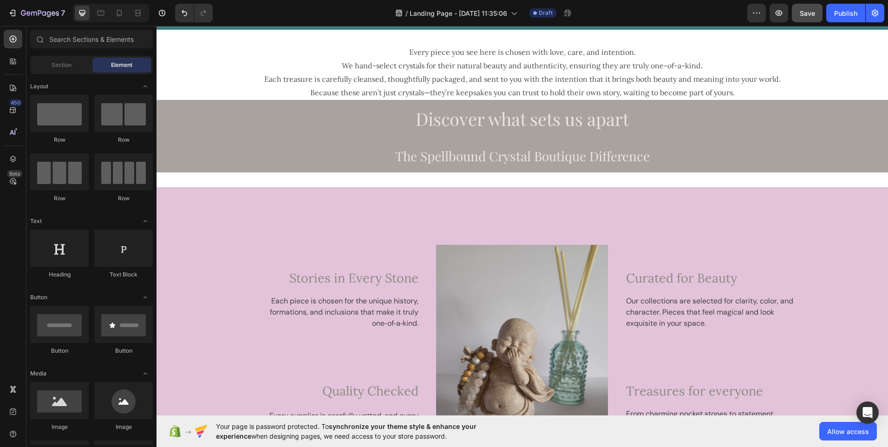
scroll to position [748, 0]
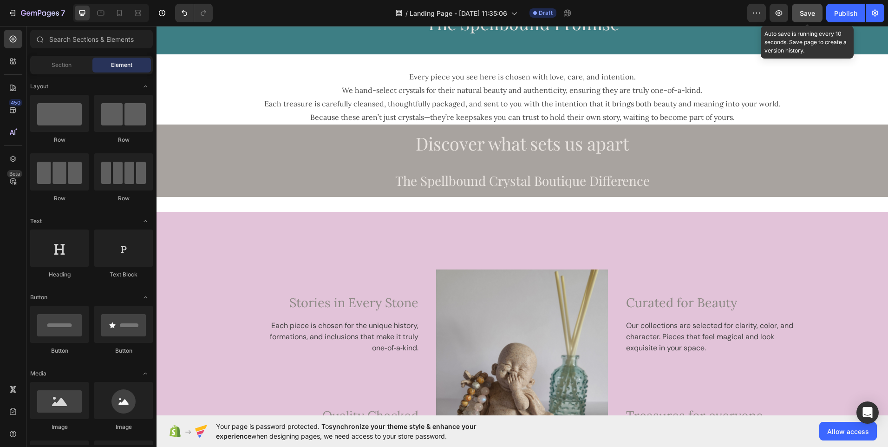
click at [809, 13] on span "Save" at bounding box center [806, 13] width 15 height 8
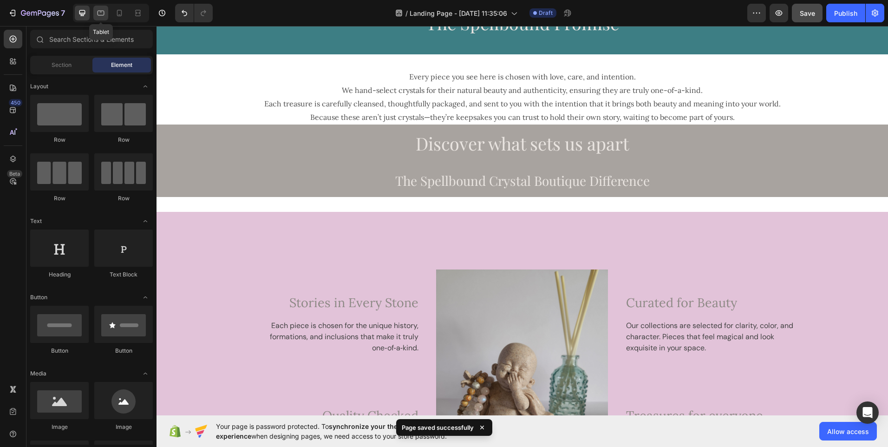
click at [104, 18] on div at bounding box center [100, 13] width 15 height 15
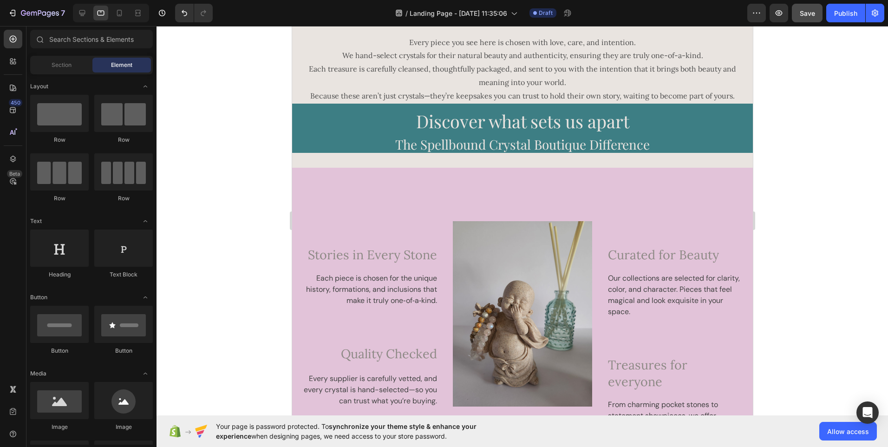
scroll to position [714, 0]
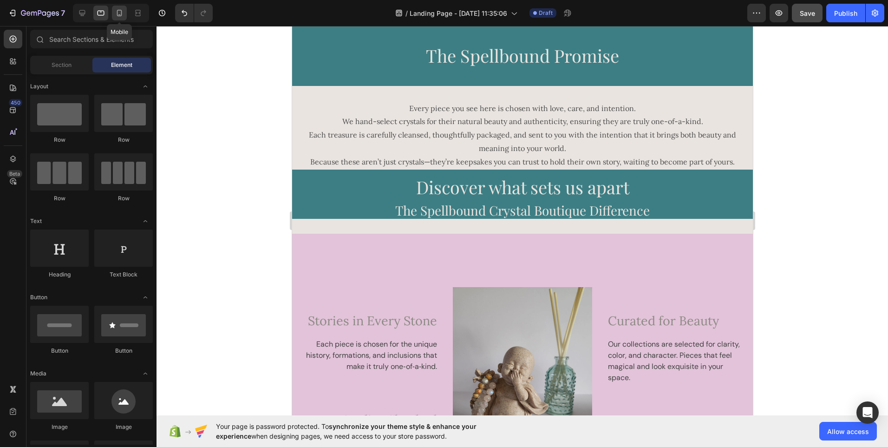
click at [119, 16] on icon at bounding box center [119, 13] width 5 height 6
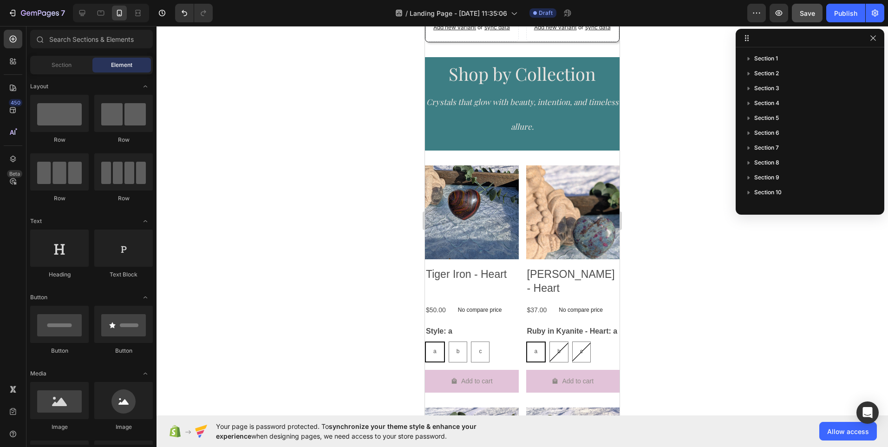
scroll to position [441, 0]
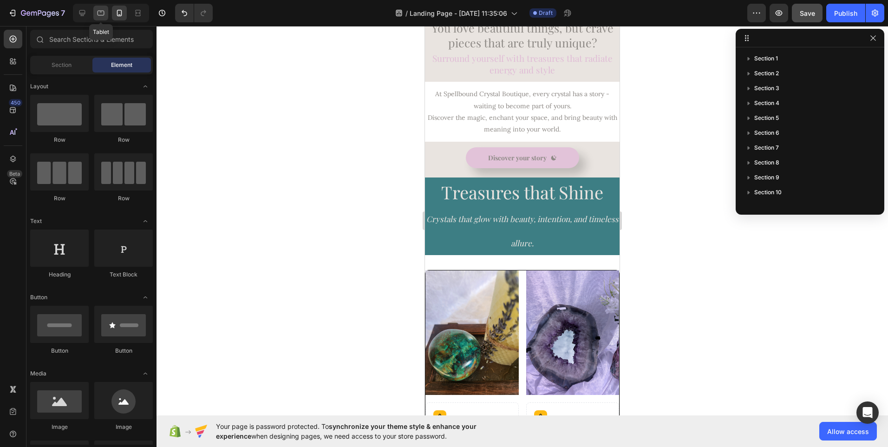
click at [103, 11] on icon at bounding box center [100, 13] width 7 height 5
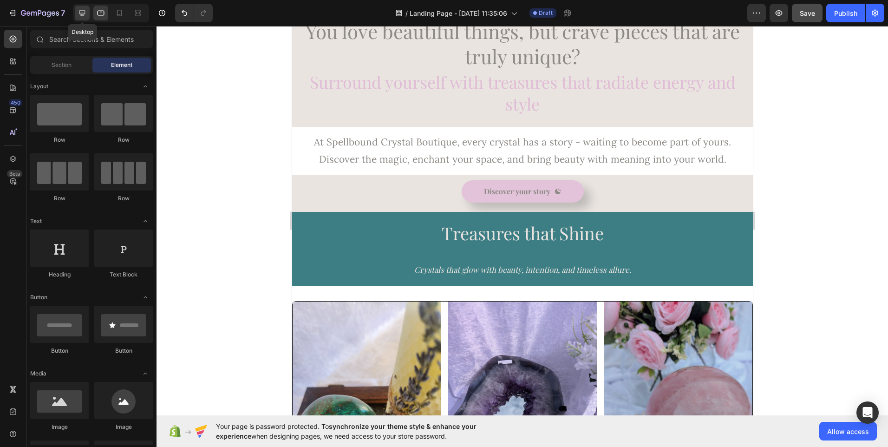
click at [89, 9] on div at bounding box center [82, 13] width 15 height 15
